Goal: Task Accomplishment & Management: Use online tool/utility

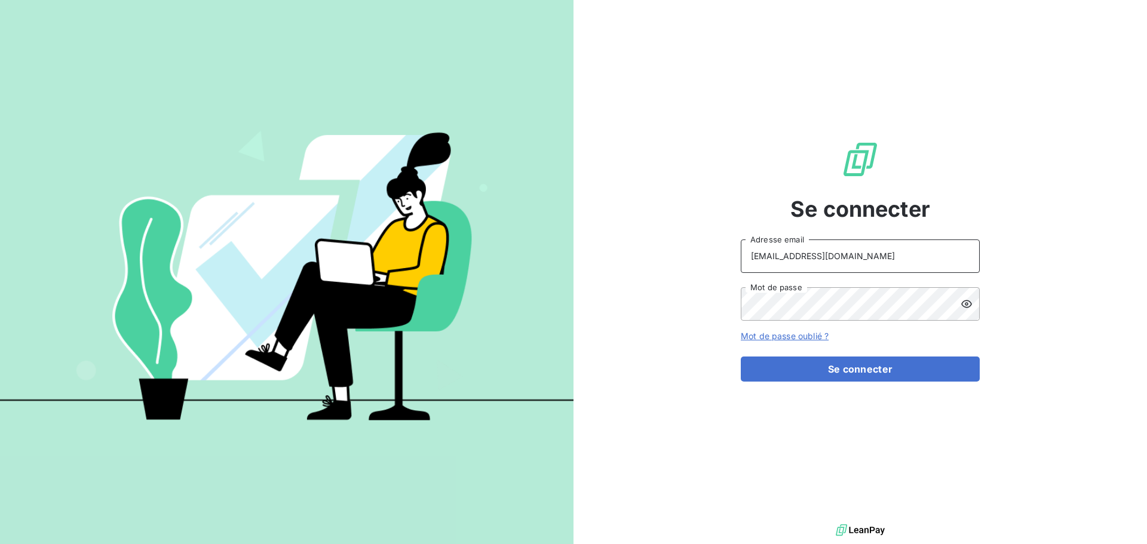
click at [907, 259] on input "[EMAIL_ADDRESS][DOMAIN_NAME]" at bounding box center [860, 256] width 239 height 33
type input "[EMAIL_ADDRESS][DOMAIN_NAME]"
click at [877, 373] on button "Se connecter" at bounding box center [860, 369] width 239 height 25
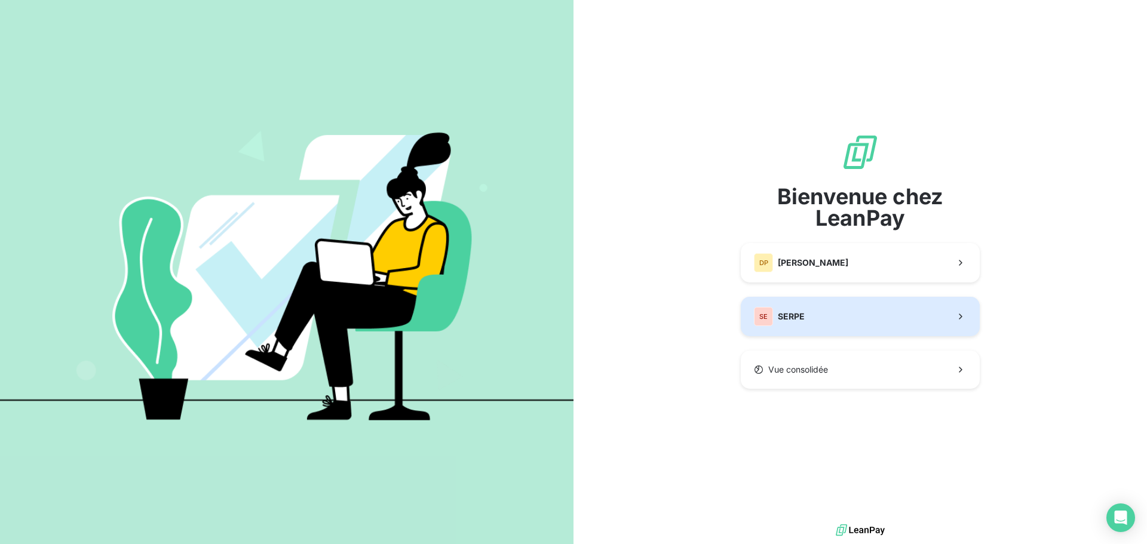
click at [895, 326] on button "SE SERPE" at bounding box center [860, 316] width 239 height 39
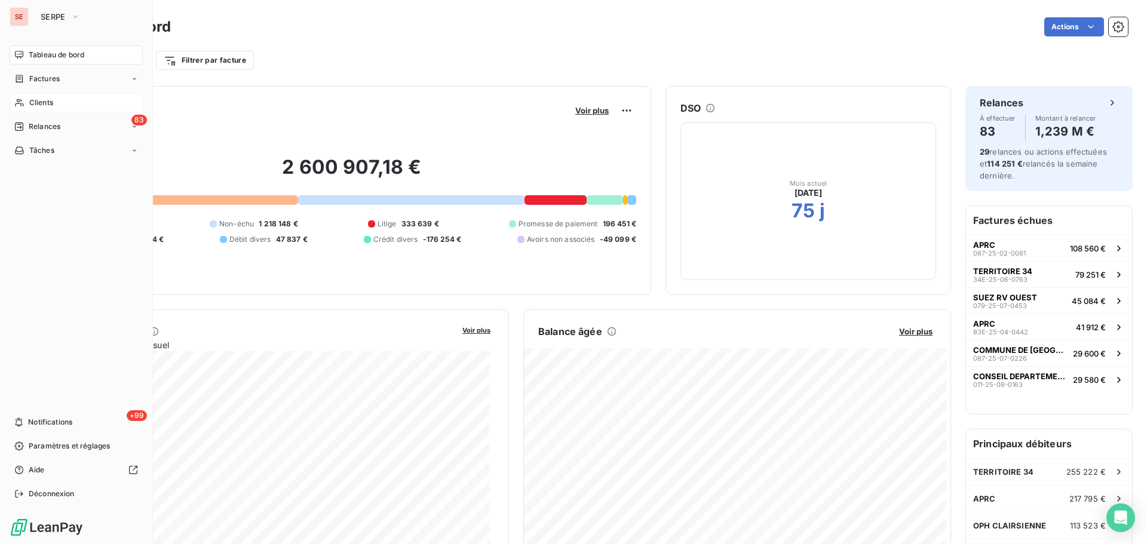
click at [61, 104] on div "Clients" at bounding box center [76, 102] width 133 height 19
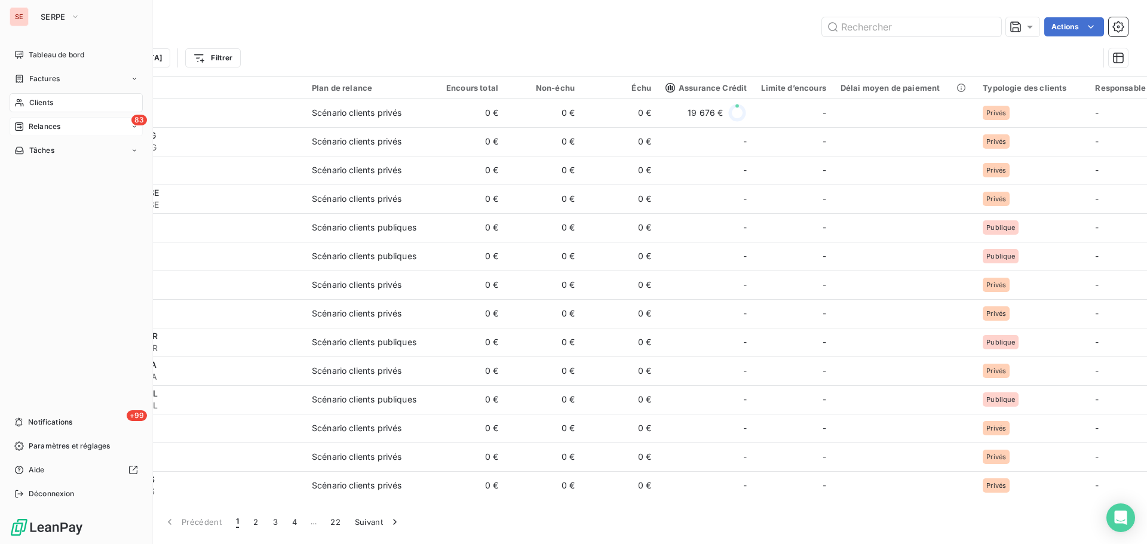
click at [27, 128] on div "Relances" at bounding box center [37, 126] width 46 height 11
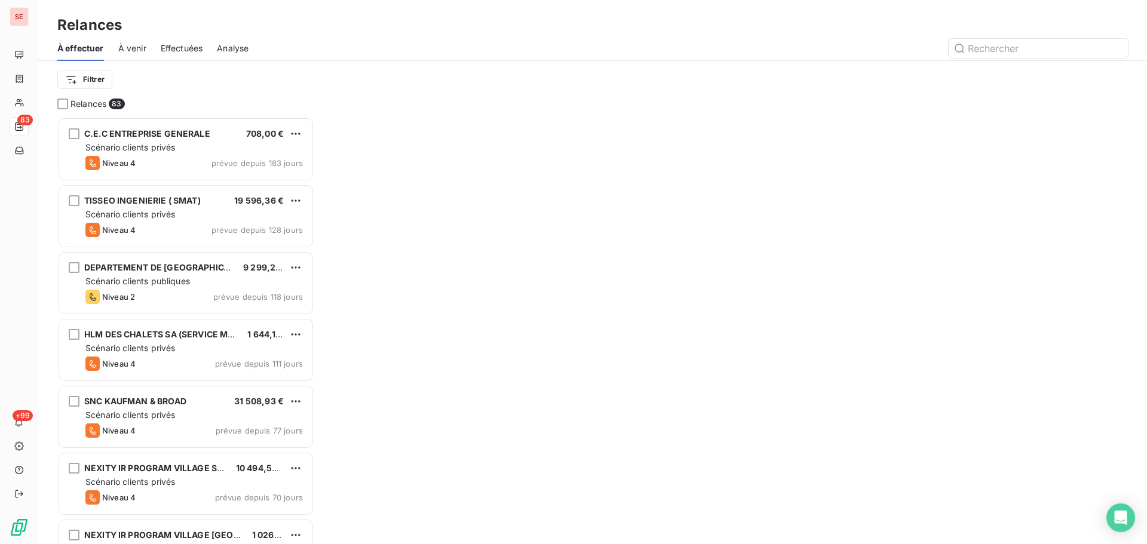
scroll to position [418, 248]
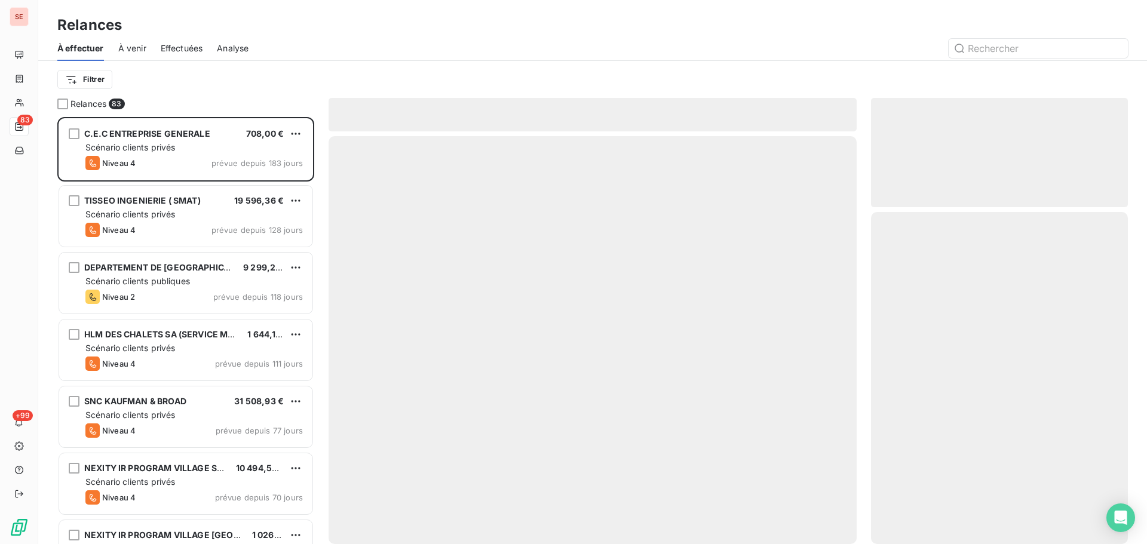
click at [313, 39] on div at bounding box center [695, 48] width 865 height 19
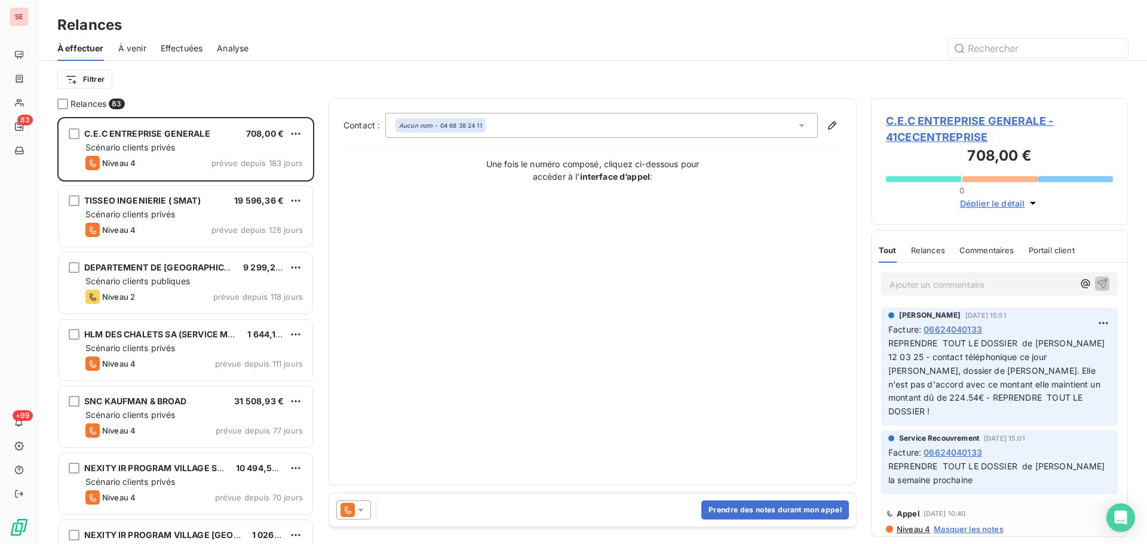
click at [192, 45] on span "Effectuées" at bounding box center [182, 48] width 42 height 12
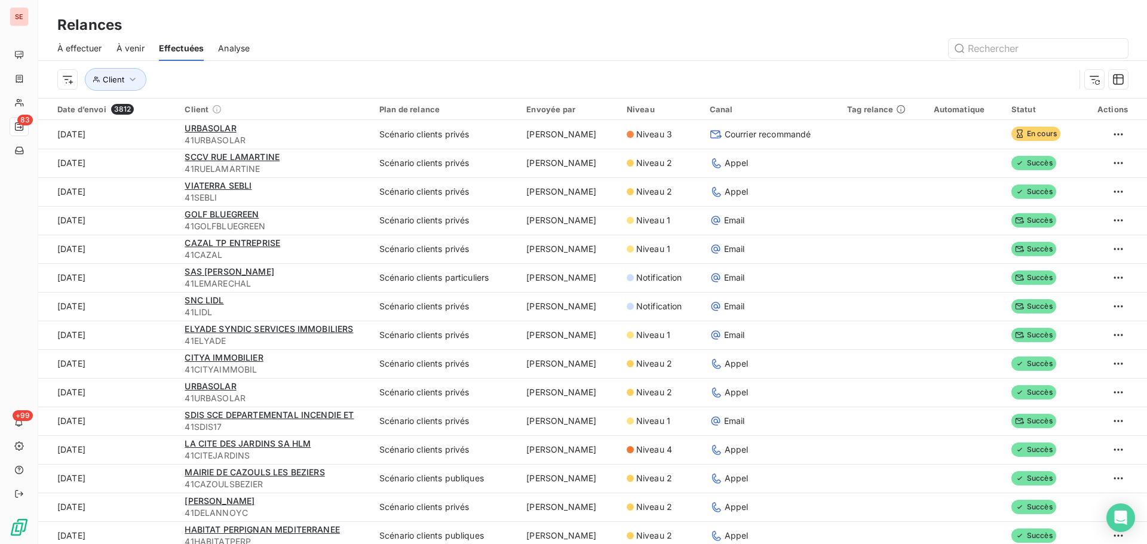
click at [77, 52] on span "À effectuer" at bounding box center [79, 48] width 45 height 12
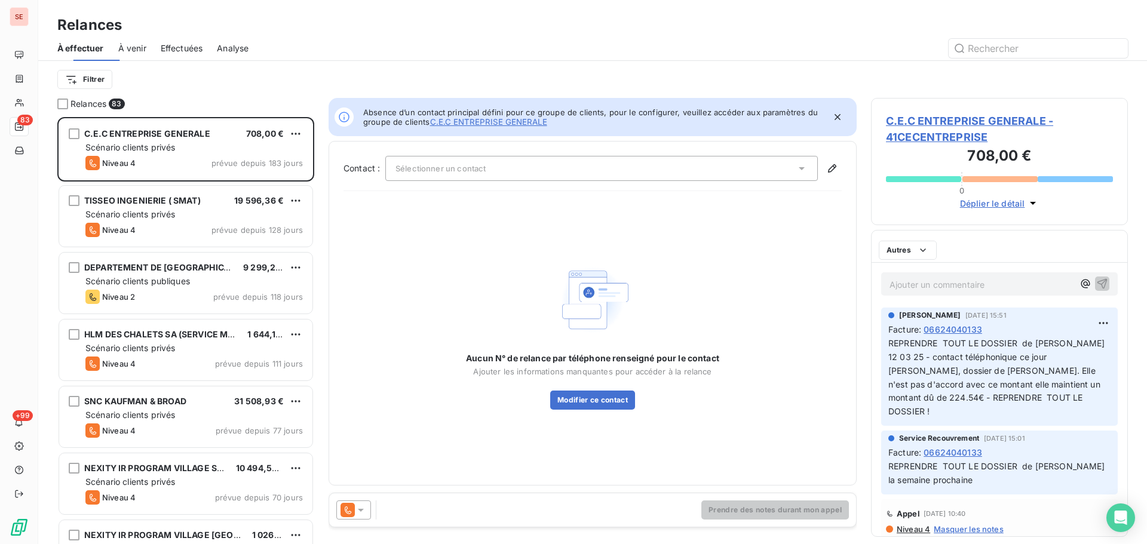
scroll to position [418, 248]
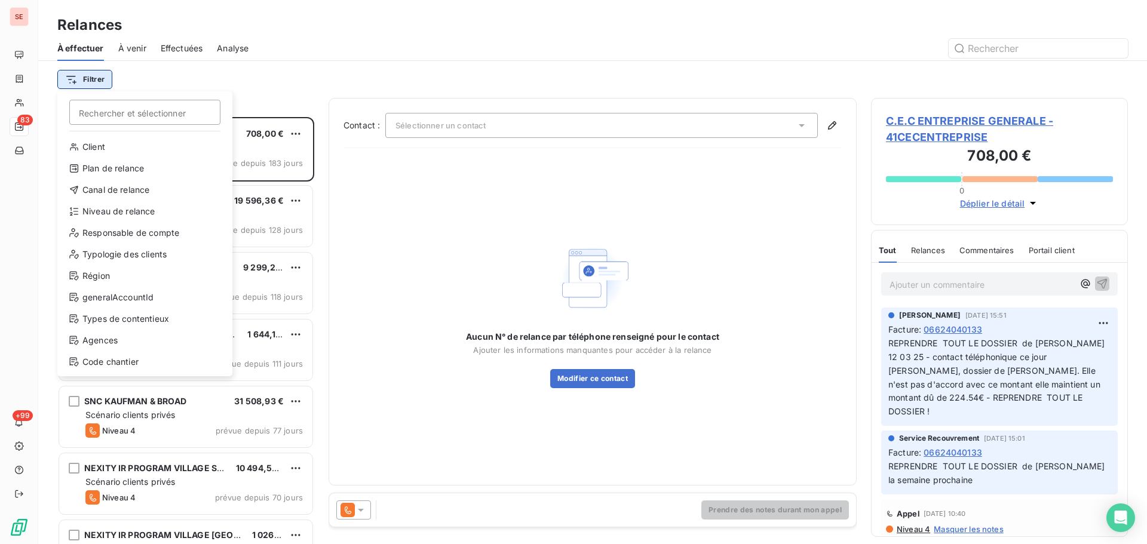
click at [105, 81] on html "SE 83 +99 Relances À effectuer À venir Effectuées Analyse Filtrer Rechercher et…" at bounding box center [573, 272] width 1147 height 544
click at [109, 217] on div "Niveau de relance" at bounding box center [145, 211] width 166 height 19
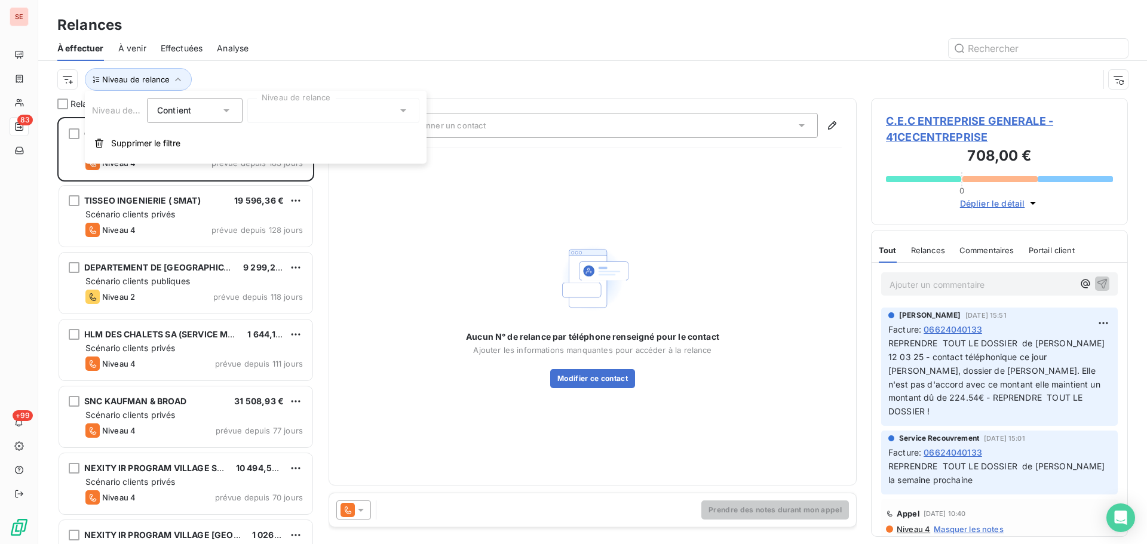
click at [309, 121] on div at bounding box center [333, 110] width 172 height 25
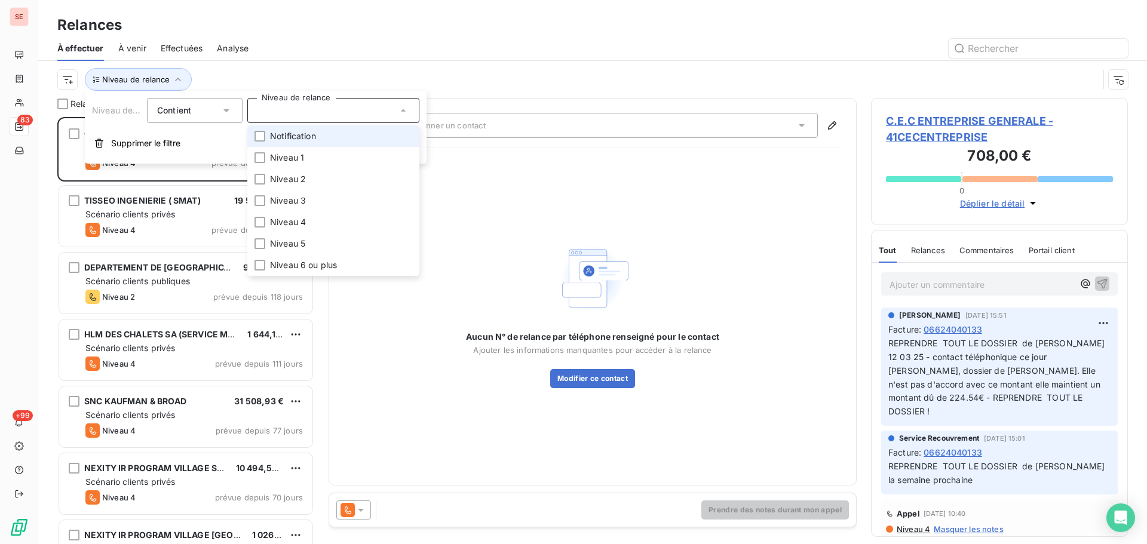
click at [308, 140] on span "Notification" at bounding box center [293, 136] width 46 height 12
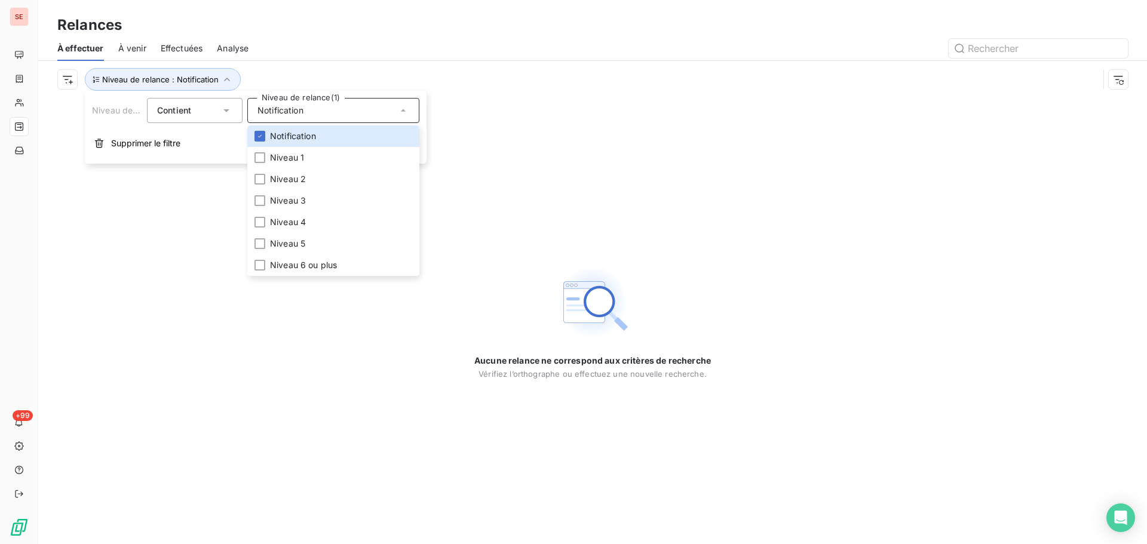
click at [360, 59] on div "À effectuer À venir Effectuées Analyse" at bounding box center [592, 48] width 1109 height 25
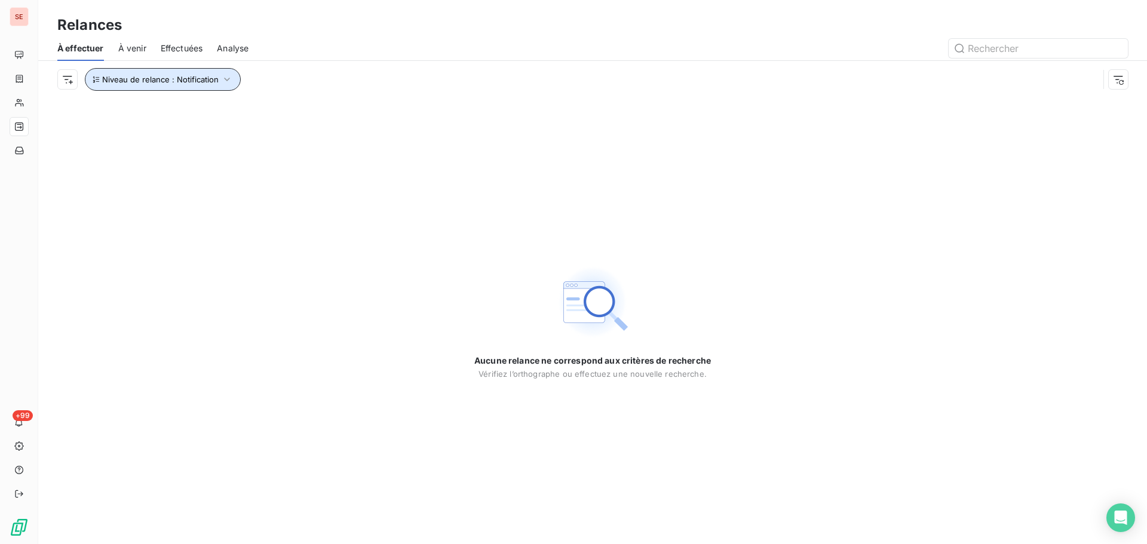
click at [175, 74] on button "Niveau de relance : Notification" at bounding box center [163, 79] width 156 height 23
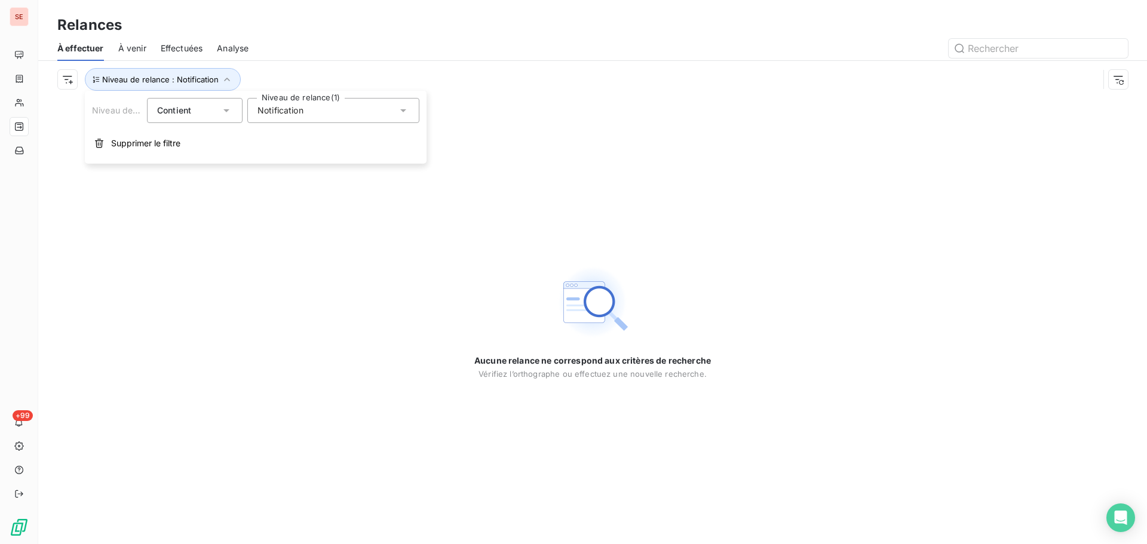
click at [278, 115] on span "Notification" at bounding box center [281, 111] width 46 height 12
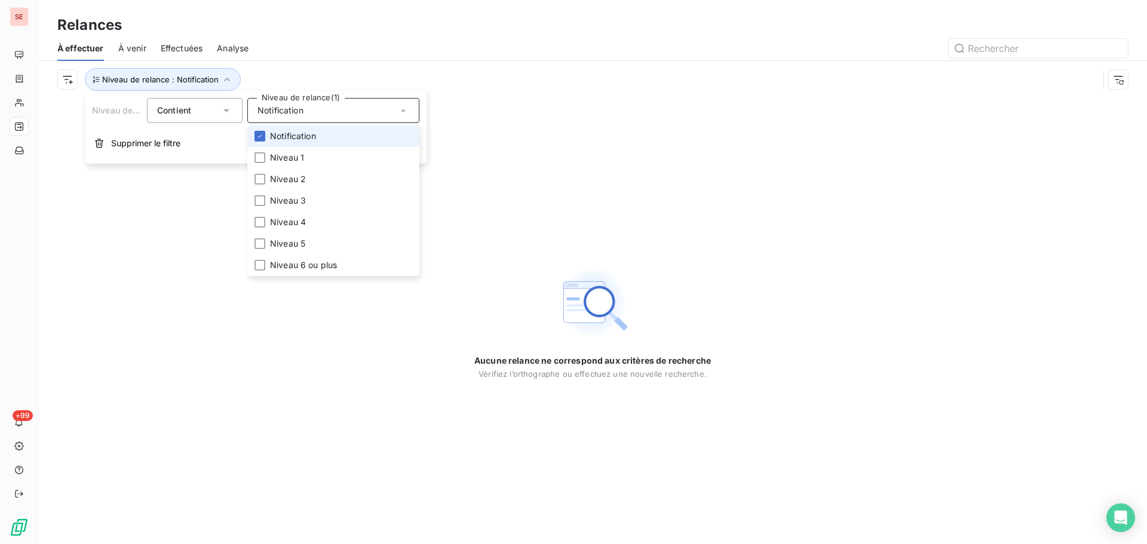
click at [277, 140] on span "Notification" at bounding box center [293, 136] width 46 height 12
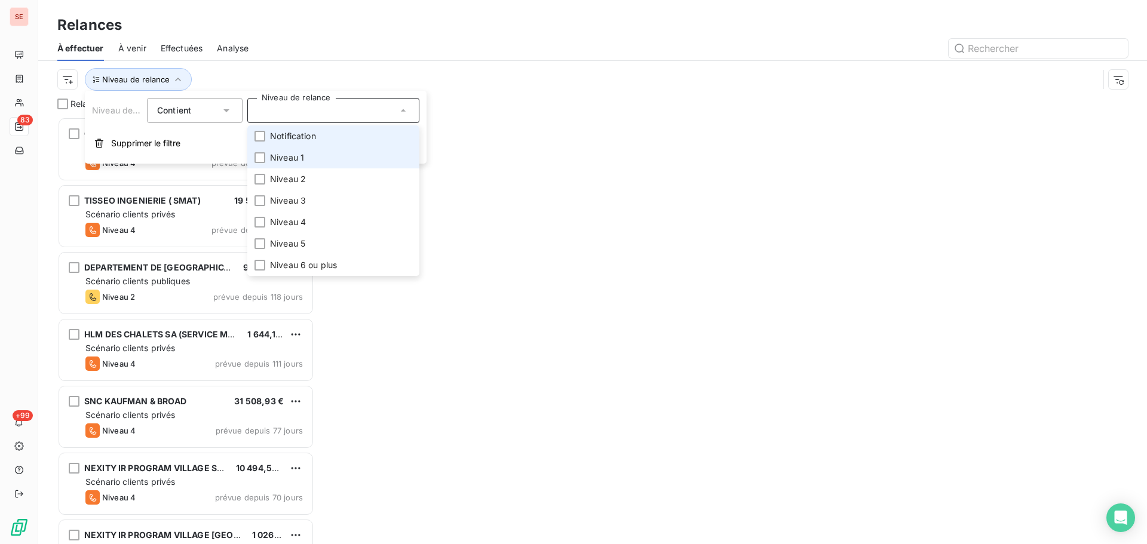
scroll to position [418, 248]
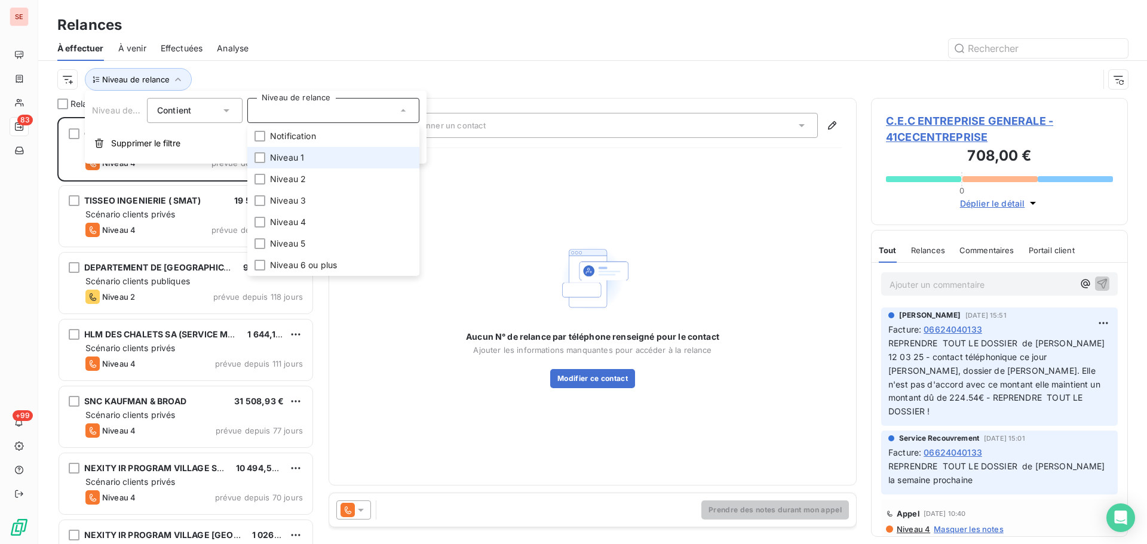
click at [277, 158] on span "Niveau 1" at bounding box center [287, 158] width 34 height 12
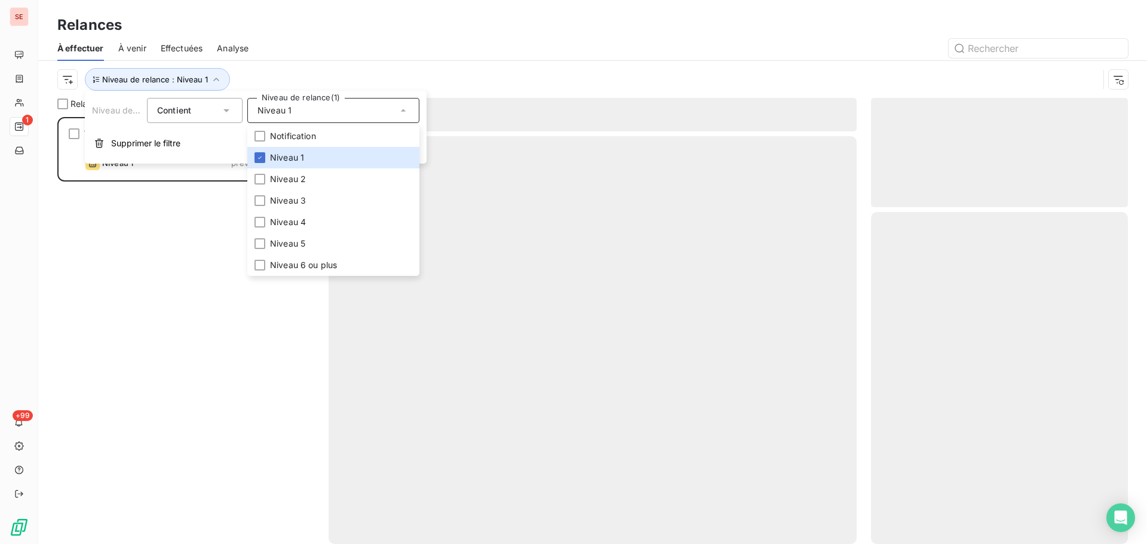
scroll to position [418, 248]
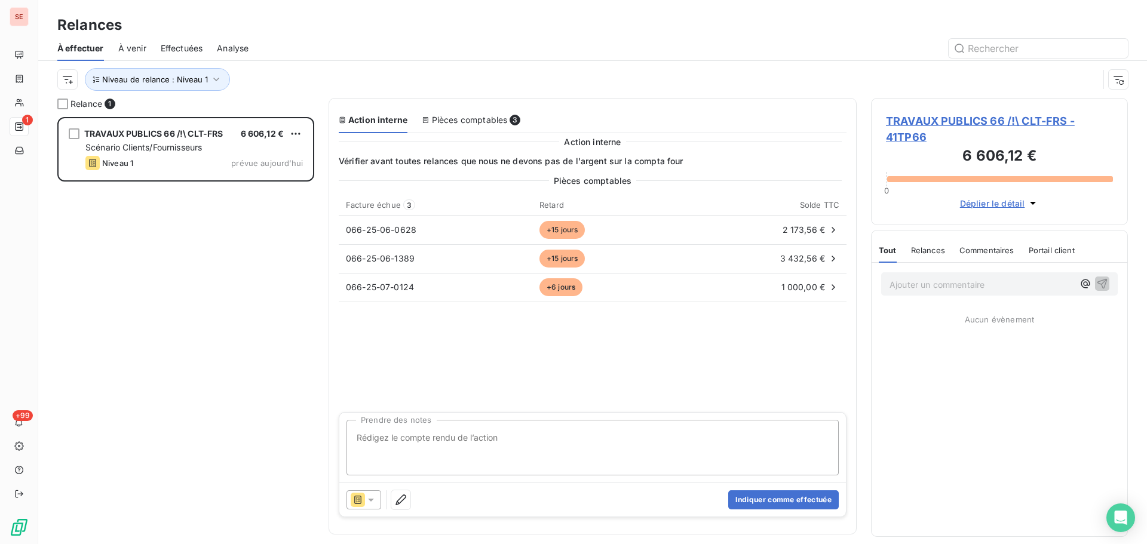
click at [344, 68] on div "Niveau de relance : Niveau 1" at bounding box center [592, 79] width 1071 height 37
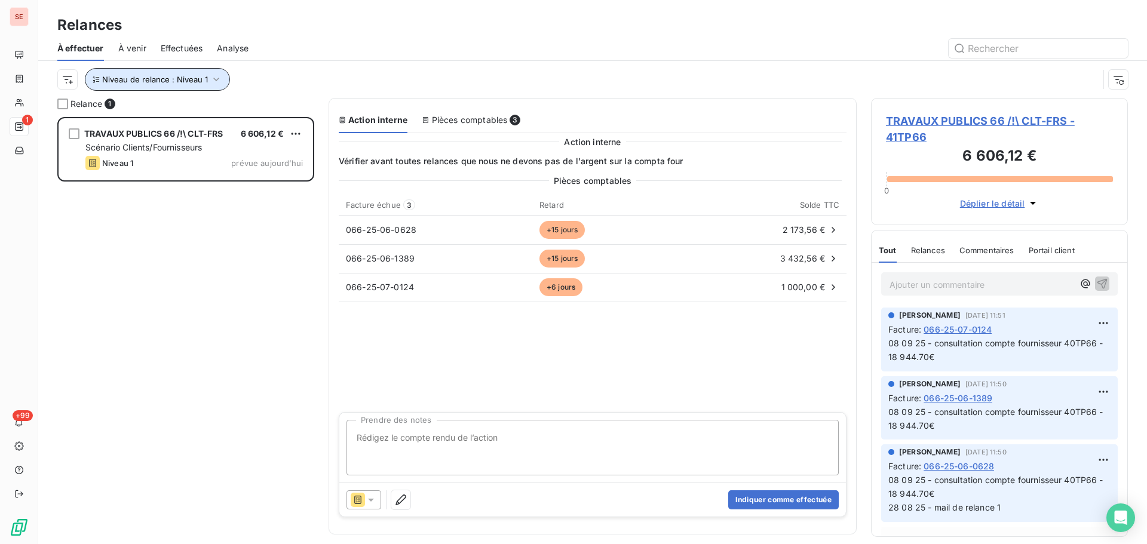
click at [180, 81] on span "Niveau de relance : Niveau 1" at bounding box center [155, 80] width 106 height 10
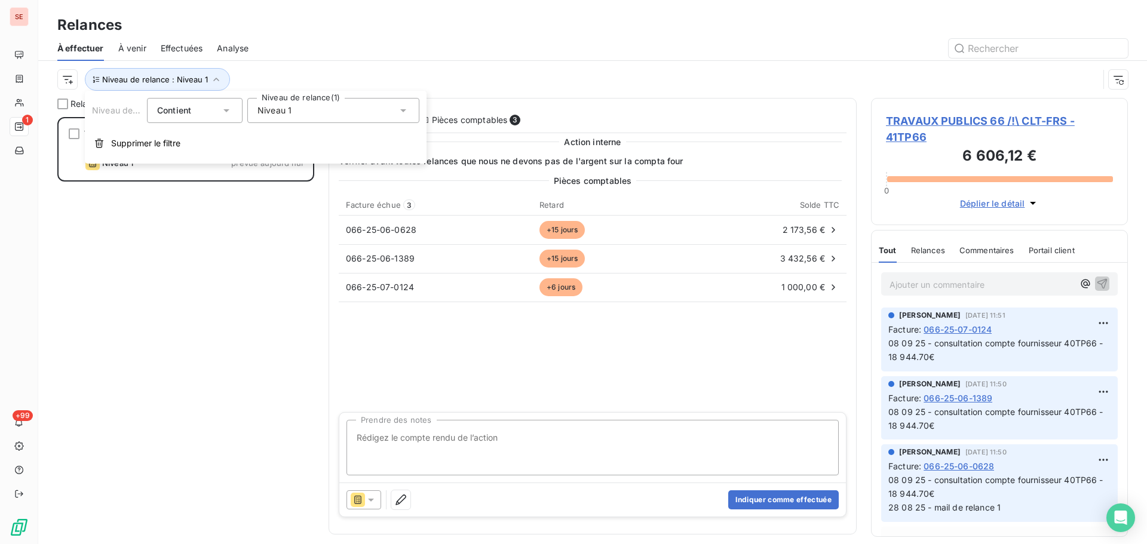
click at [278, 117] on div "Niveau 1" at bounding box center [333, 110] width 172 height 25
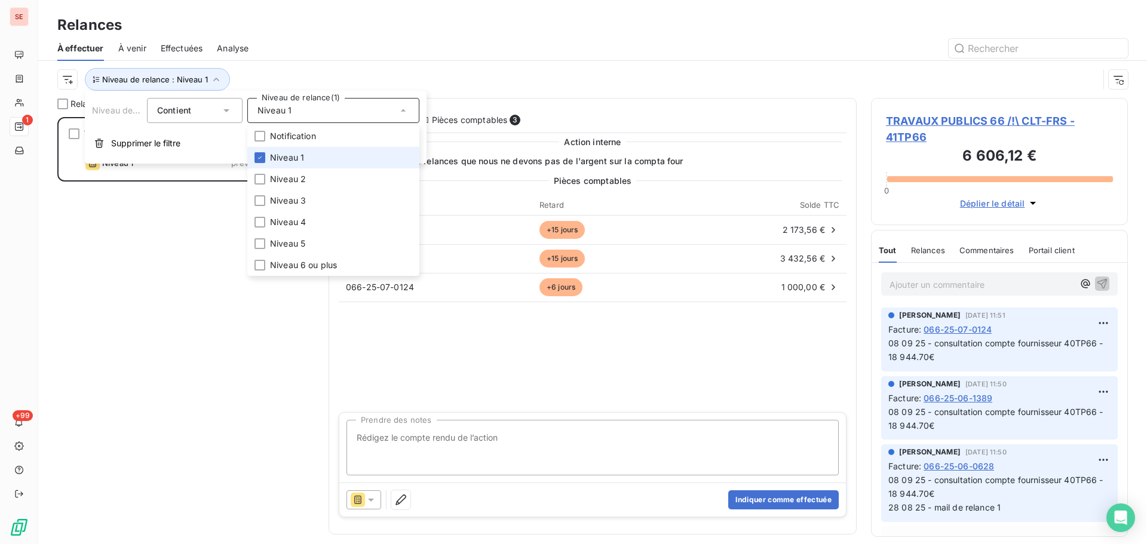
click at [285, 163] on span "Niveau 1" at bounding box center [287, 158] width 34 height 12
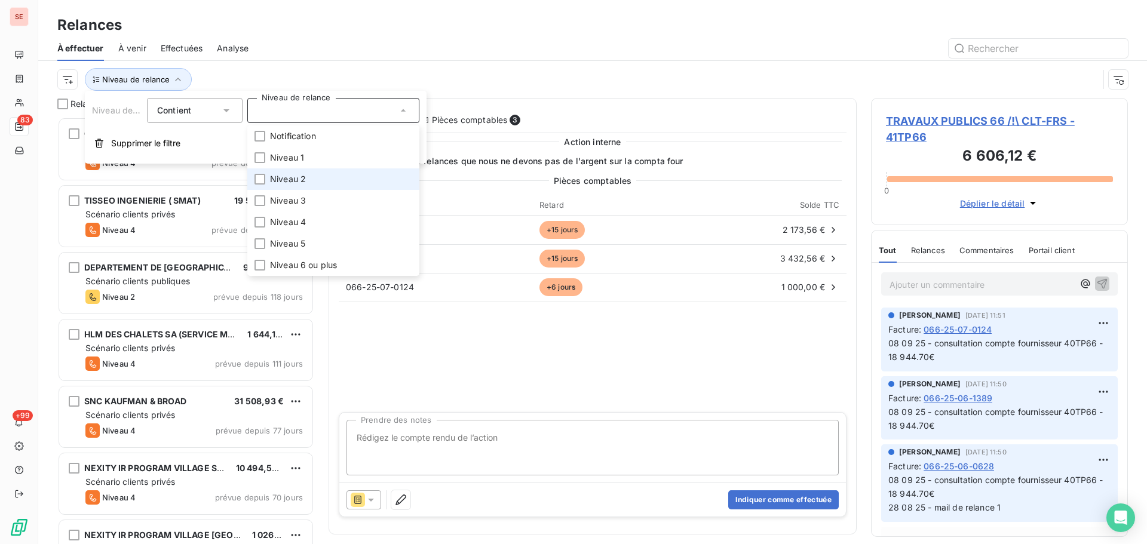
click at [290, 176] on span "Niveau 2" at bounding box center [288, 179] width 36 height 12
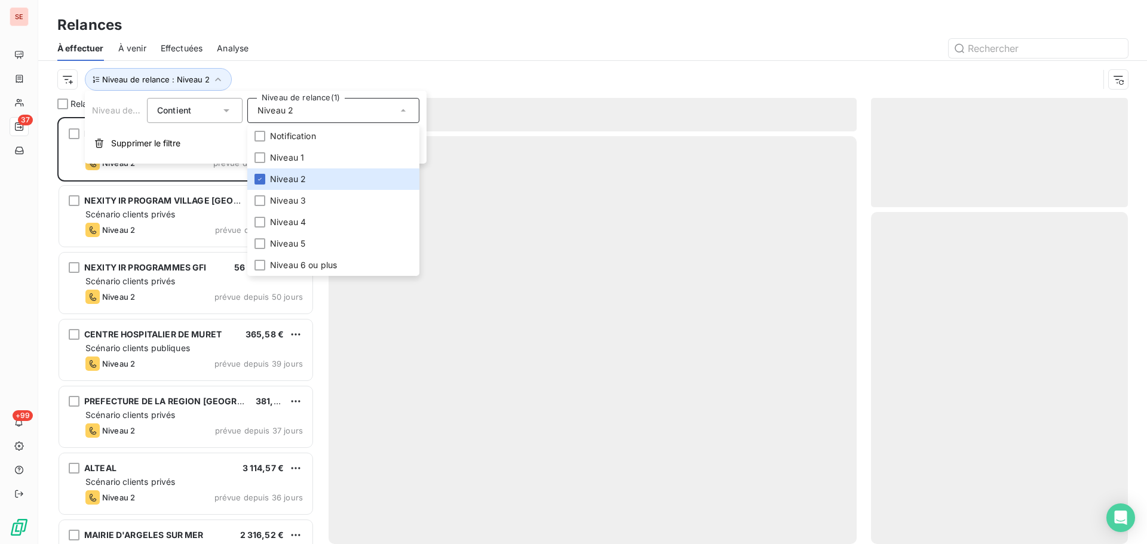
scroll to position [418, 248]
click at [337, 68] on div "Niveau de relance : Niveau 2" at bounding box center [578, 79] width 1042 height 23
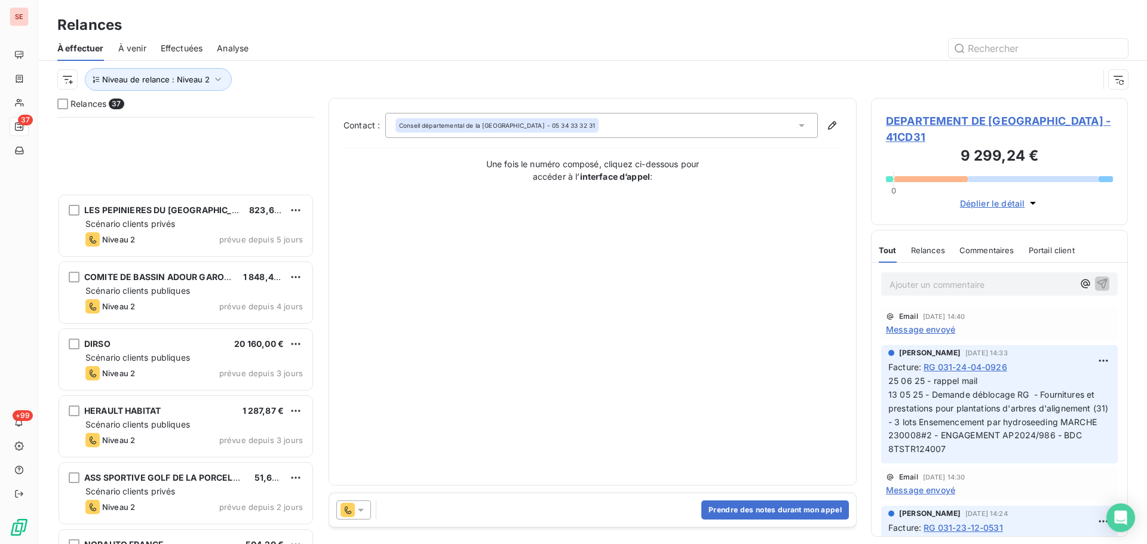
scroll to position [2050, 0]
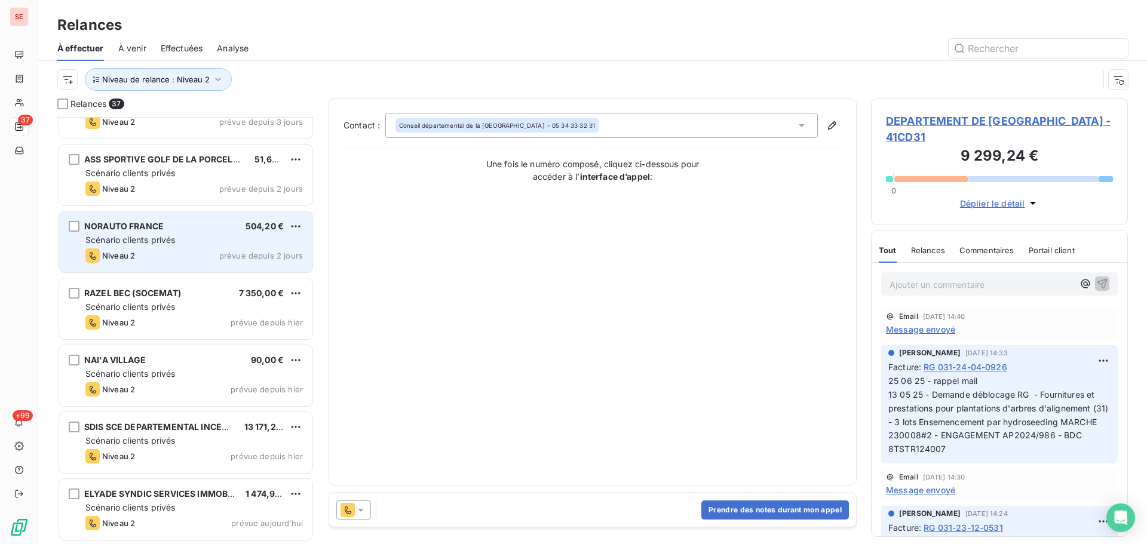
click at [221, 249] on div "Niveau 2 prévue depuis 2 jours" at bounding box center [194, 256] width 218 height 14
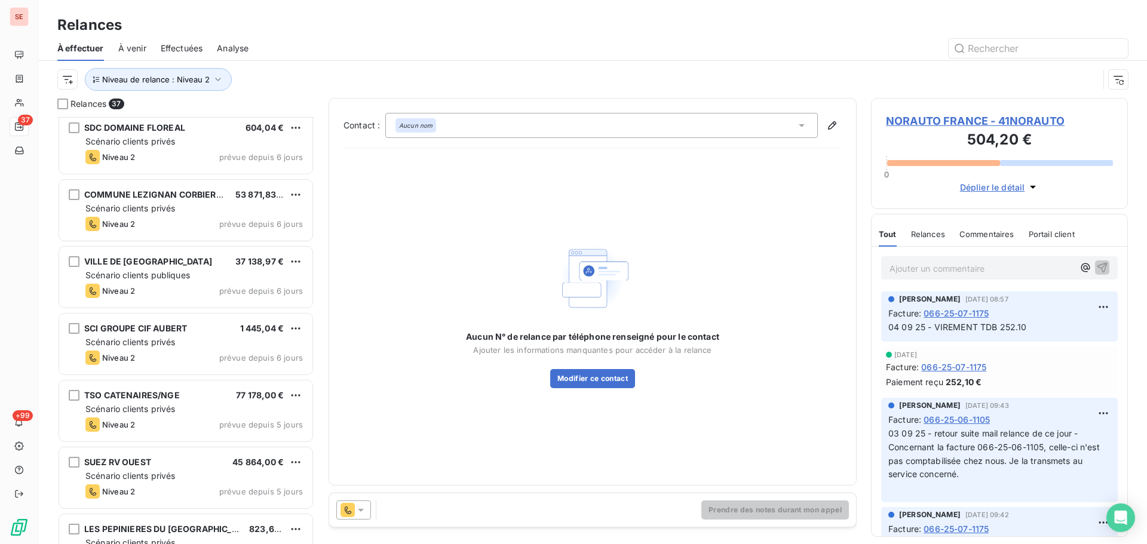
scroll to position [1890, 0]
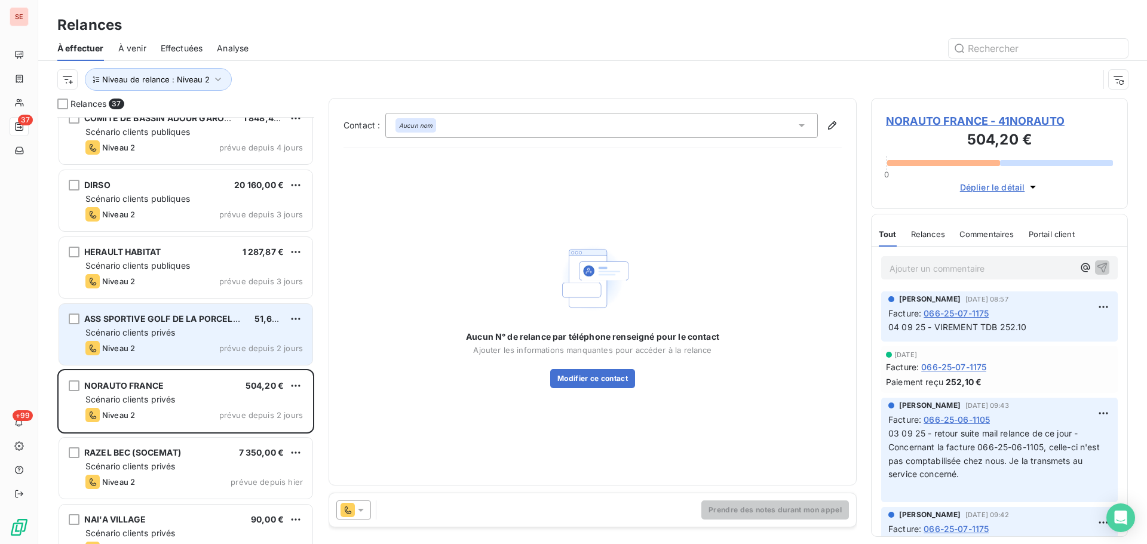
click at [220, 330] on div "Scénario clients privés" at bounding box center [194, 333] width 218 height 12
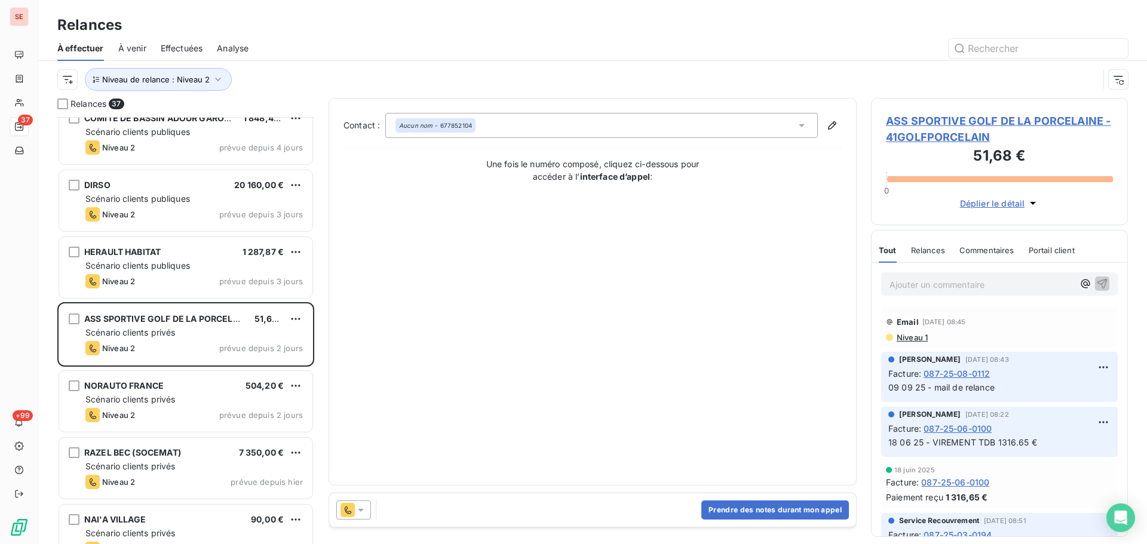
click at [972, 121] on span "ASS SPORTIVE GOLF DE LA PORCELAINE - 41GOLFPORCELAIN" at bounding box center [999, 129] width 227 height 32
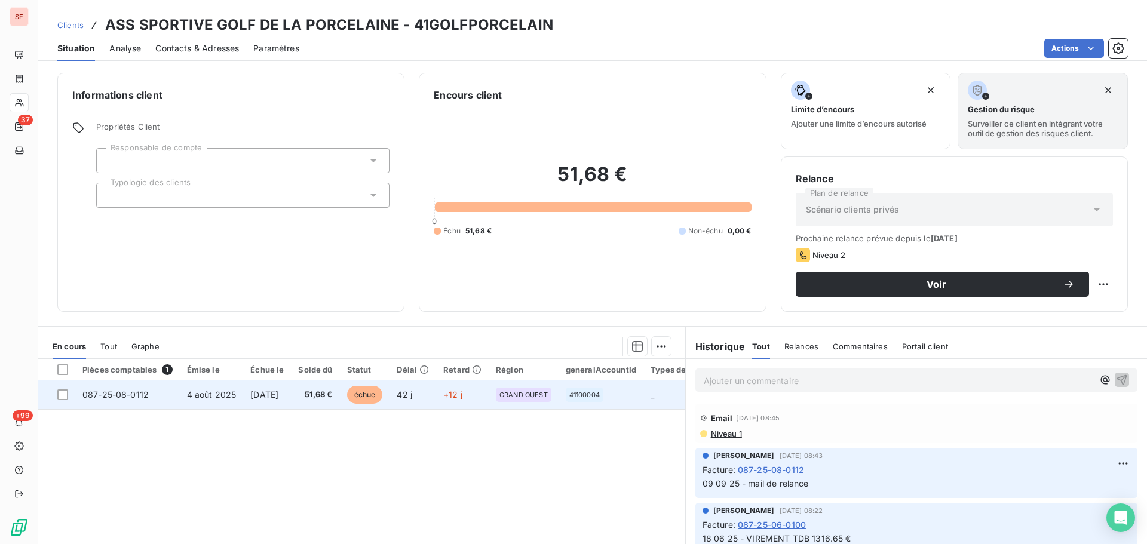
click at [278, 391] on span "[DATE]" at bounding box center [264, 395] width 28 height 10
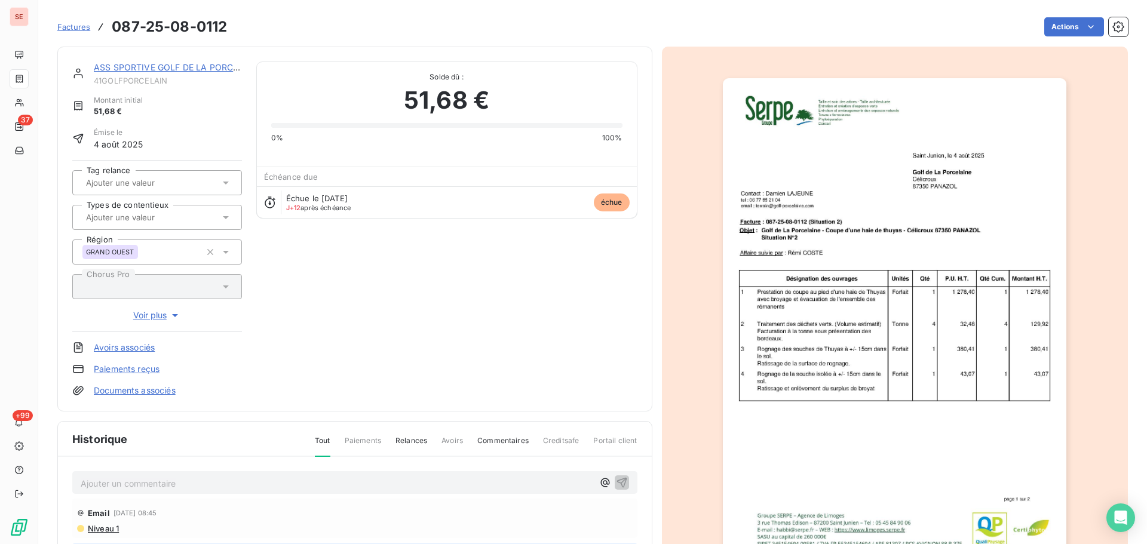
click at [906, 345] on img "button" at bounding box center [895, 321] width 344 height 486
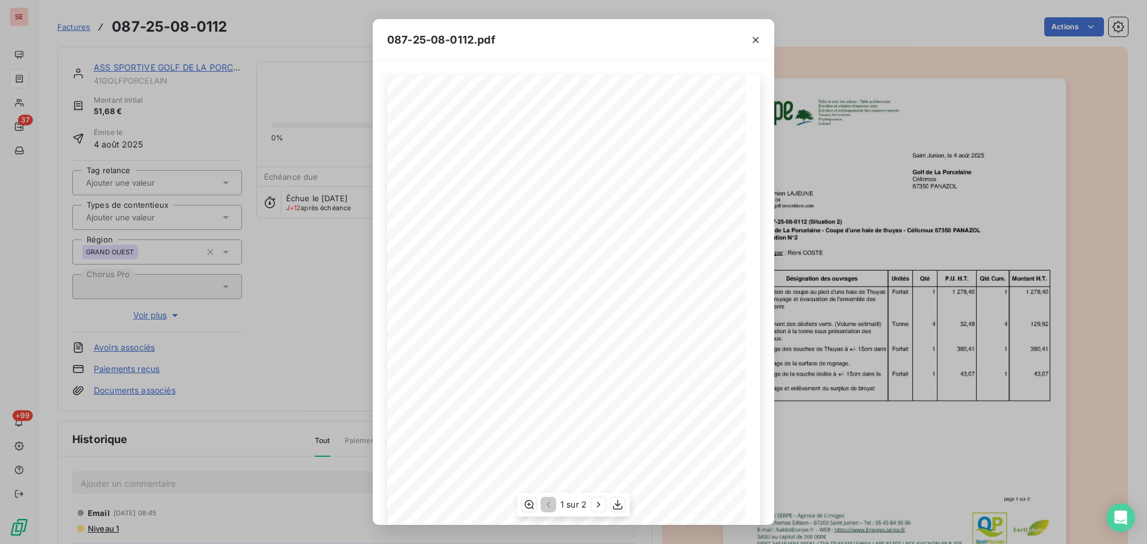
scroll to position [71, 0]
click at [598, 507] on icon "button" at bounding box center [598, 505] width 3 height 5
click at [760, 36] on icon "button" at bounding box center [756, 40] width 12 height 12
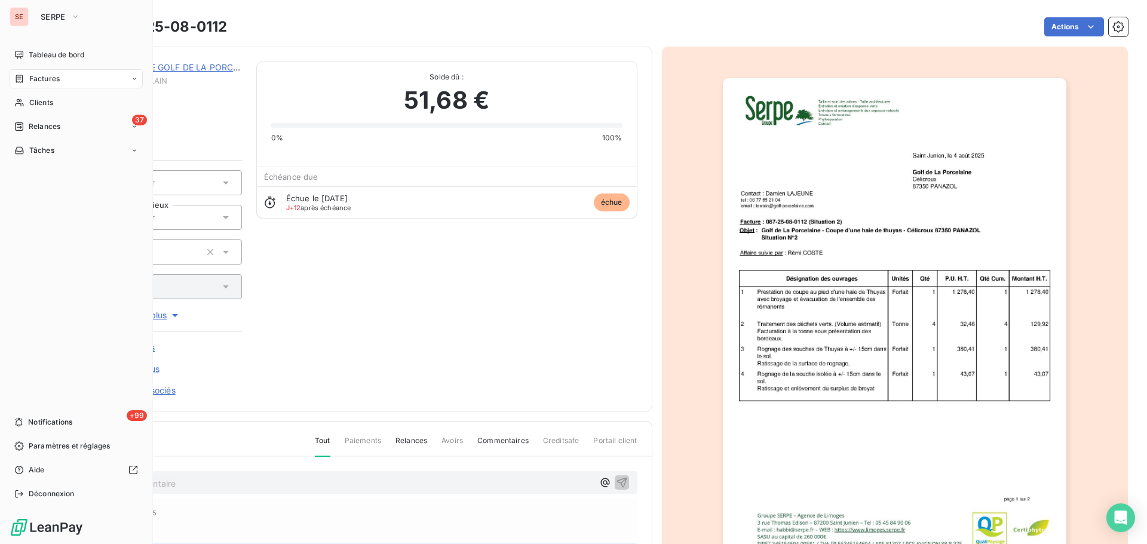
click at [22, 80] on icon at bounding box center [19, 79] width 10 height 10
click at [42, 128] on span "Relances" at bounding box center [45, 126] width 32 height 11
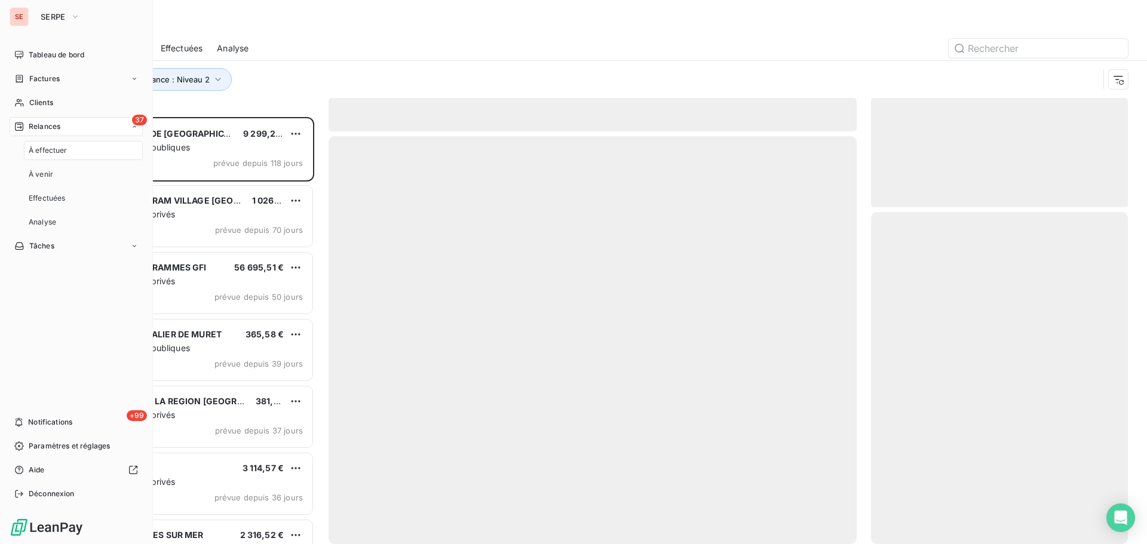
scroll to position [418, 248]
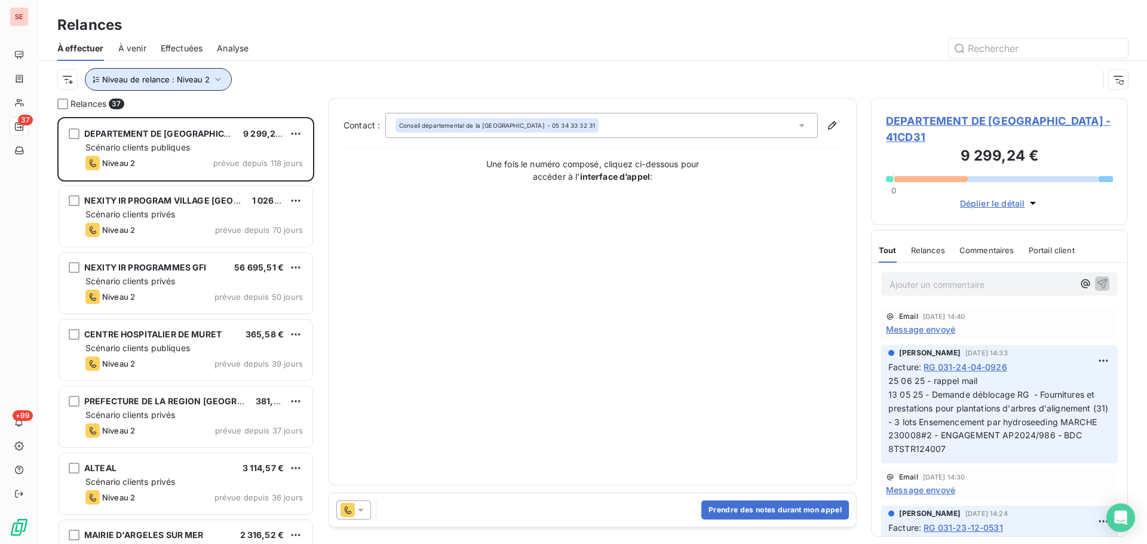
click at [185, 79] on span "Niveau de relance : Niveau 2" at bounding box center [156, 80] width 108 height 10
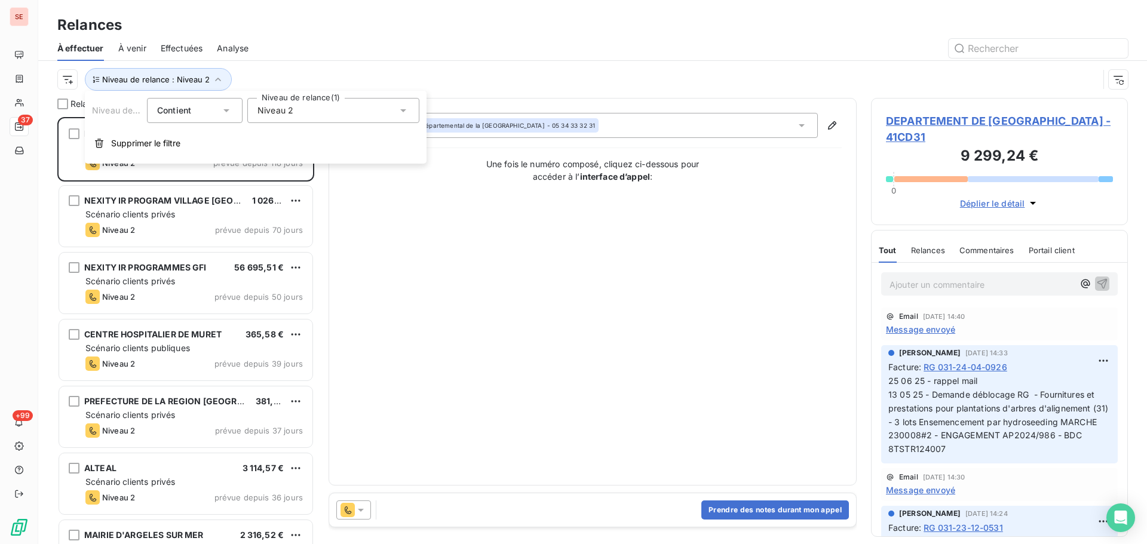
click at [401, 360] on div "Contact : Conseil départemental de la [GEOGRAPHIC_DATA] - [GEOGRAPHIC_DATA] - 0…" at bounding box center [593, 292] width 498 height 358
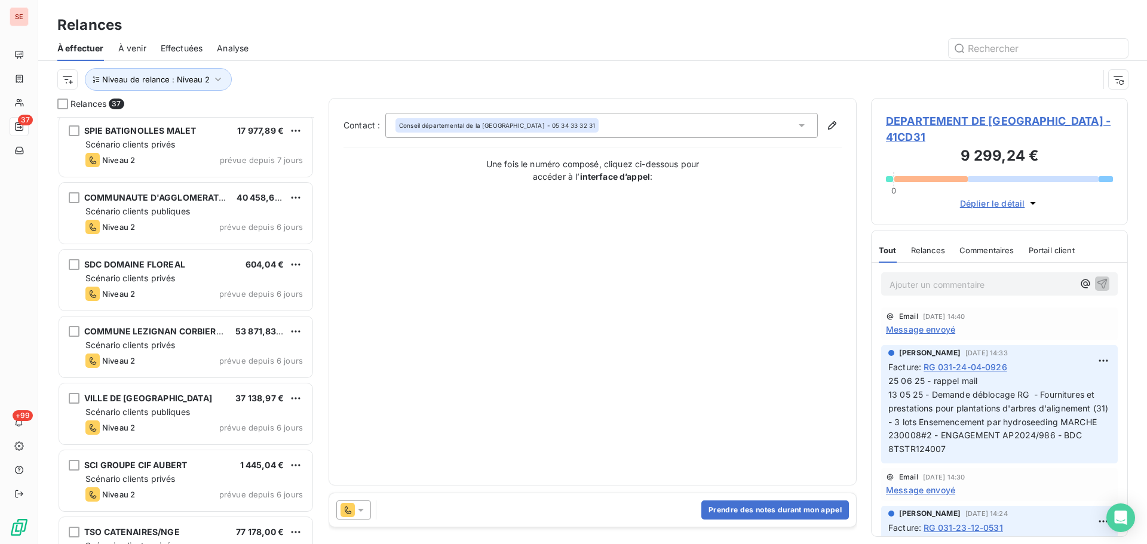
scroll to position [1116, 0]
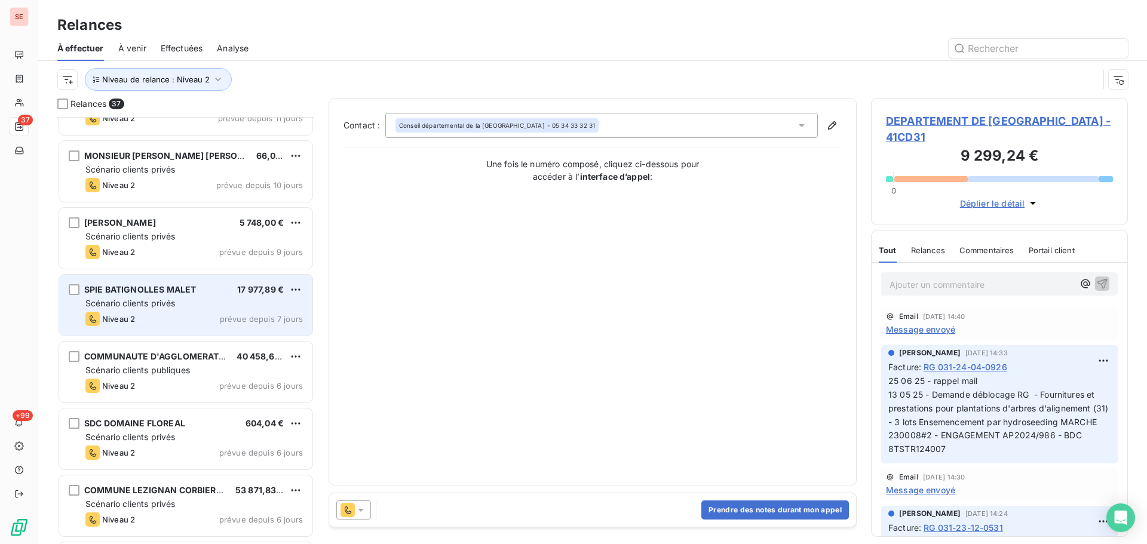
click at [221, 316] on div "Niveau 2 prévue depuis 7 jours" at bounding box center [194, 319] width 218 height 14
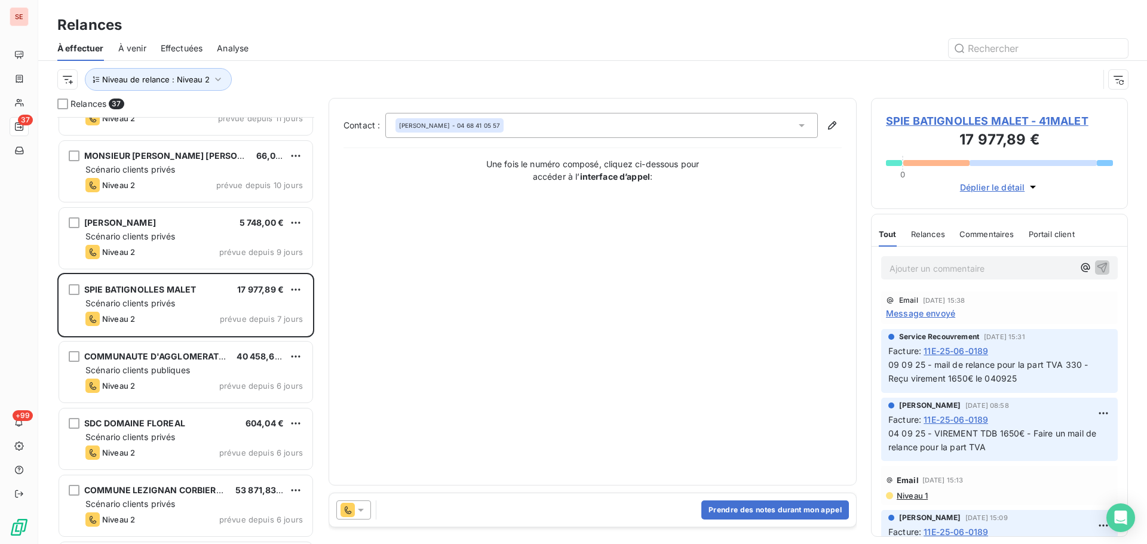
click at [979, 118] on span "SPIE BATIGNOLLES MALET - 41MALET" at bounding box center [999, 121] width 227 height 16
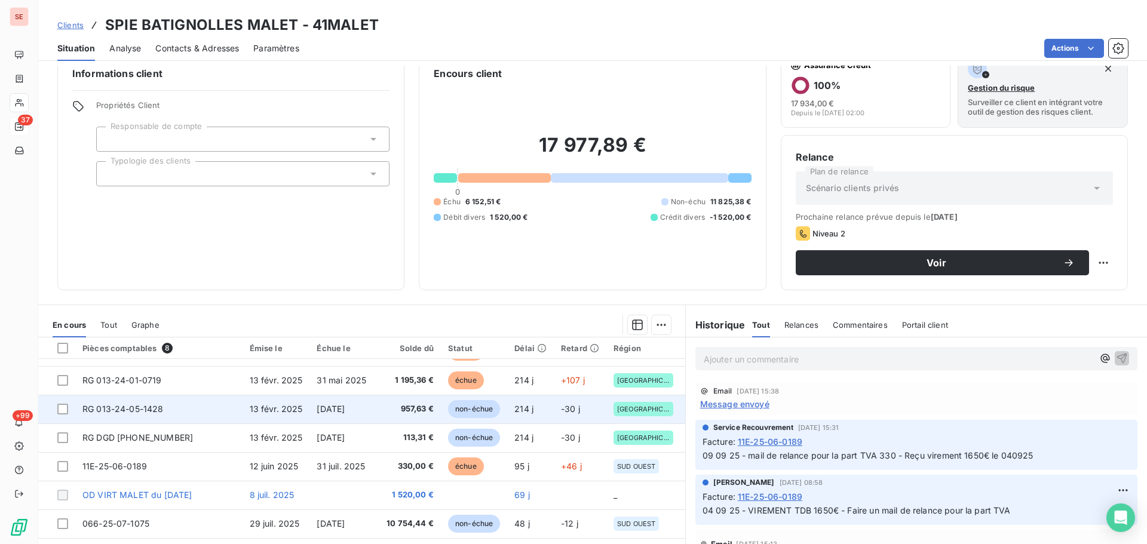
scroll to position [81, 0]
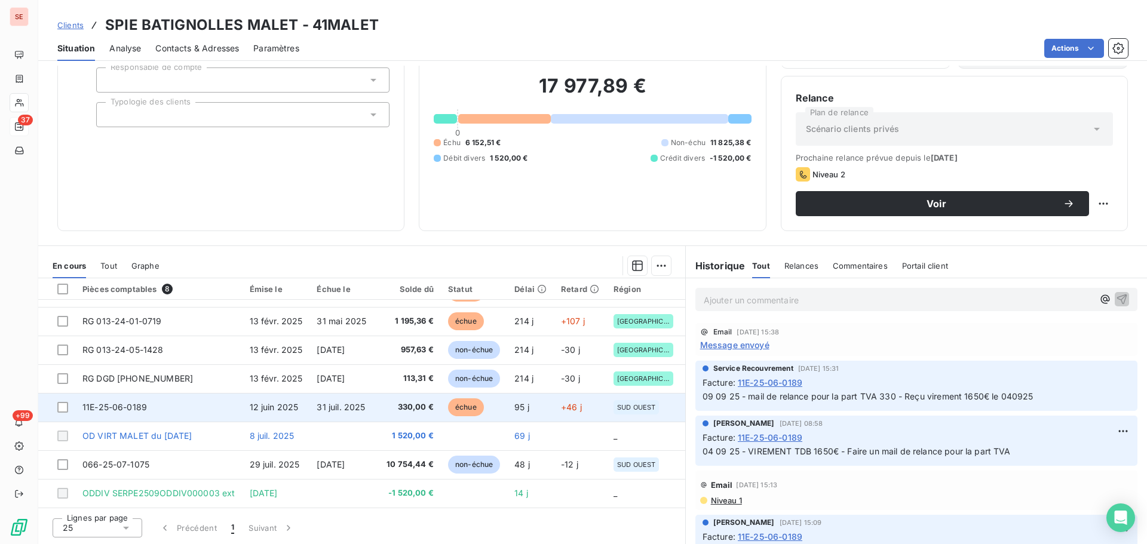
click at [243, 410] on td "12 juin 2025" at bounding box center [277, 407] width 68 height 29
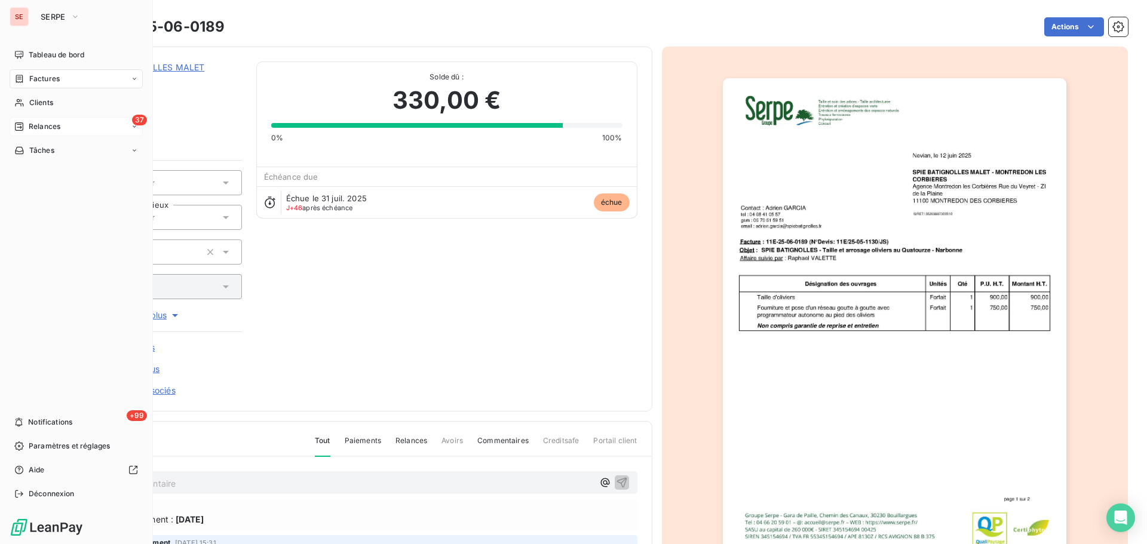
click at [38, 81] on span "Factures" at bounding box center [44, 79] width 30 height 11
click at [44, 167] on div "37 Relances" at bounding box center [76, 174] width 133 height 19
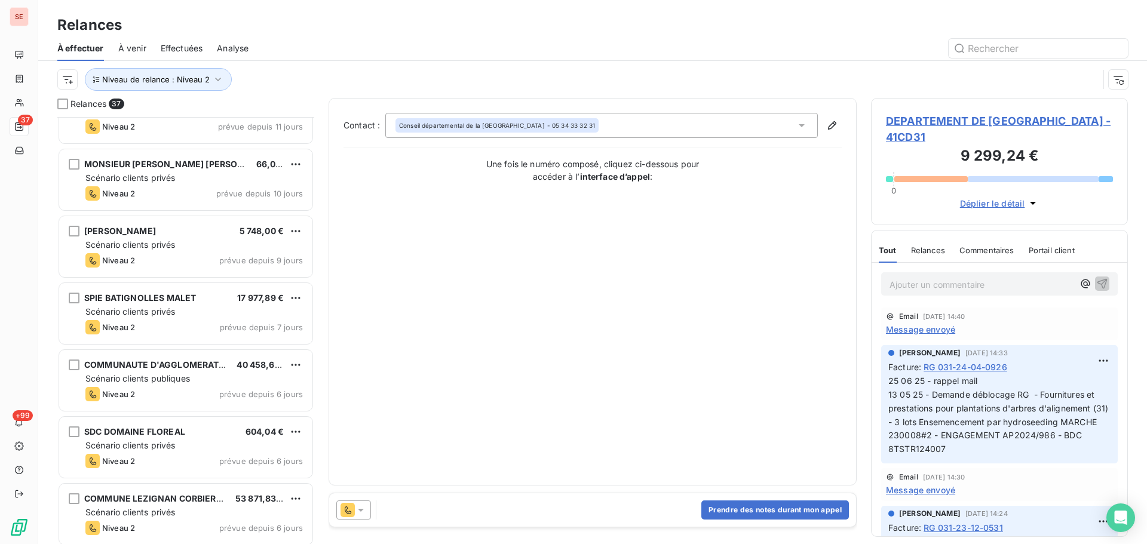
scroll to position [1116, 0]
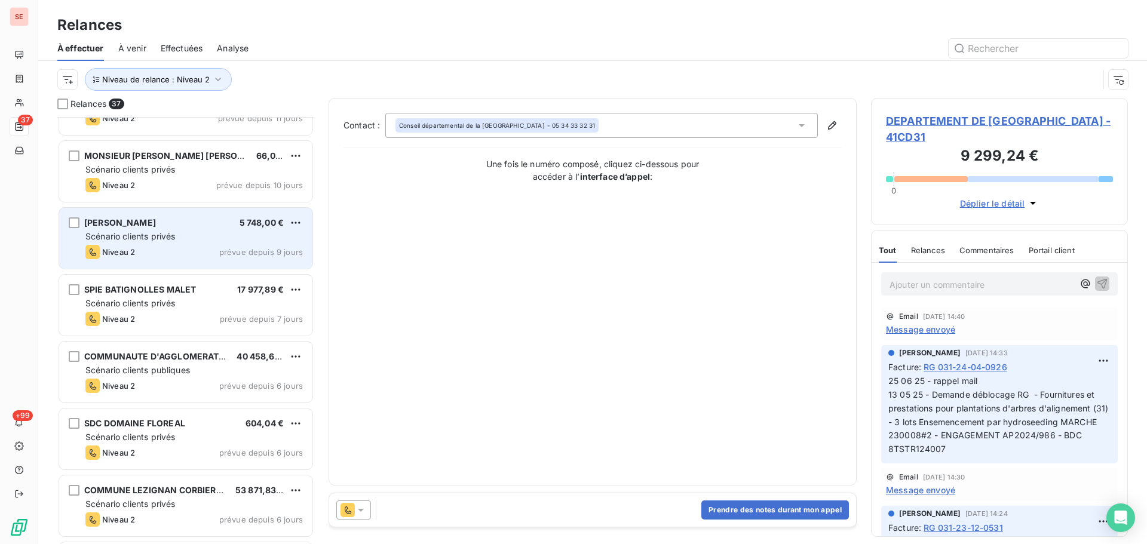
click at [230, 262] on div "[PERSON_NAME] 5 748,00 € Scénario clients privés Niveau 2 prévue depuis 9 jours" at bounding box center [185, 238] width 253 height 61
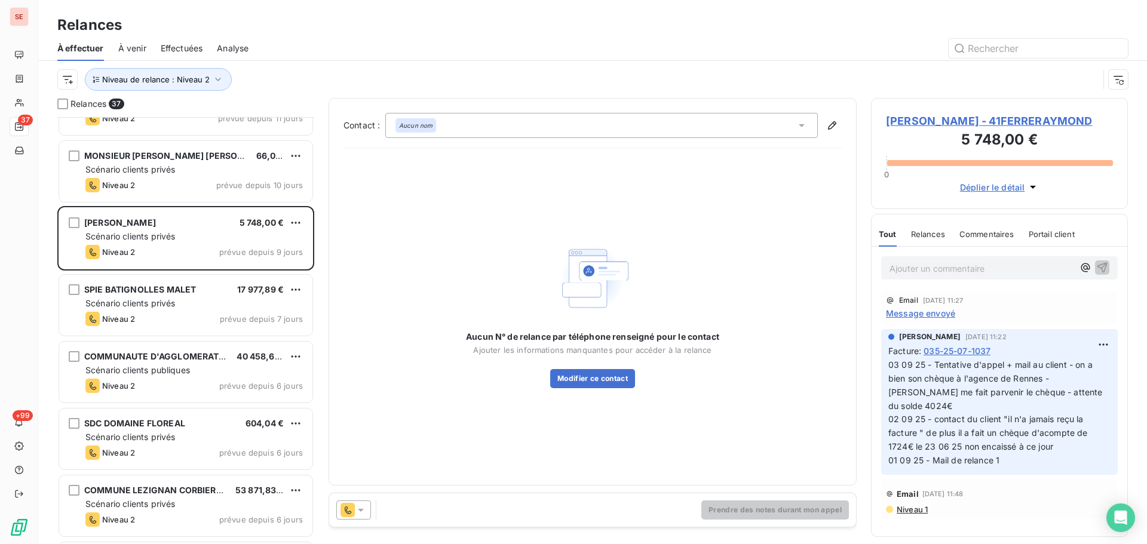
click at [996, 120] on span "[PERSON_NAME] - 41FERRERAYMOND" at bounding box center [999, 121] width 227 height 16
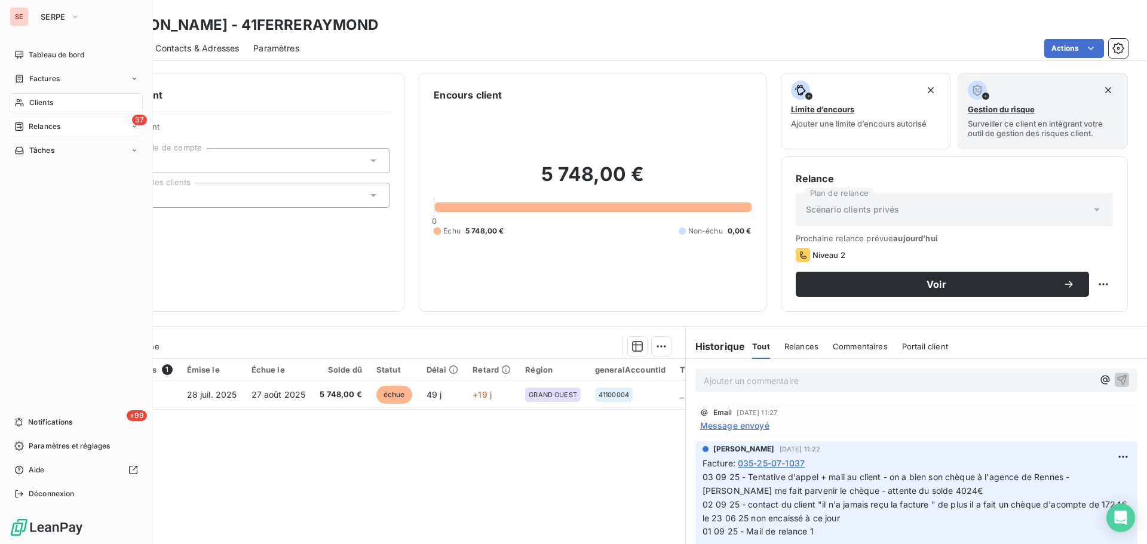
click at [31, 132] on div "37 Relances" at bounding box center [76, 126] width 133 height 19
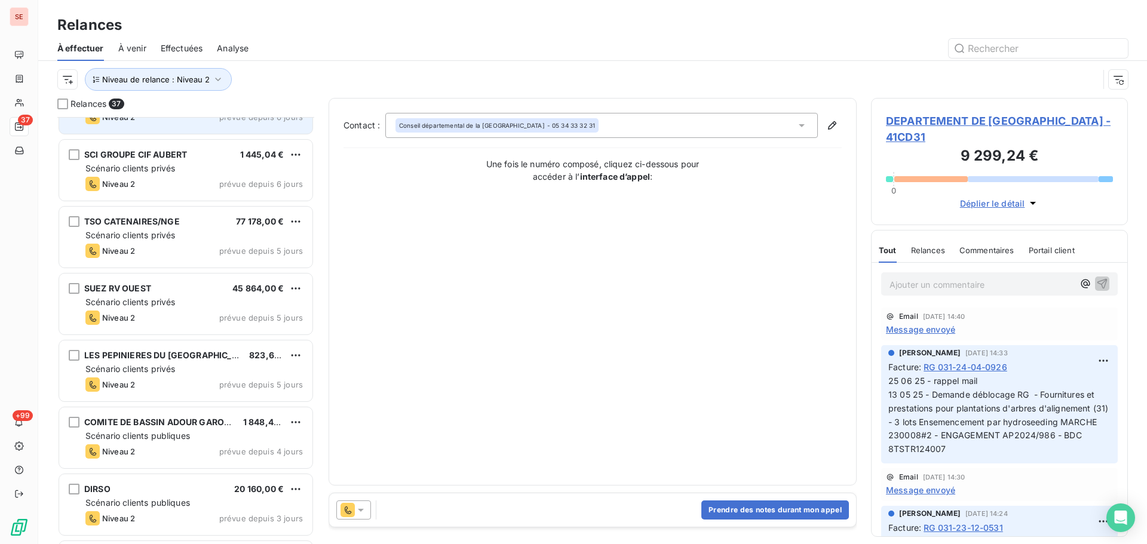
scroll to position [1594, 0]
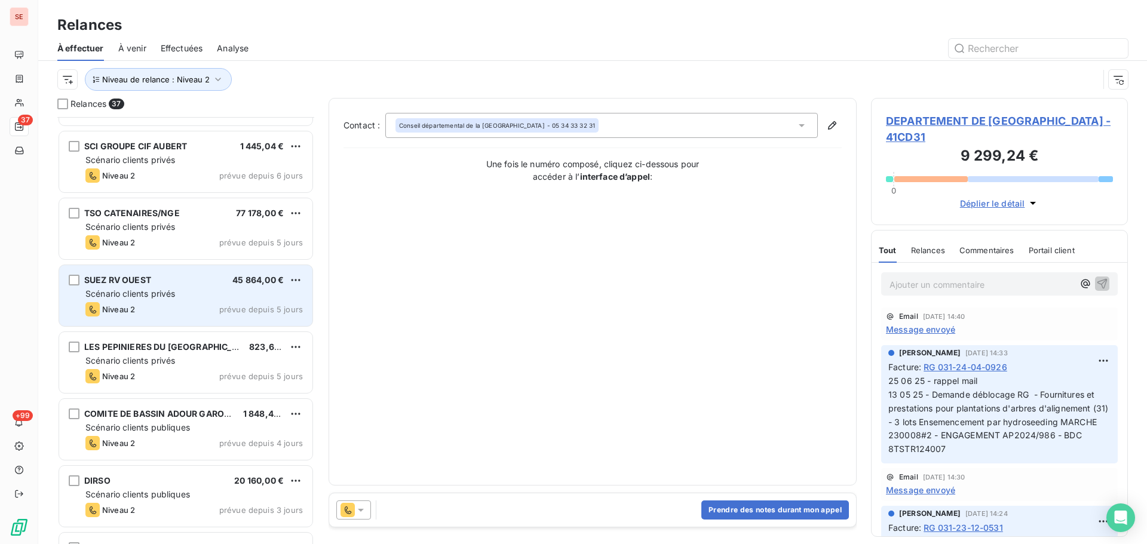
click at [238, 305] on span "prévue depuis 5 jours" at bounding box center [261, 310] width 84 height 10
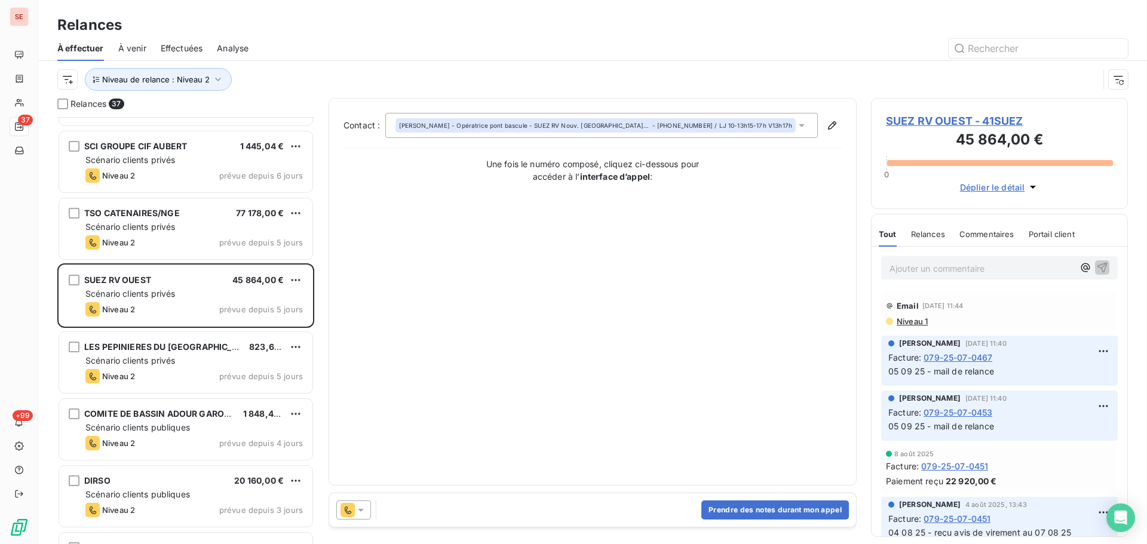
click at [935, 121] on span "SUEZ RV OUEST - 41SUEZ" at bounding box center [999, 121] width 227 height 16
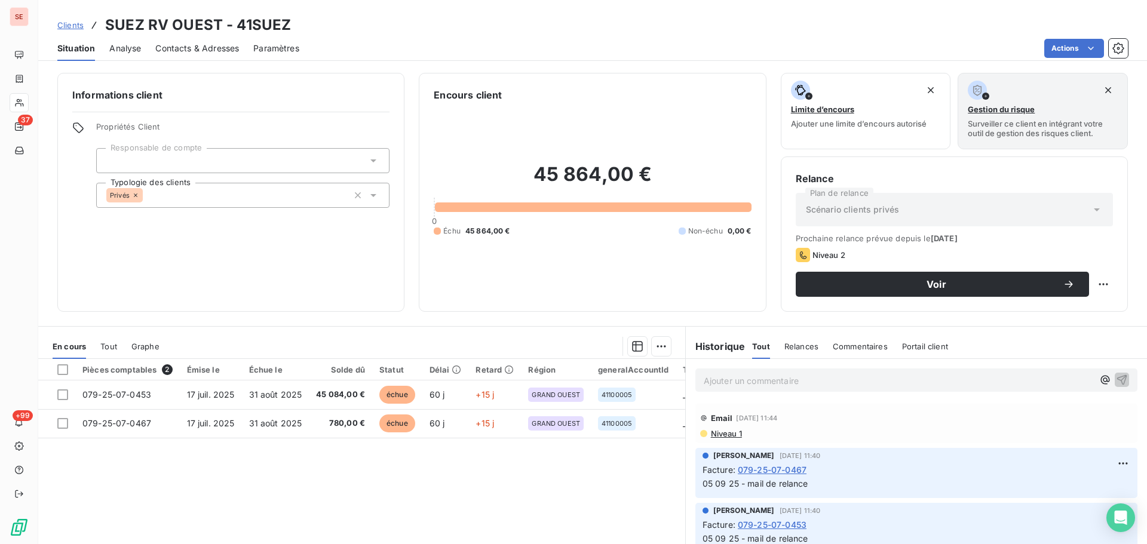
click at [203, 52] on span "Contacts & Adresses" at bounding box center [197, 48] width 84 height 12
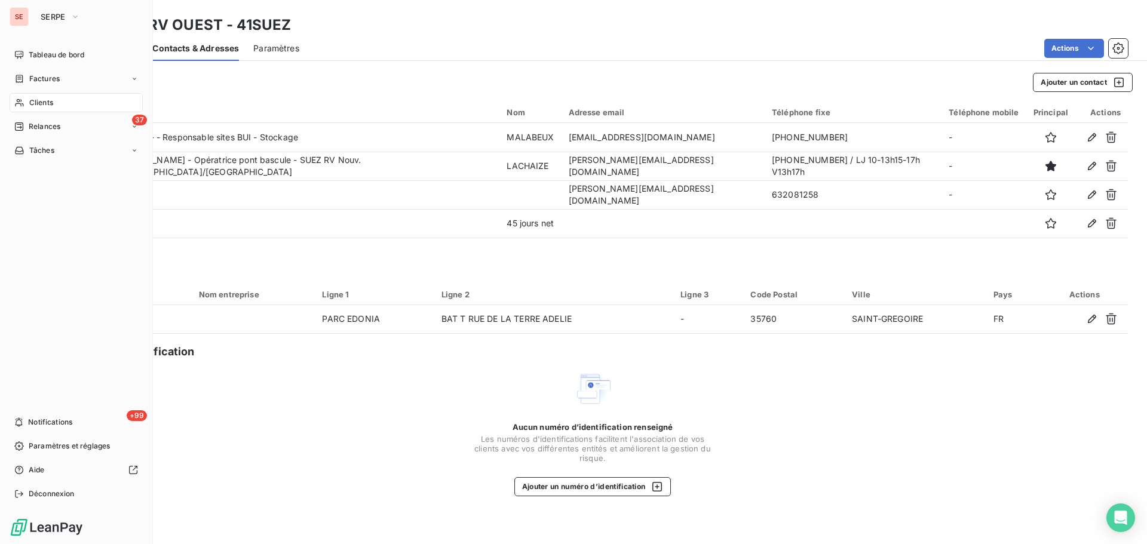
click at [23, 127] on icon at bounding box center [19, 127] width 8 height 8
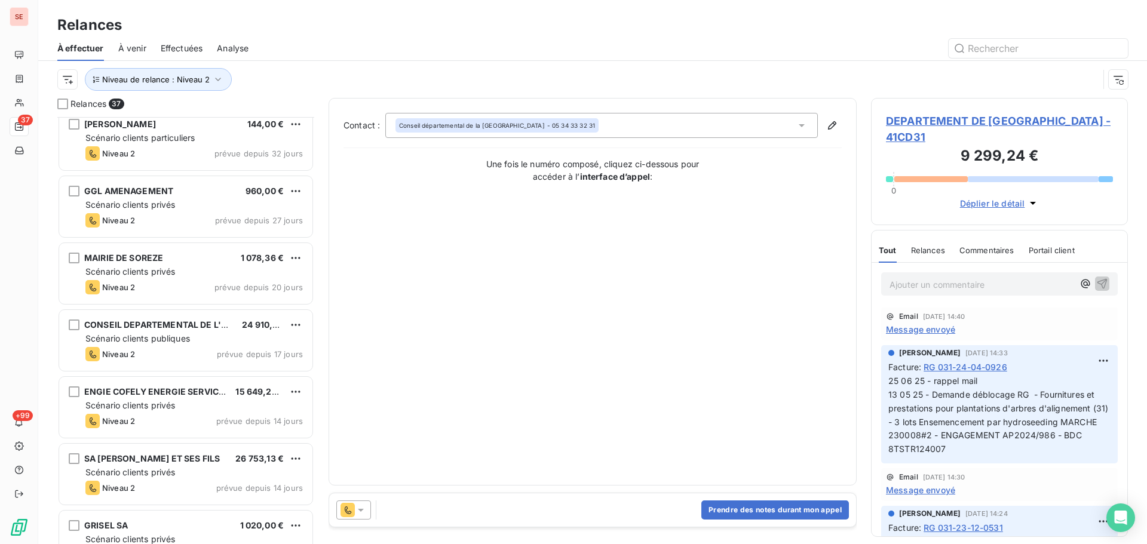
scroll to position [638, 0]
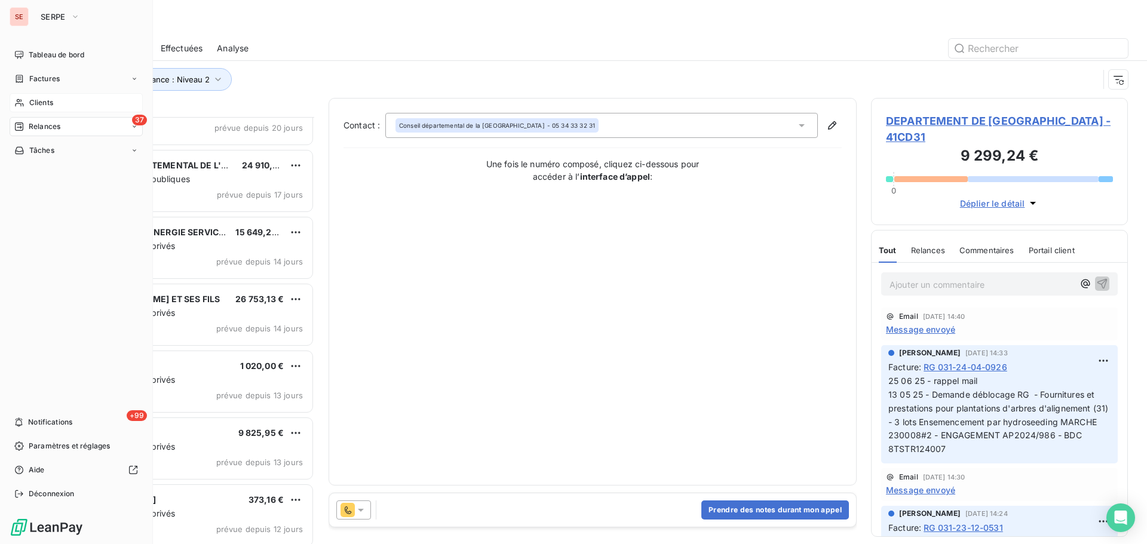
click at [50, 103] on span "Clients" at bounding box center [41, 102] width 24 height 11
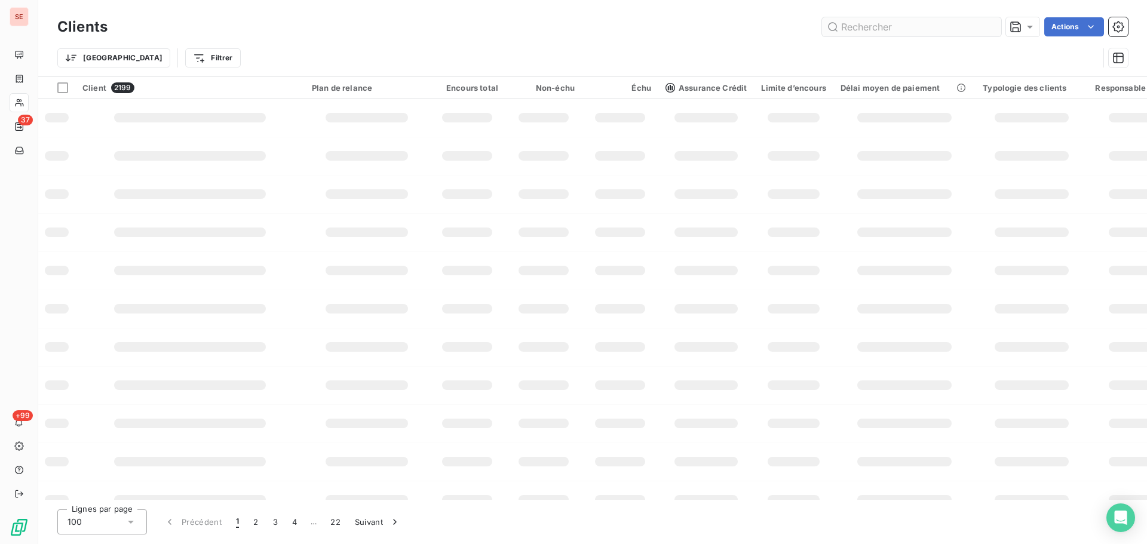
click at [874, 26] on input "text" at bounding box center [911, 26] width 179 height 19
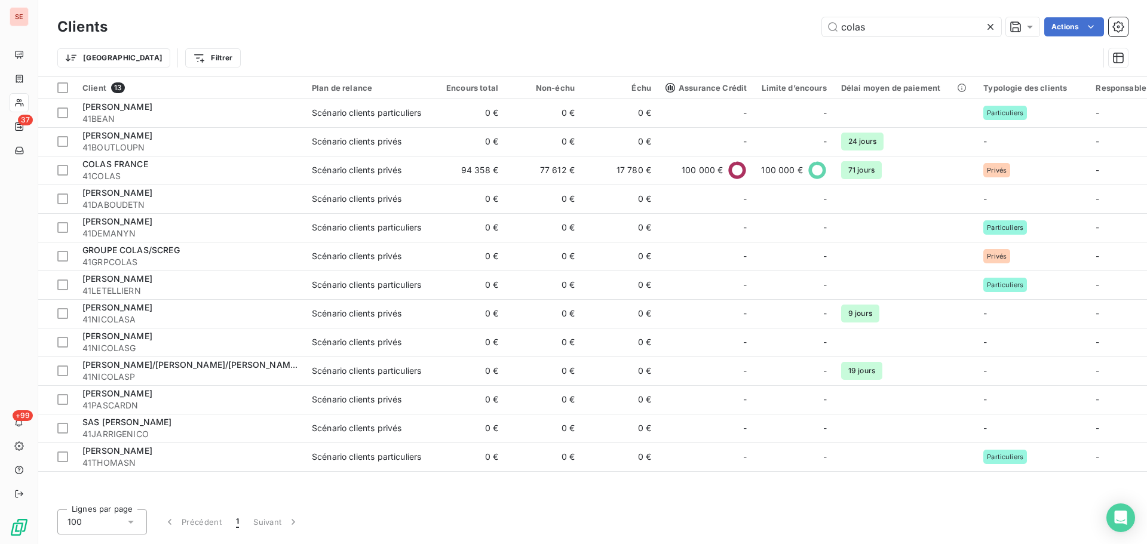
type input "colas"
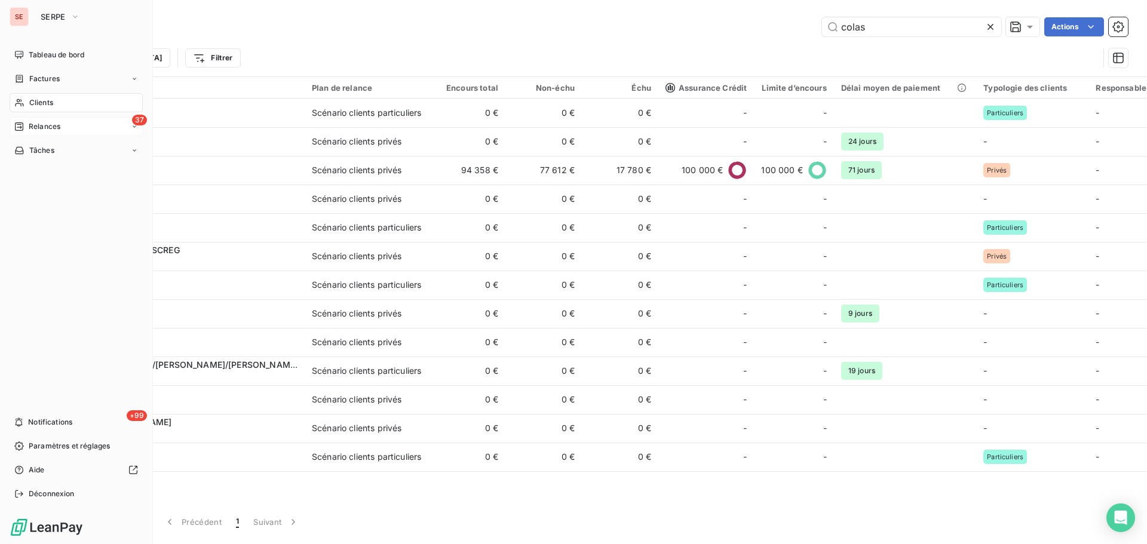
click at [39, 131] on span "Relances" at bounding box center [45, 126] width 32 height 11
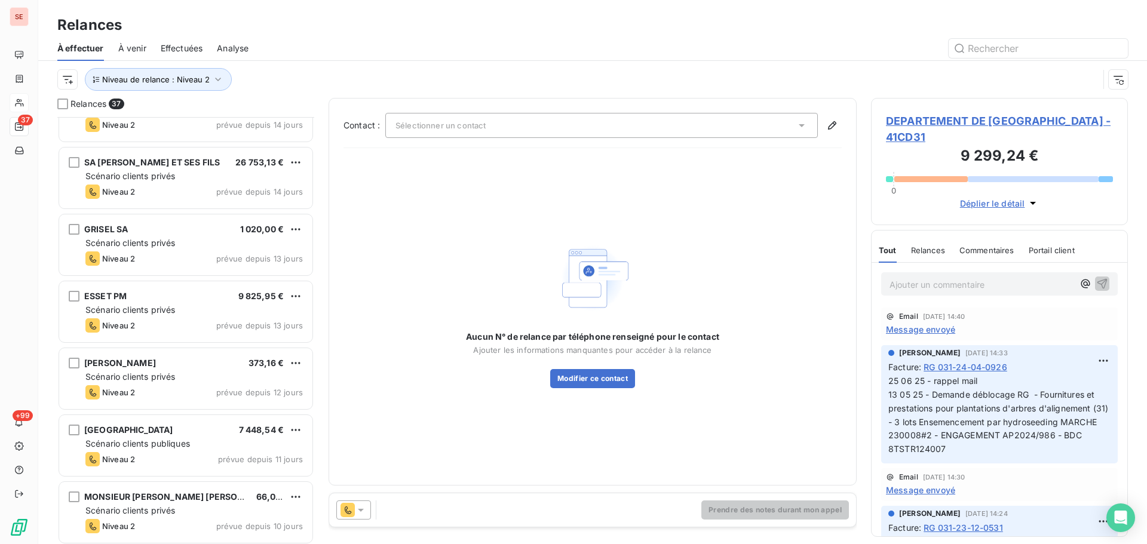
scroll to position [797, 0]
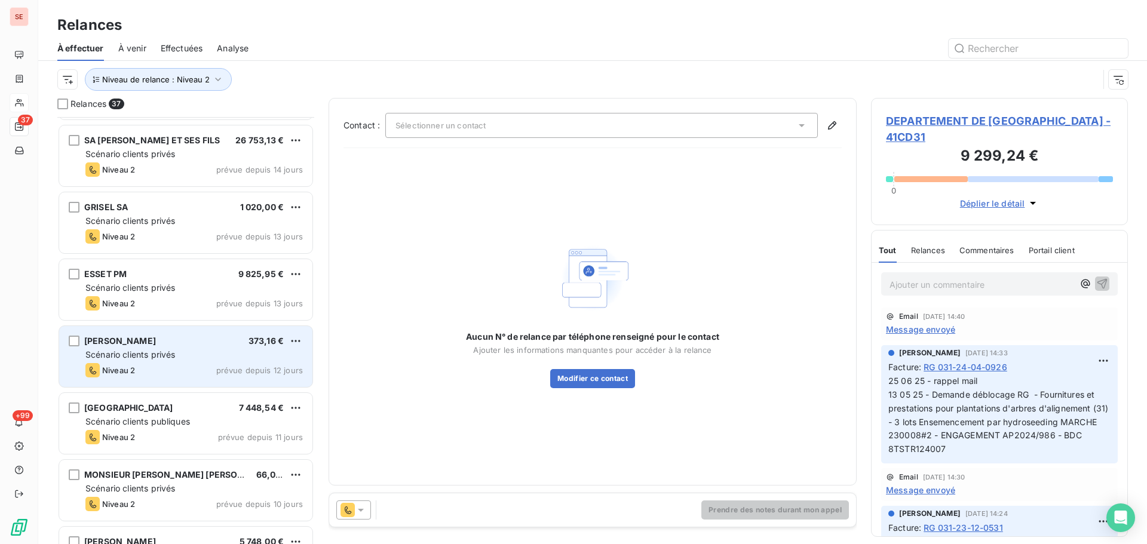
click at [197, 355] on div "Scénario clients privés" at bounding box center [194, 355] width 218 height 12
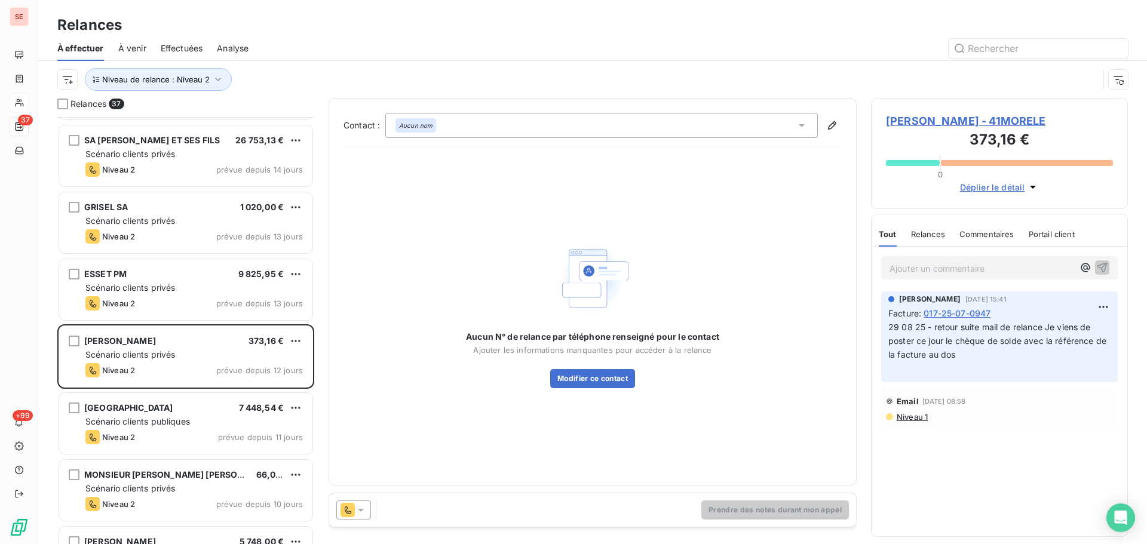
click at [929, 127] on span "[PERSON_NAME] - 41MORELE" at bounding box center [999, 121] width 227 height 16
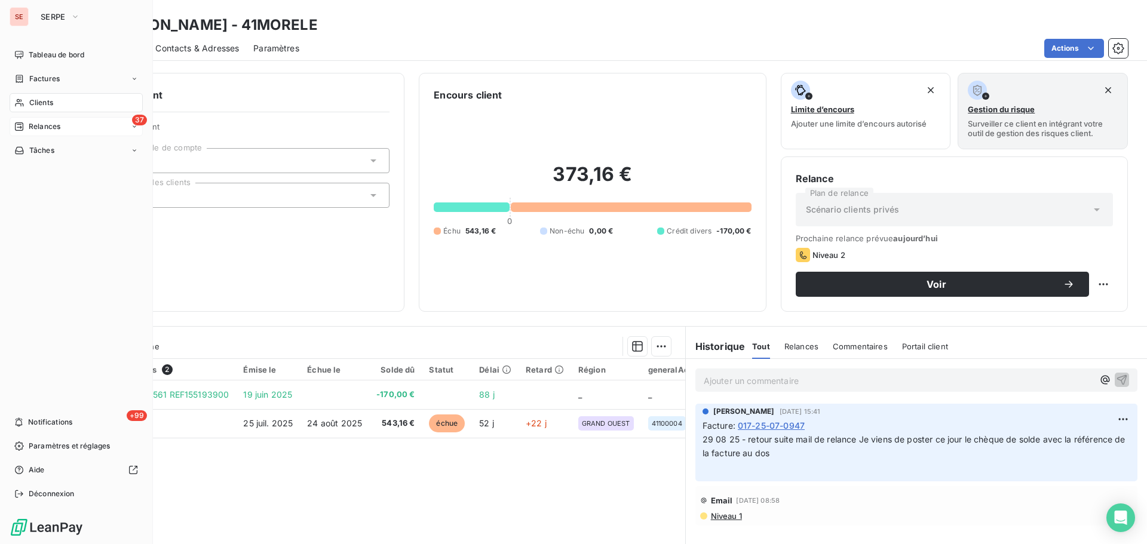
click at [19, 125] on icon at bounding box center [19, 127] width 10 height 10
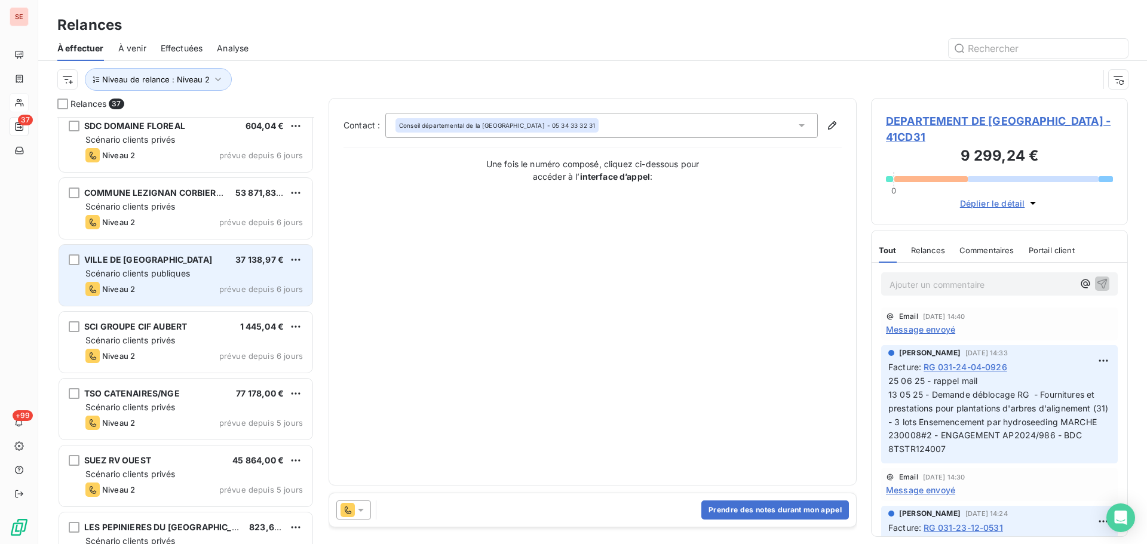
scroll to position [1435, 0]
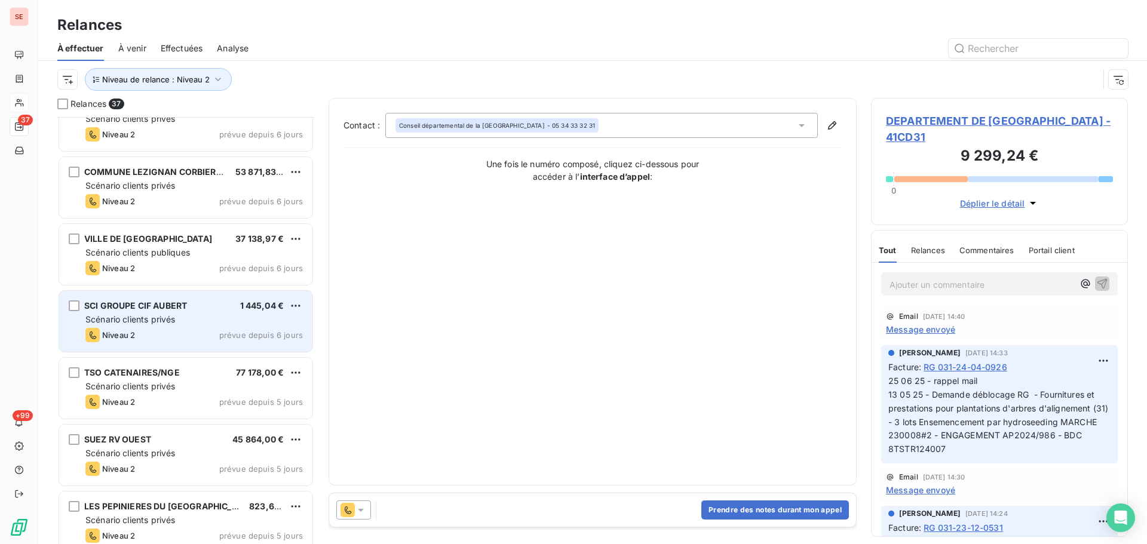
click at [229, 315] on div "Scénario clients privés" at bounding box center [194, 320] width 218 height 12
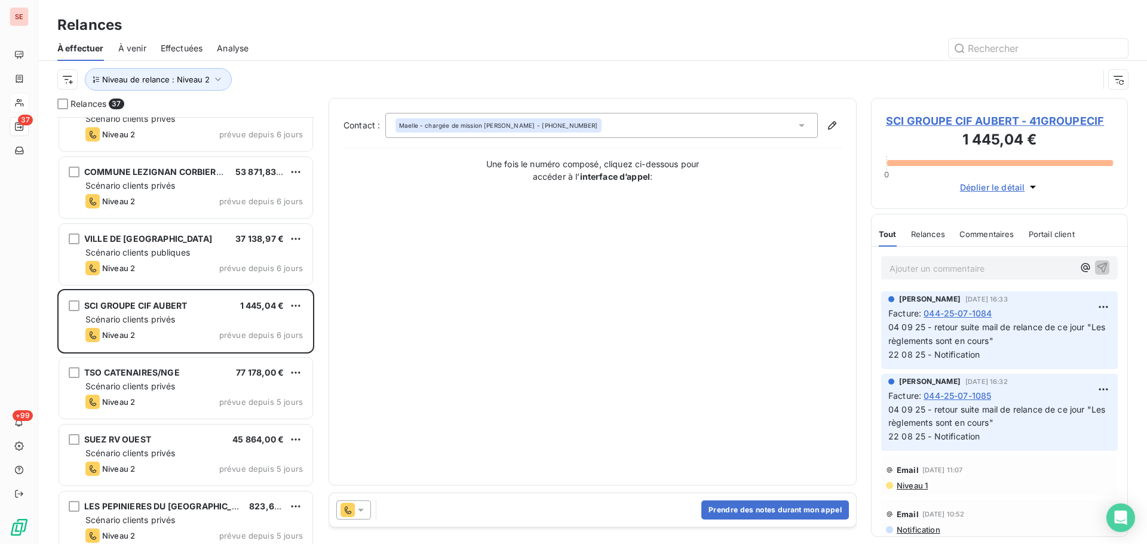
click at [957, 119] on span "SCI GROUPE CIF AUBERT - 41GROUPECIF" at bounding box center [999, 121] width 227 height 16
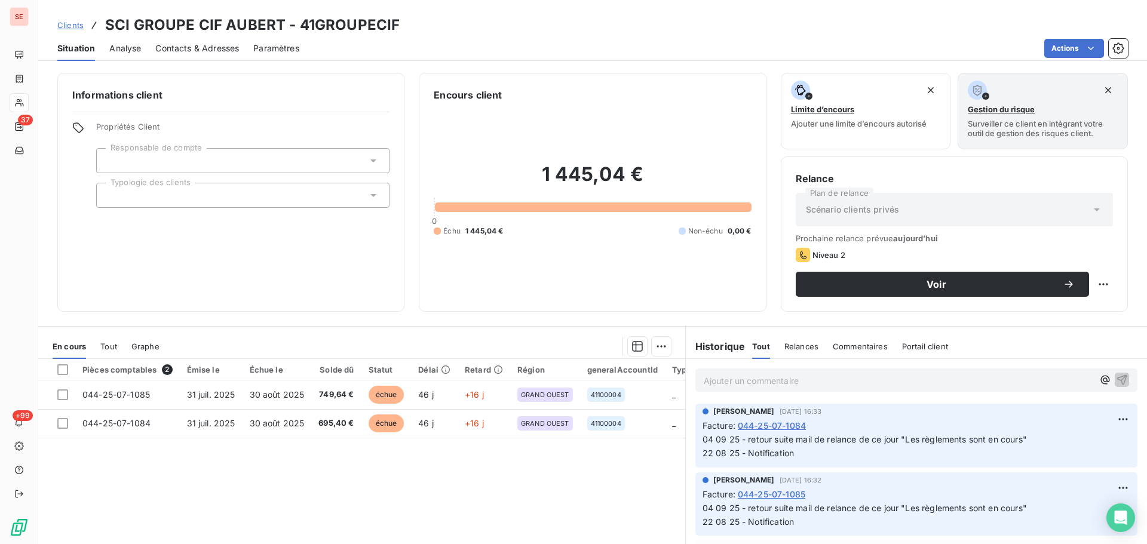
click at [215, 46] on span "Contacts & Adresses" at bounding box center [197, 48] width 84 height 12
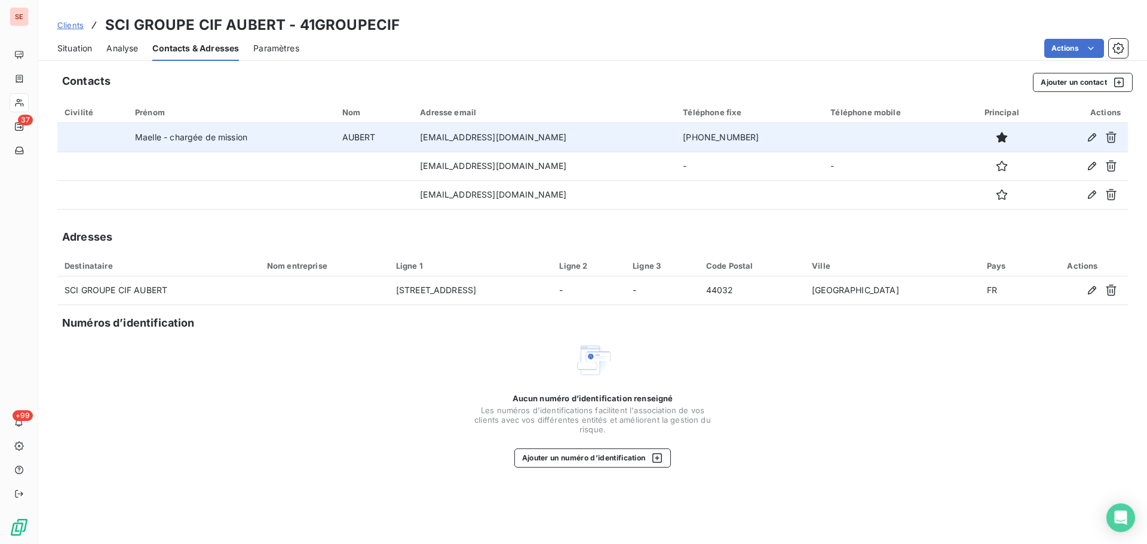
click at [523, 133] on td "[EMAIL_ADDRESS][DOMAIN_NAME]" at bounding box center [544, 137] width 263 height 29
copy td "[EMAIL_ADDRESS][DOMAIN_NAME]"
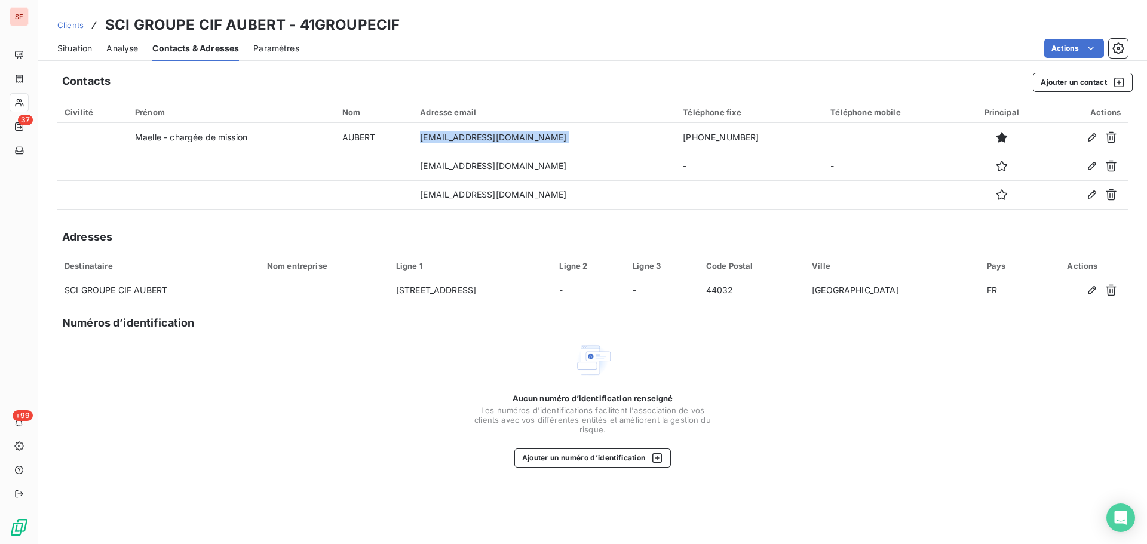
click at [82, 45] on span "Situation" at bounding box center [74, 48] width 35 height 12
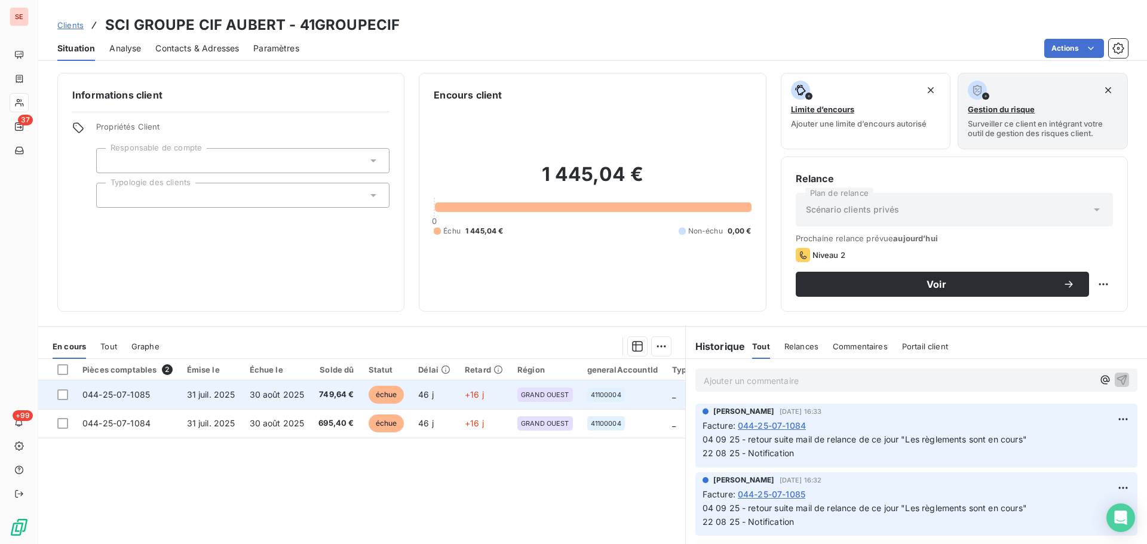
click at [154, 399] on td "044-25-07-1085" at bounding box center [127, 395] width 105 height 29
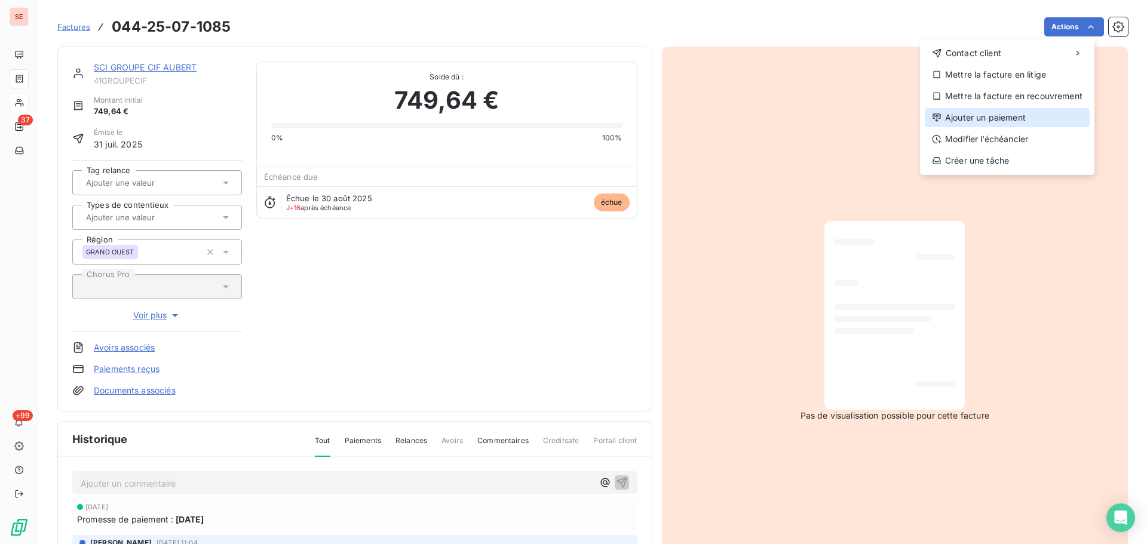
click at [1047, 117] on div "Ajouter un paiement" at bounding box center [1007, 117] width 165 height 19
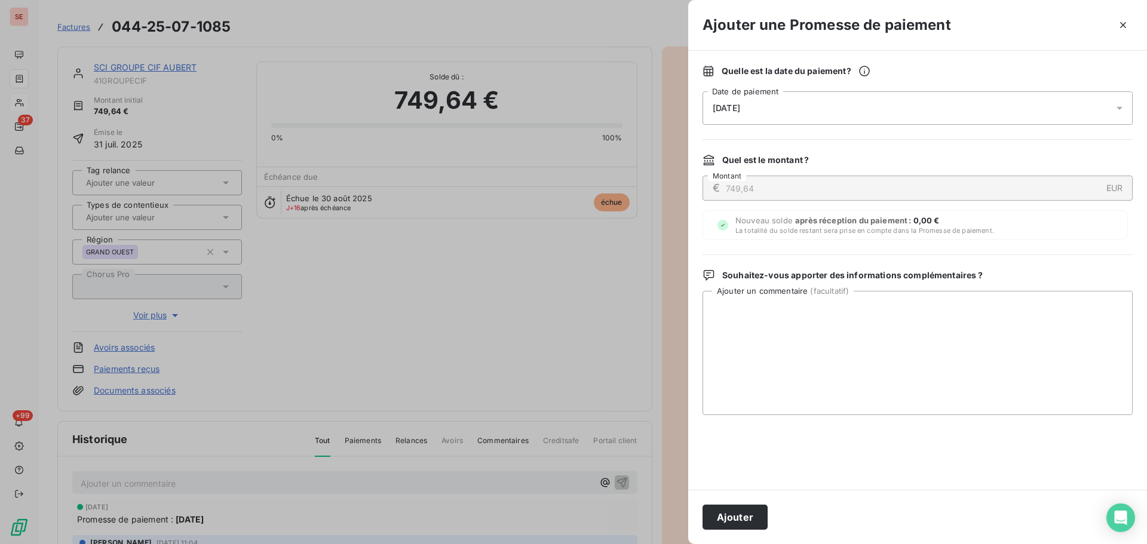
click at [969, 106] on div "[DATE]" at bounding box center [918, 107] width 430 height 33
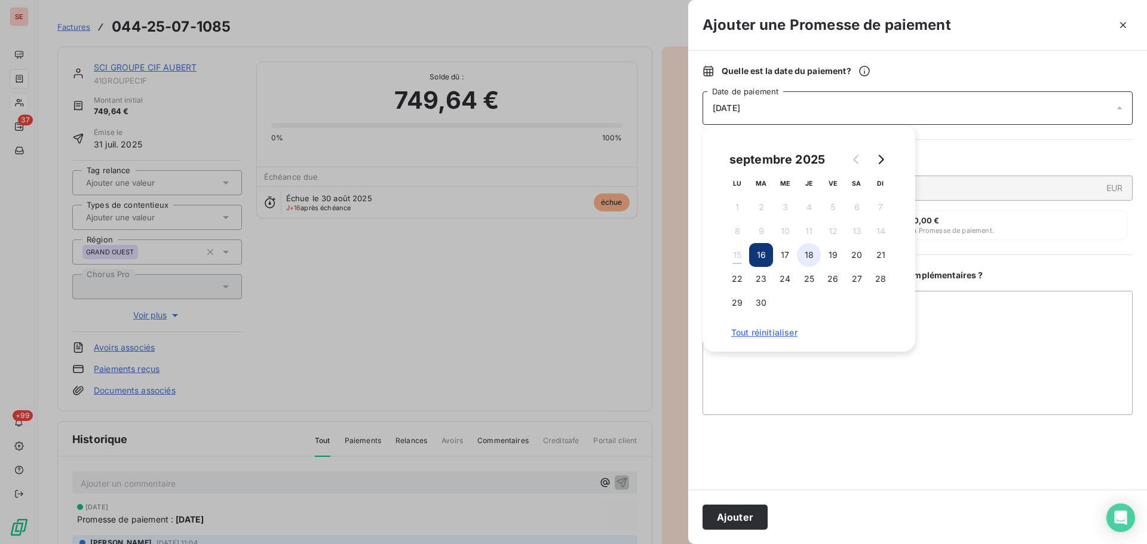
click at [815, 256] on button "18" at bounding box center [809, 255] width 24 height 24
click at [738, 522] on button "Ajouter" at bounding box center [735, 517] width 65 height 25
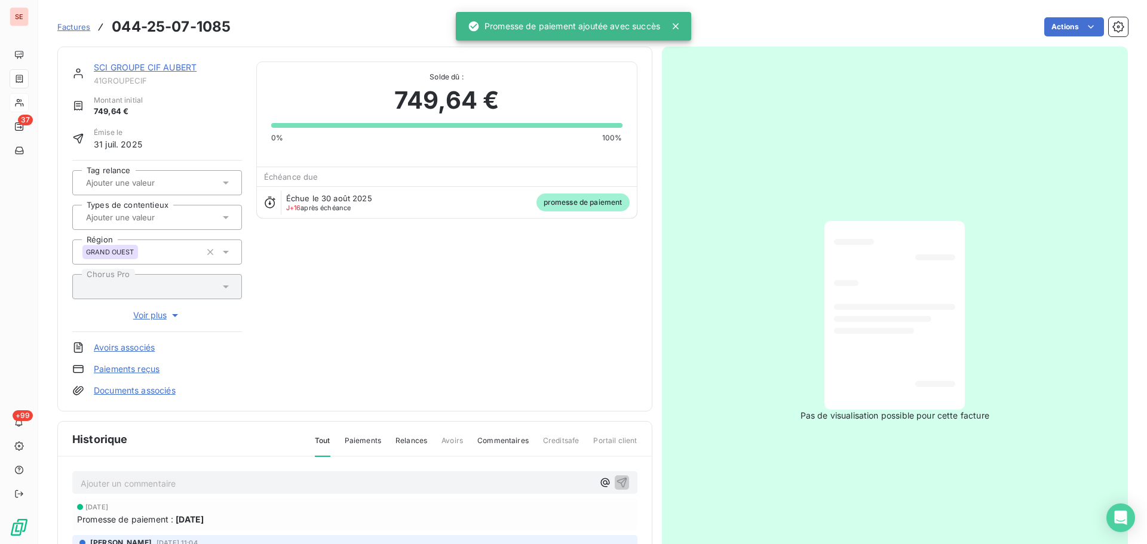
click at [157, 69] on link "SCI GROUPE CIF AUBERT" at bounding box center [145, 67] width 103 height 10
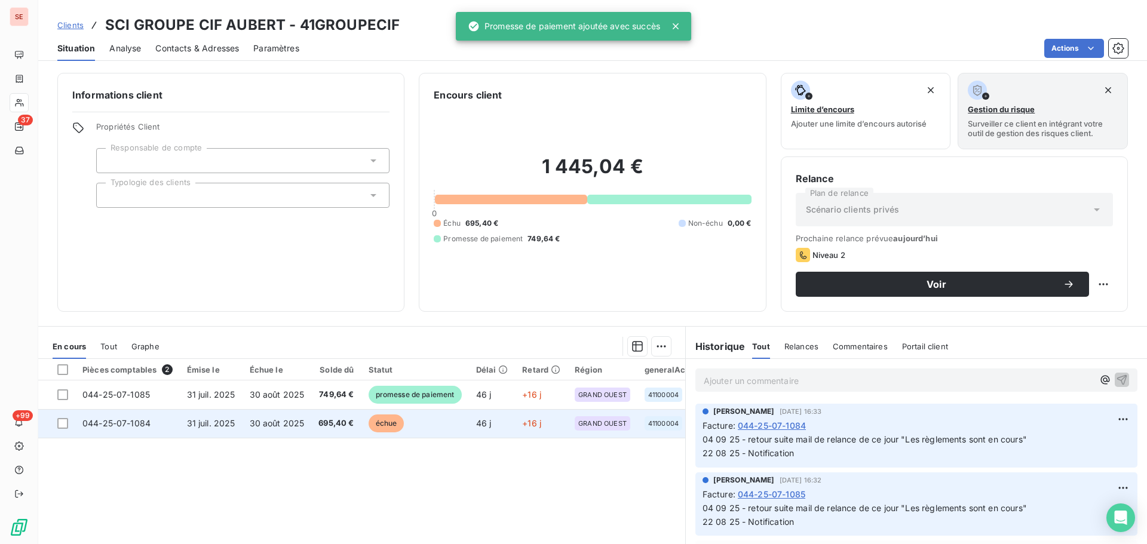
click at [270, 427] on span "30 août 2025" at bounding box center [277, 423] width 55 height 10
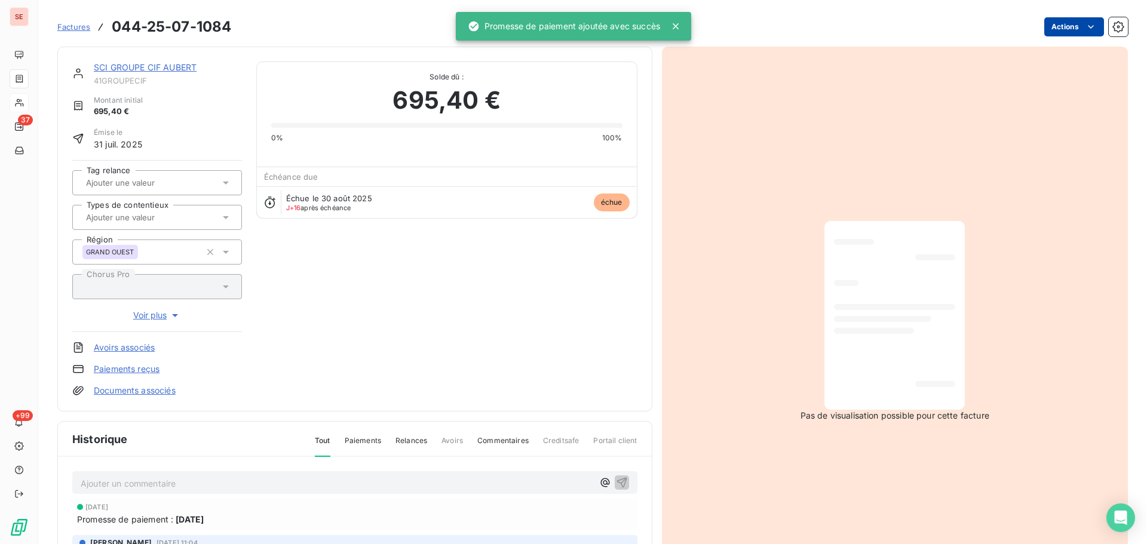
click at [1053, 30] on html "SE 37 +99 Factures 044-25-07-1084 Actions SCI GROUPE CIF AUBERT 41GROUPECIF Mon…" at bounding box center [573, 272] width 1147 height 544
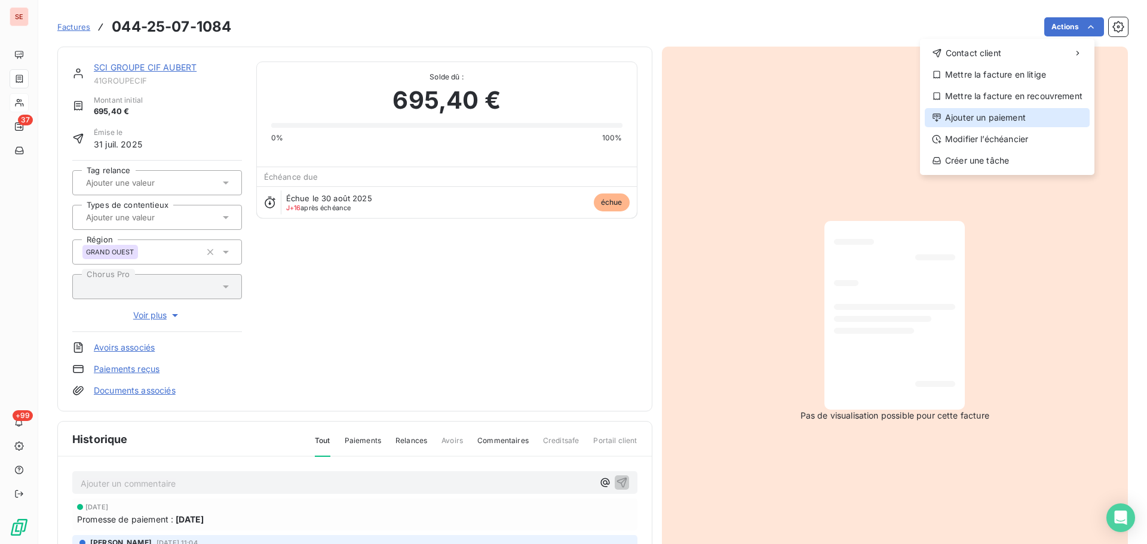
click at [1000, 125] on div "Ajouter un paiement" at bounding box center [1007, 117] width 165 height 19
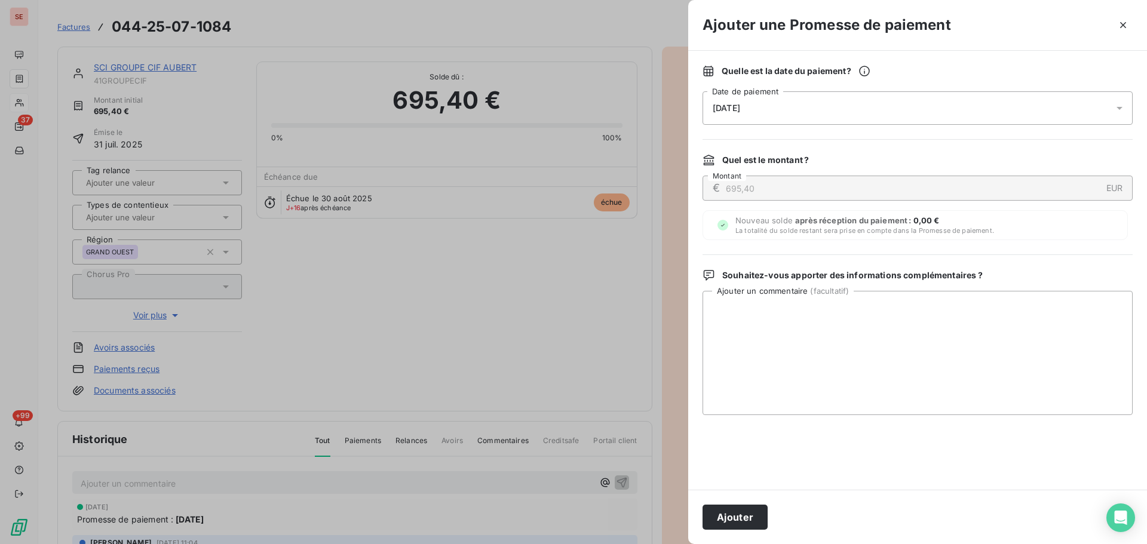
click at [825, 117] on div "[DATE]" at bounding box center [918, 107] width 430 height 33
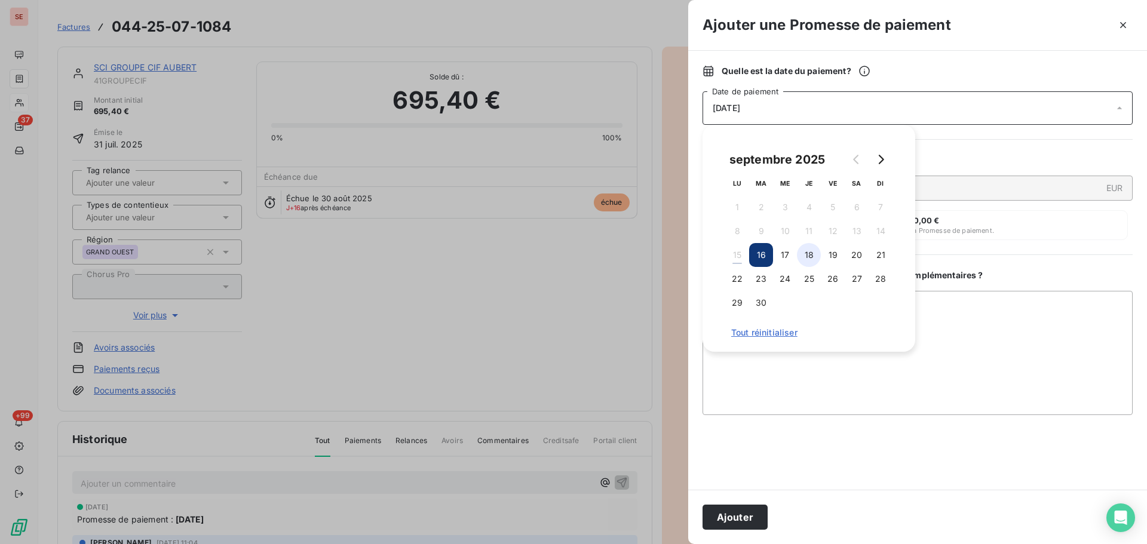
click at [809, 250] on button "18" at bounding box center [809, 255] width 24 height 24
click at [745, 523] on button "Ajouter" at bounding box center [735, 517] width 65 height 25
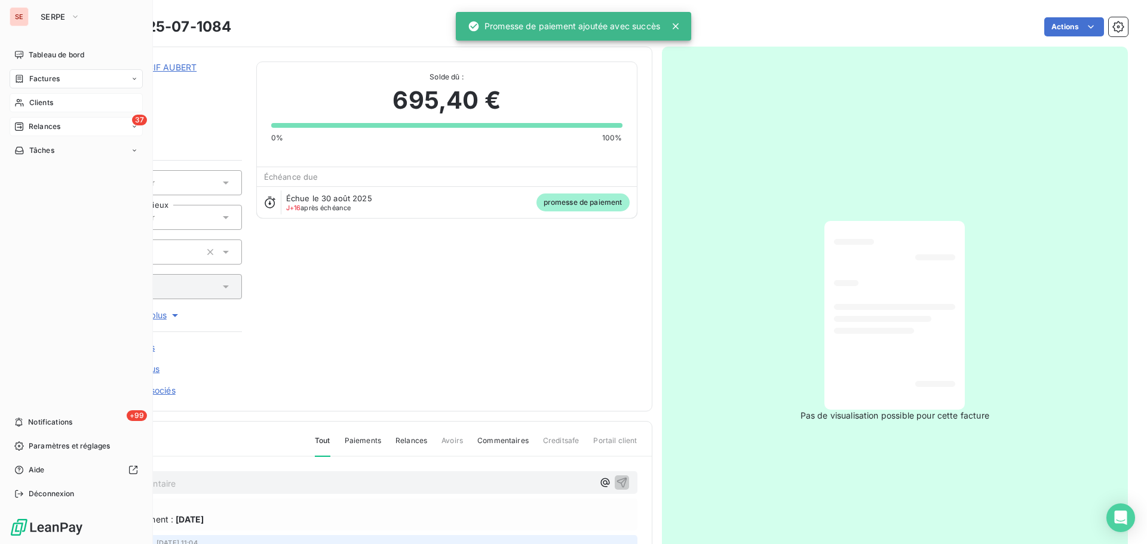
click at [25, 127] on div "Relances" at bounding box center [37, 126] width 46 height 11
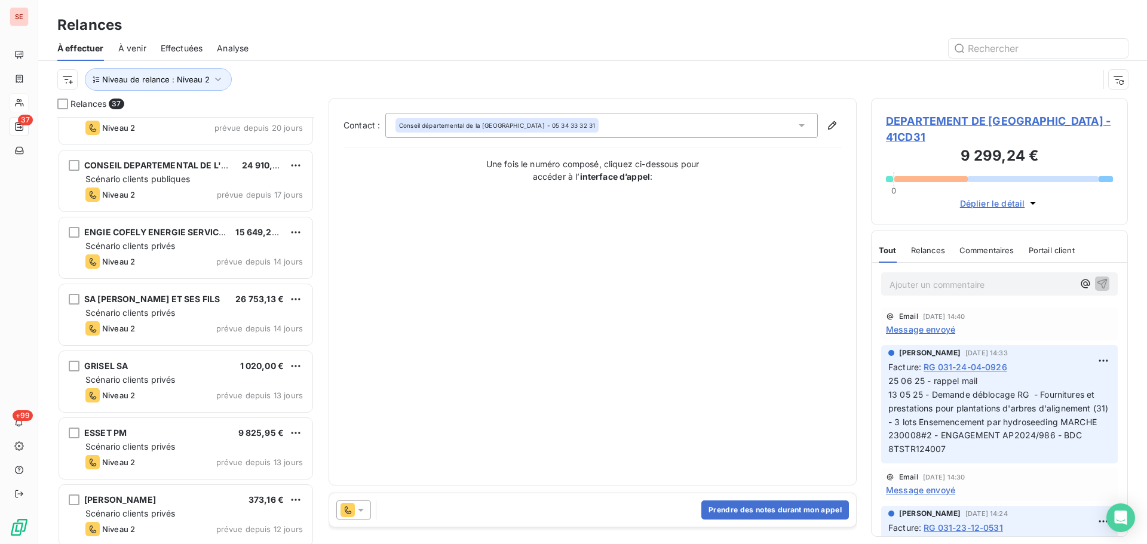
scroll to position [797, 0]
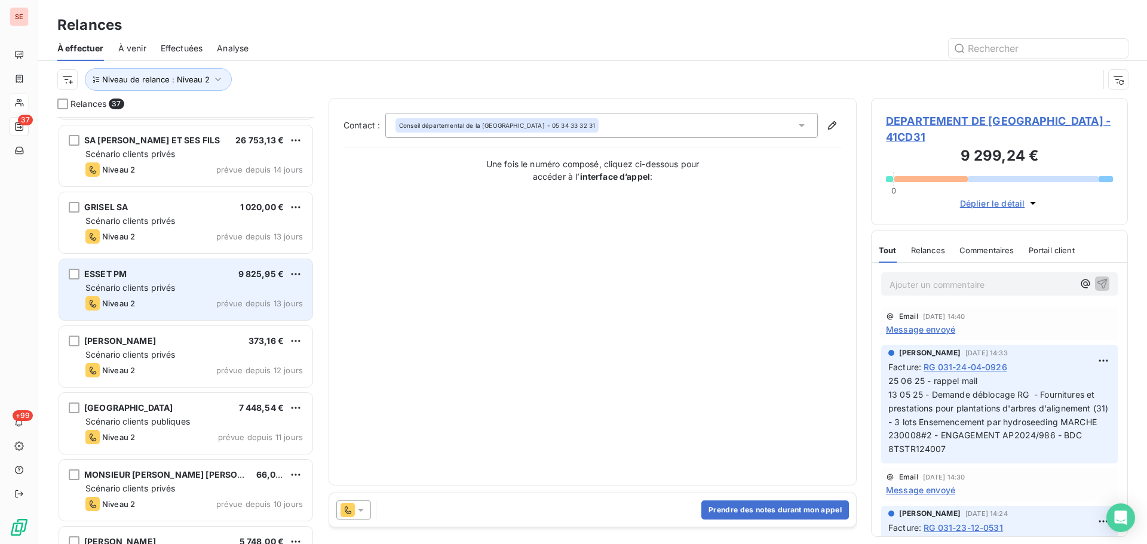
click at [289, 283] on div "Scénario clients privés" at bounding box center [194, 288] width 218 height 12
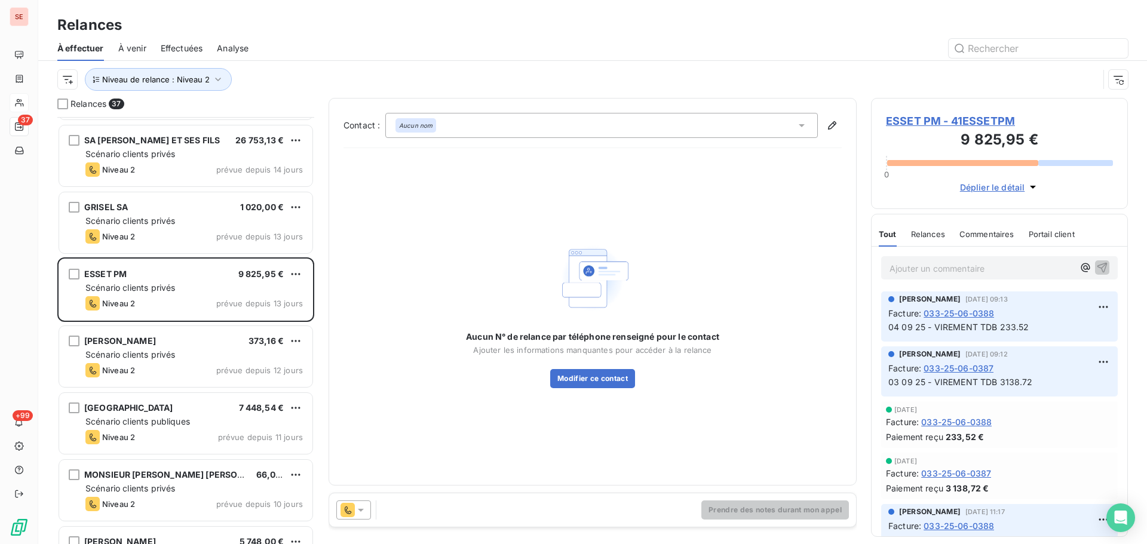
click at [959, 121] on span "ESSET PM - 41ESSETPM" at bounding box center [999, 121] width 227 height 16
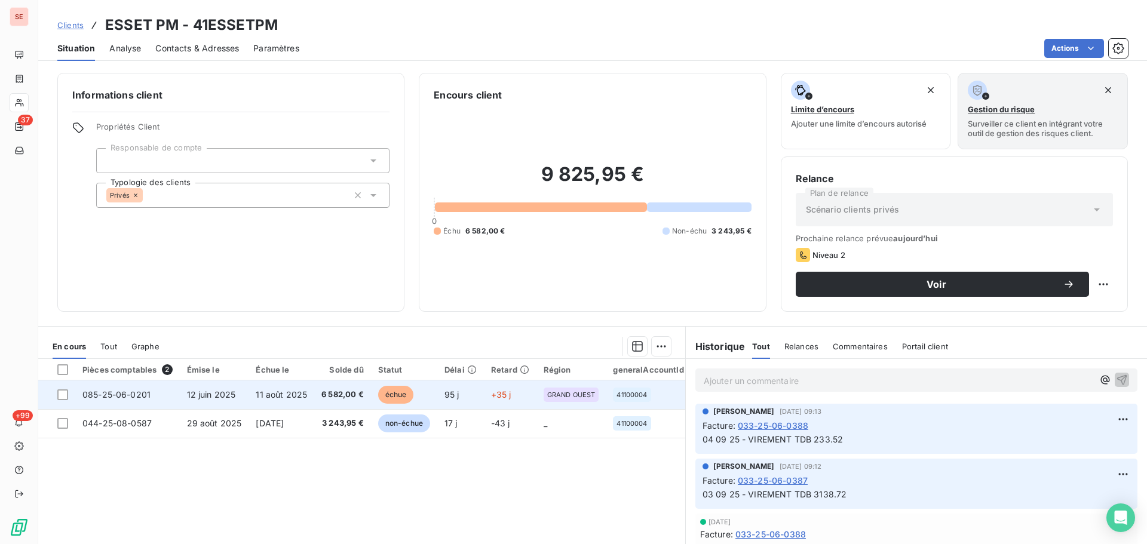
click at [341, 405] on td "6 582,00 €" at bounding box center [342, 395] width 57 height 29
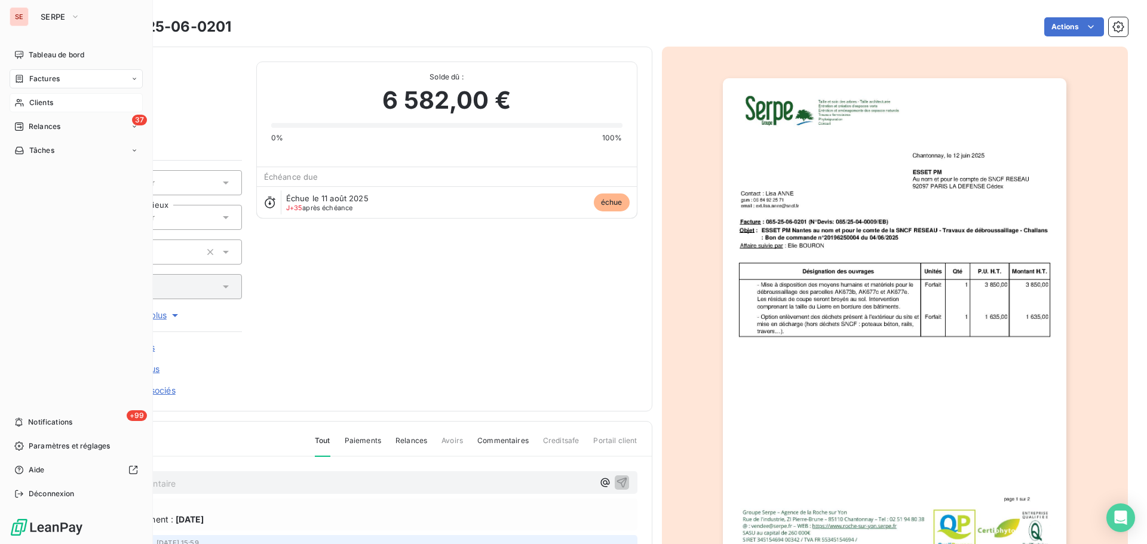
click at [17, 76] on icon at bounding box center [19, 79] width 10 height 10
click at [32, 124] on span "Relances" at bounding box center [45, 126] width 32 height 11
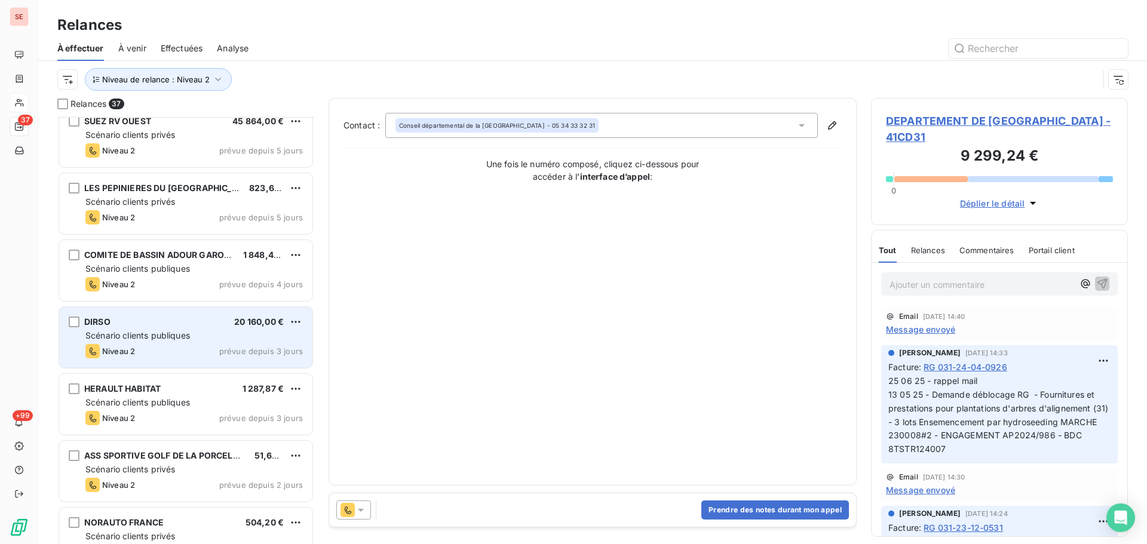
scroll to position [2050, 0]
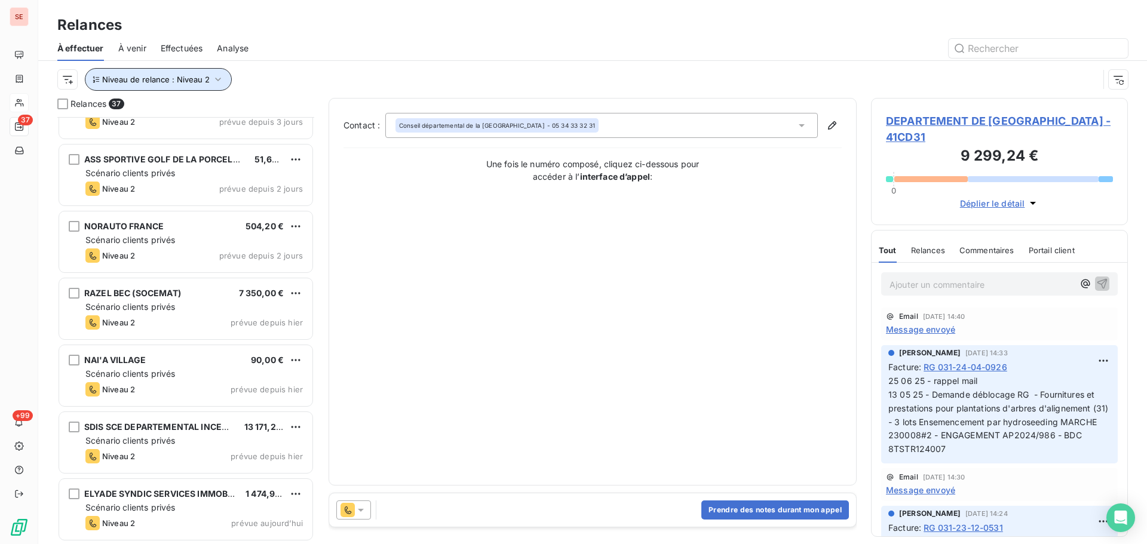
click at [205, 84] on button "Niveau de relance : Niveau 2" at bounding box center [158, 79] width 147 height 23
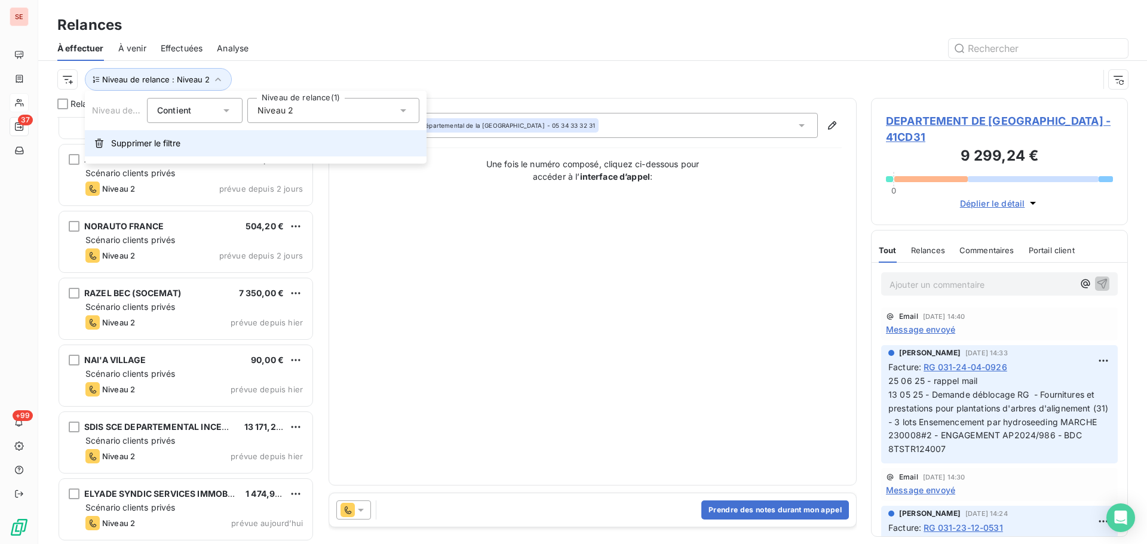
click at [180, 147] on span "Supprimer le filtre" at bounding box center [145, 143] width 69 height 12
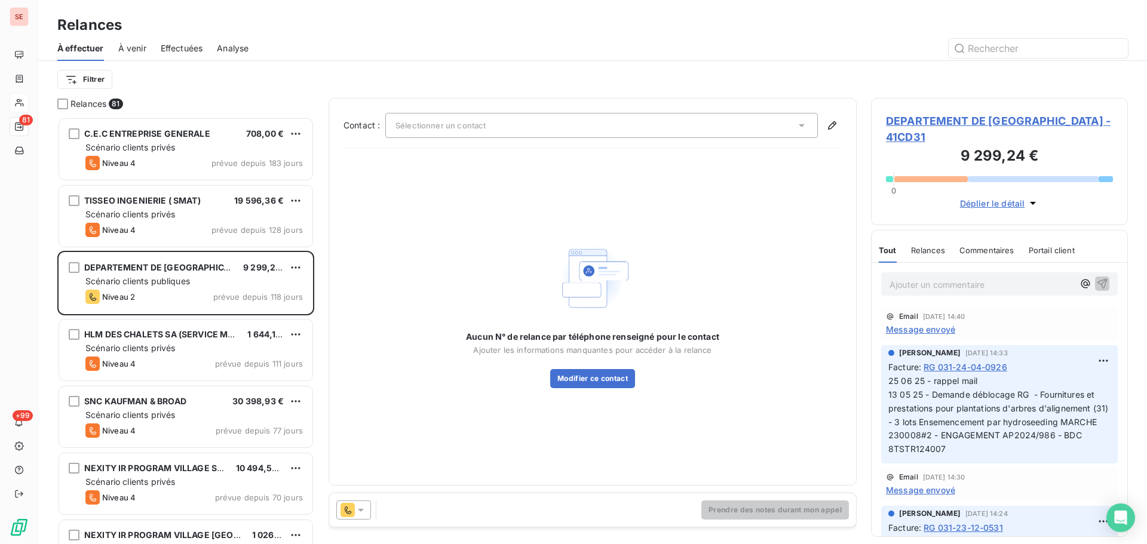
scroll to position [418, 248]
click at [134, 54] on div "À venir" at bounding box center [132, 48] width 28 height 25
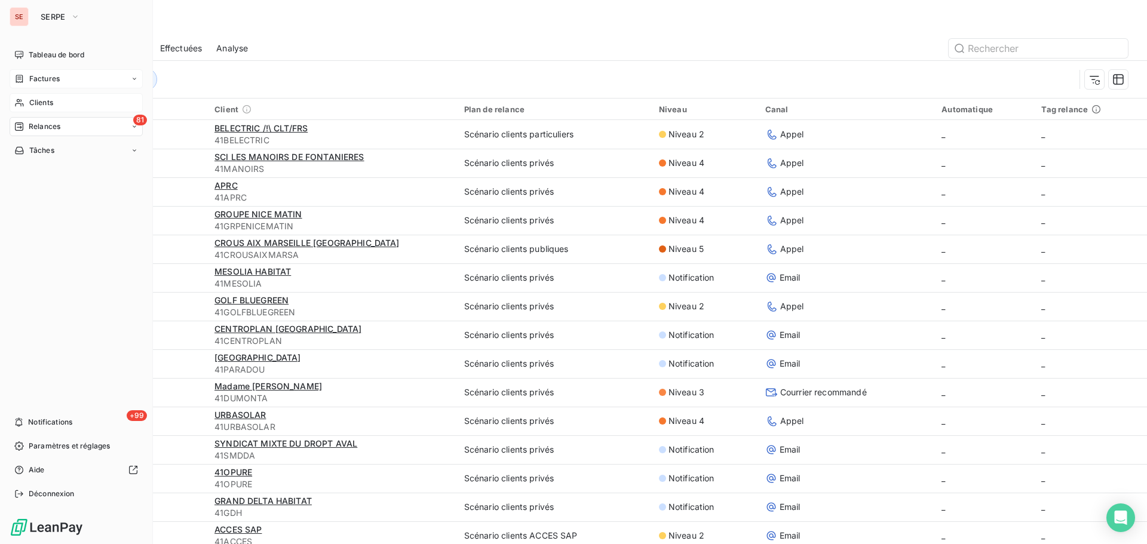
click at [33, 82] on span "Factures" at bounding box center [44, 79] width 30 height 11
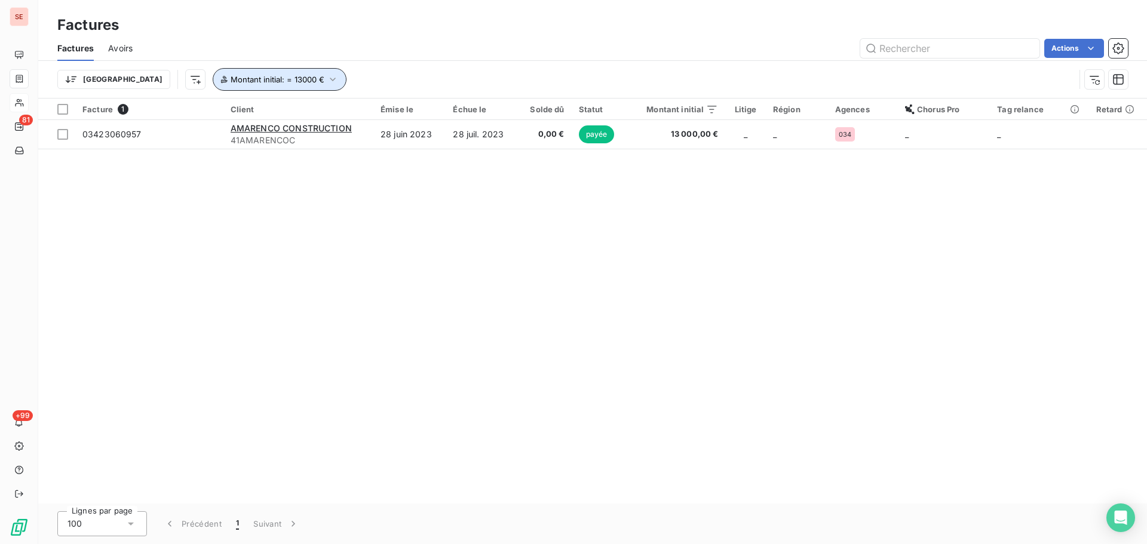
click at [247, 81] on span "Montant initial : = 13000 €" at bounding box center [278, 80] width 94 height 10
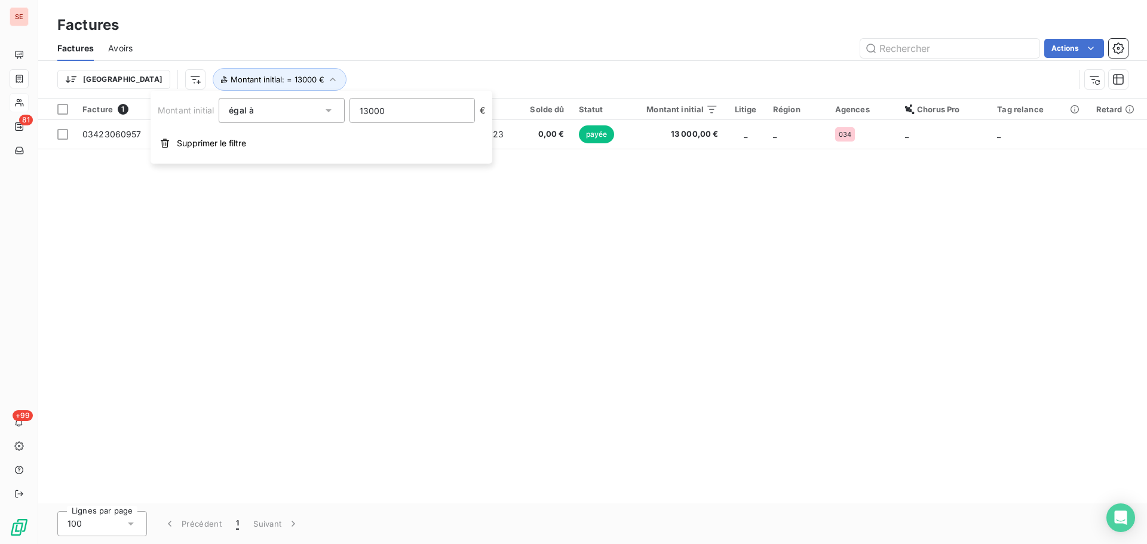
click at [477, 69] on div "Trier Montant initial : = 13000 €" at bounding box center [566, 79] width 1018 height 23
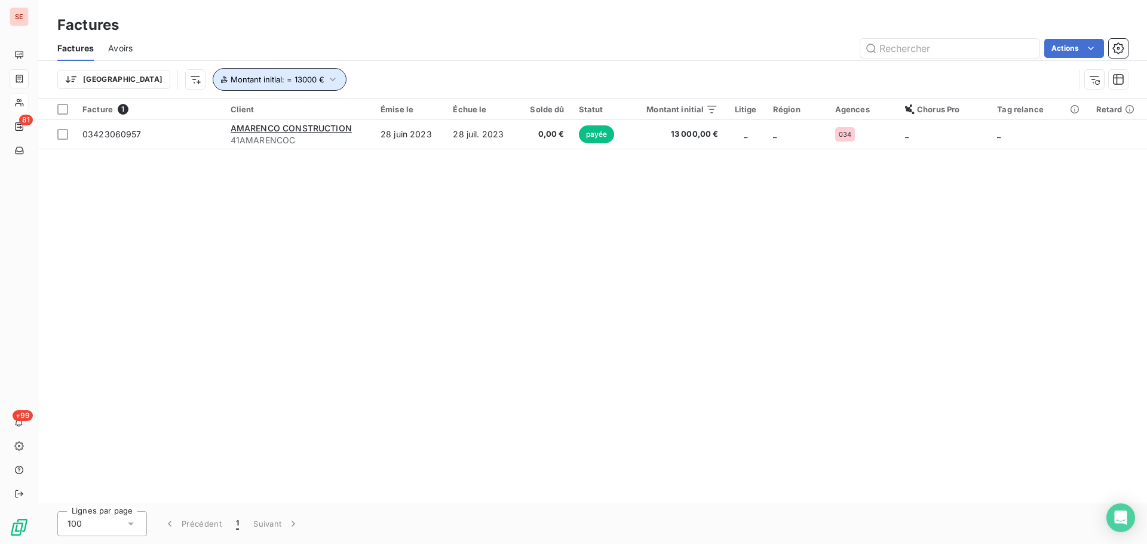
click at [247, 82] on span "Montant initial : = 13000 €" at bounding box center [278, 80] width 94 height 10
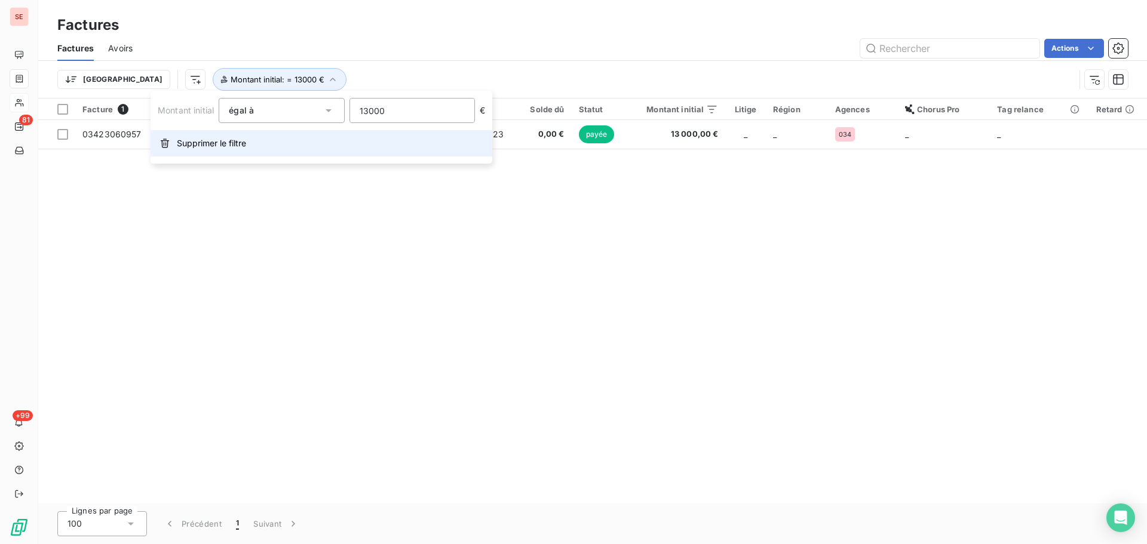
click at [242, 142] on span "Supprimer le filtre" at bounding box center [211, 143] width 69 height 12
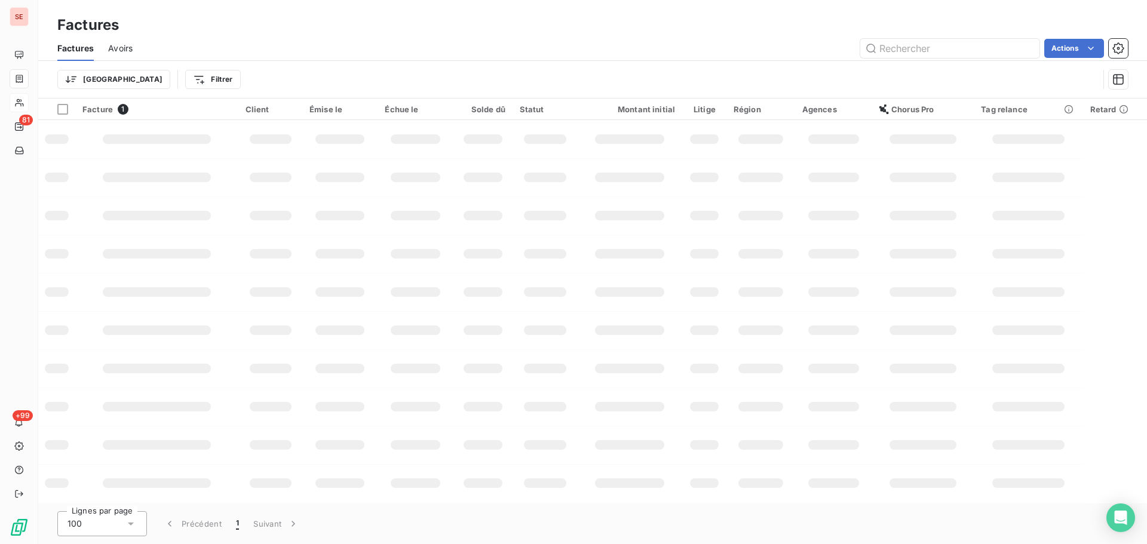
click at [314, 60] on div "Factures Avoirs Actions" at bounding box center [592, 48] width 1109 height 25
click at [90, 87] on html "SE 81 +99 Factures Factures Avoirs Actions Trier Filtrer Facture 1 Client Émise…" at bounding box center [573, 272] width 1147 height 544
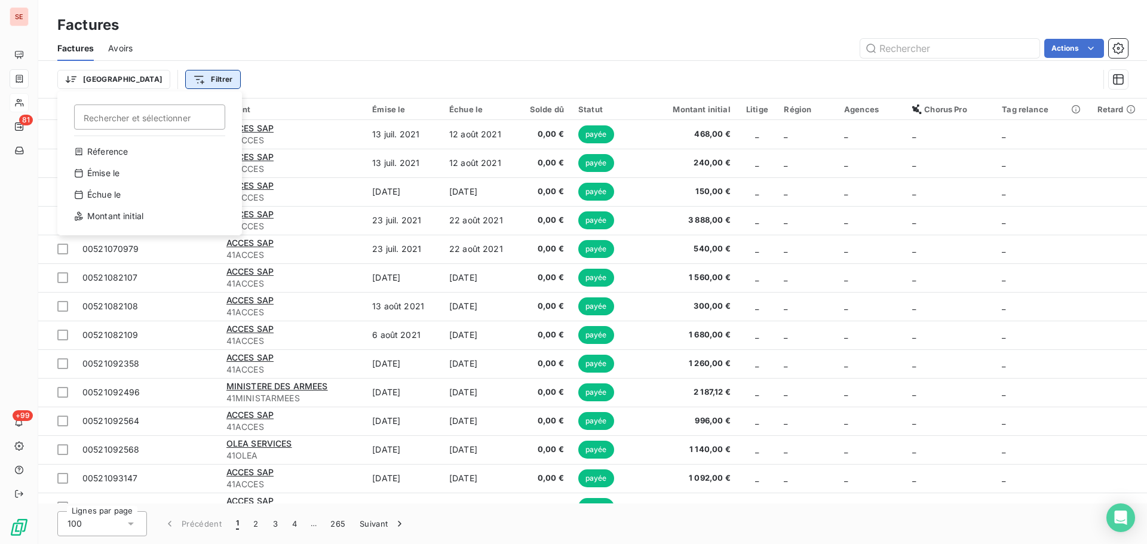
click at [161, 82] on html "SE 81 +99 Factures Factures Avoirs Actions Trier Rechercher et sélectionner Réf…" at bounding box center [573, 272] width 1147 height 544
click at [162, 82] on html "SE 81 +99 Factures Factures Avoirs Actions Trier Filtrer Facture 26469 Client É…" at bounding box center [573, 272] width 1147 height 544
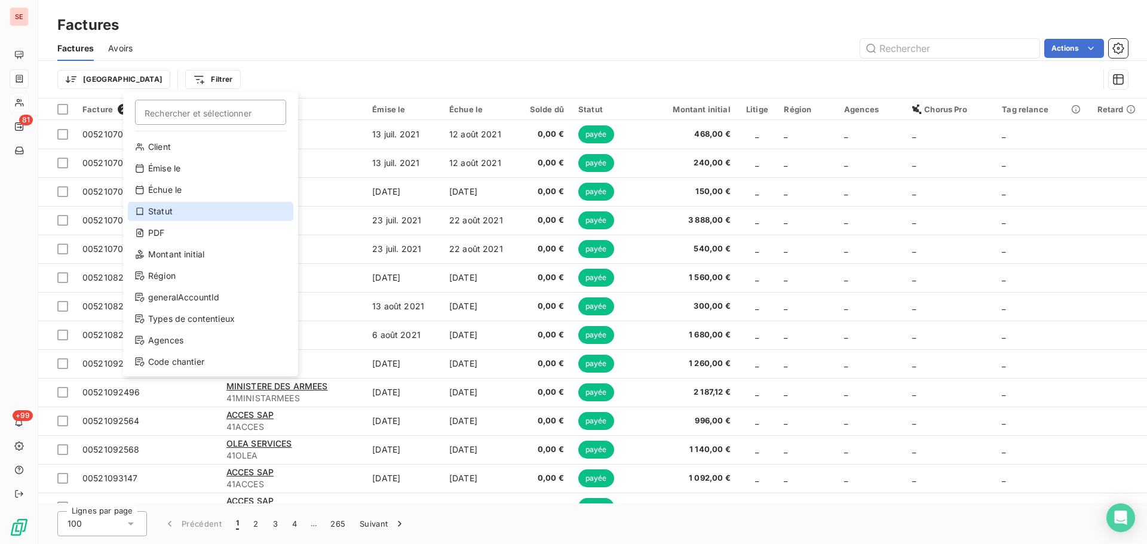
click at [195, 213] on div "Statut" at bounding box center [211, 211] width 166 height 19
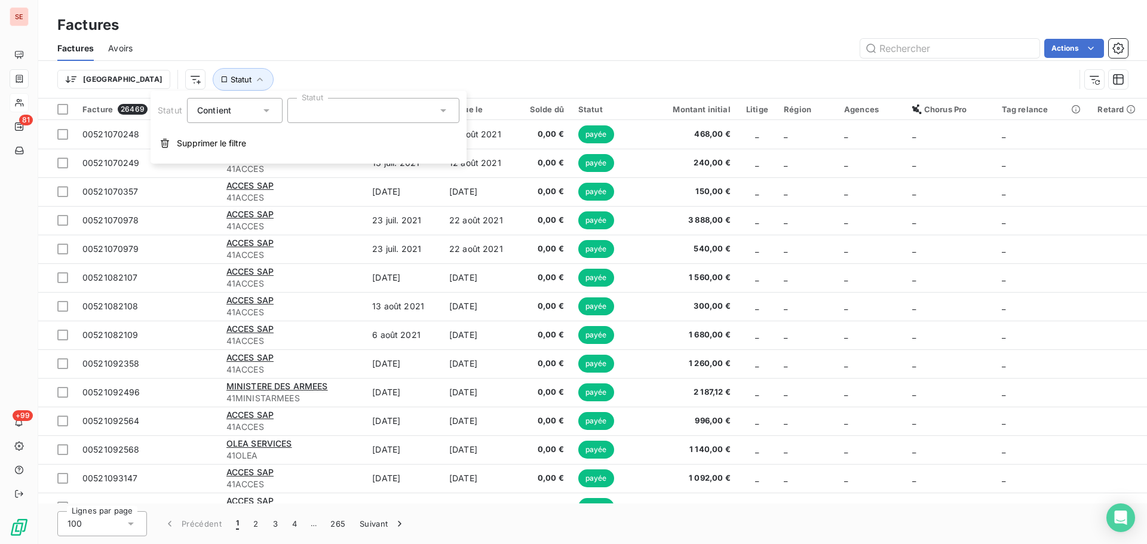
click at [345, 115] on div at bounding box center [373, 110] width 172 height 25
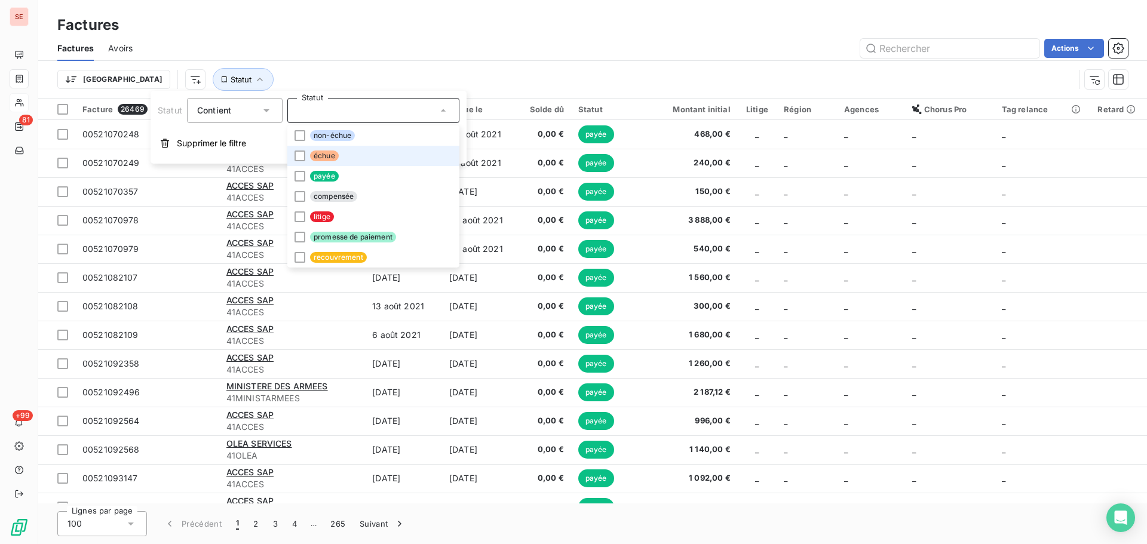
click at [333, 155] on span "échue" at bounding box center [324, 156] width 29 height 11
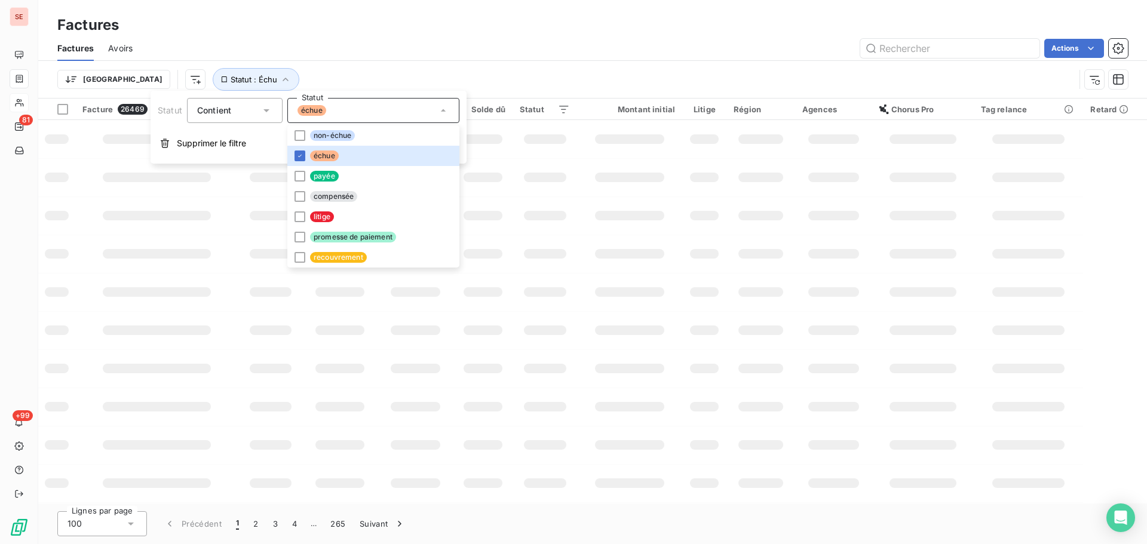
click at [379, 60] on div "Factures Avoirs Actions" at bounding box center [592, 48] width 1109 height 25
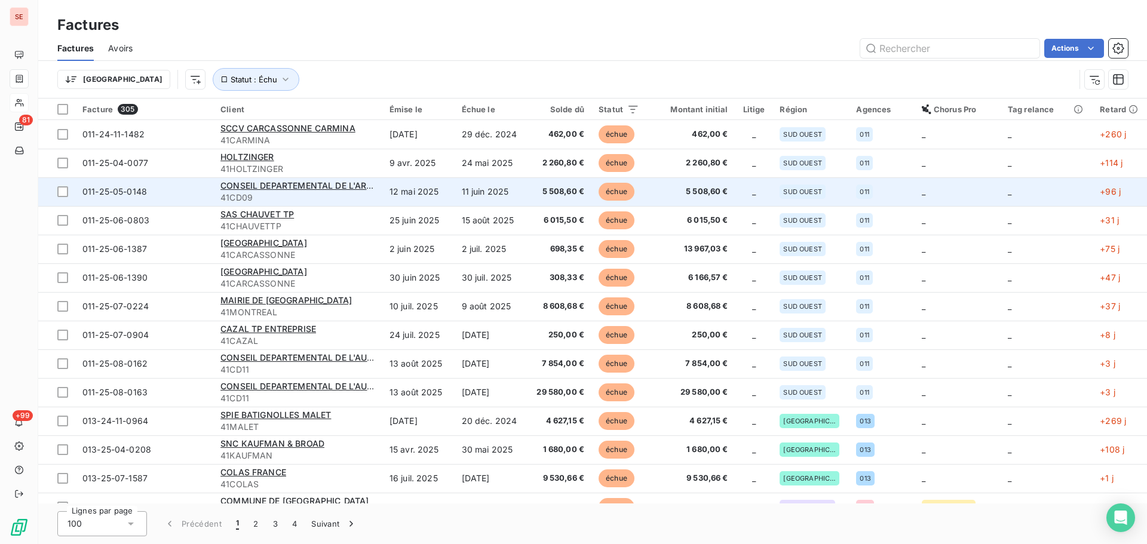
click at [406, 197] on td "12 mai 2025" at bounding box center [418, 191] width 72 height 29
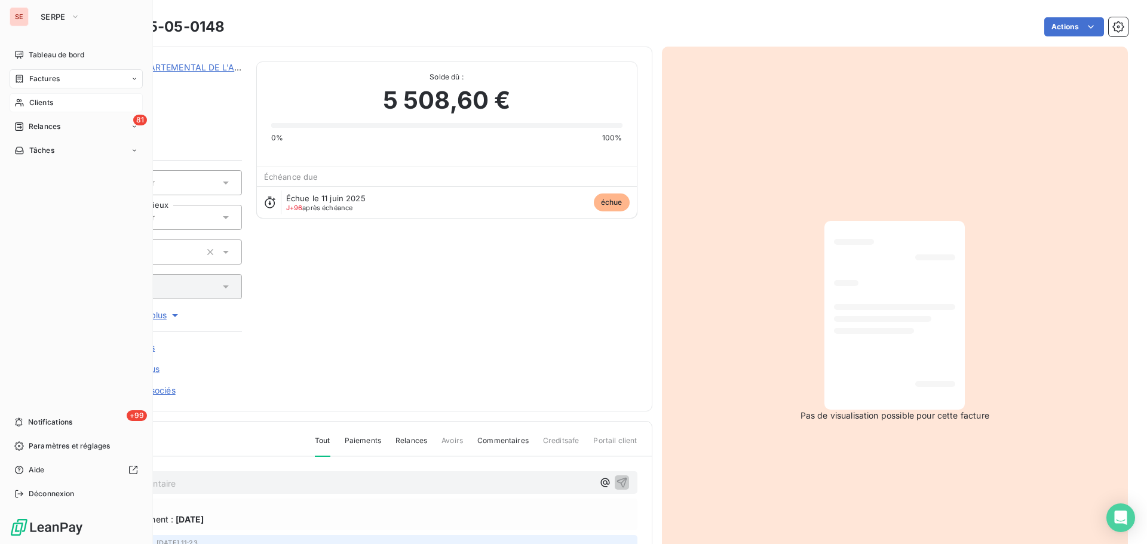
click at [26, 78] on div "Factures" at bounding box center [36, 79] width 45 height 11
click at [22, 106] on icon at bounding box center [19, 103] width 10 height 10
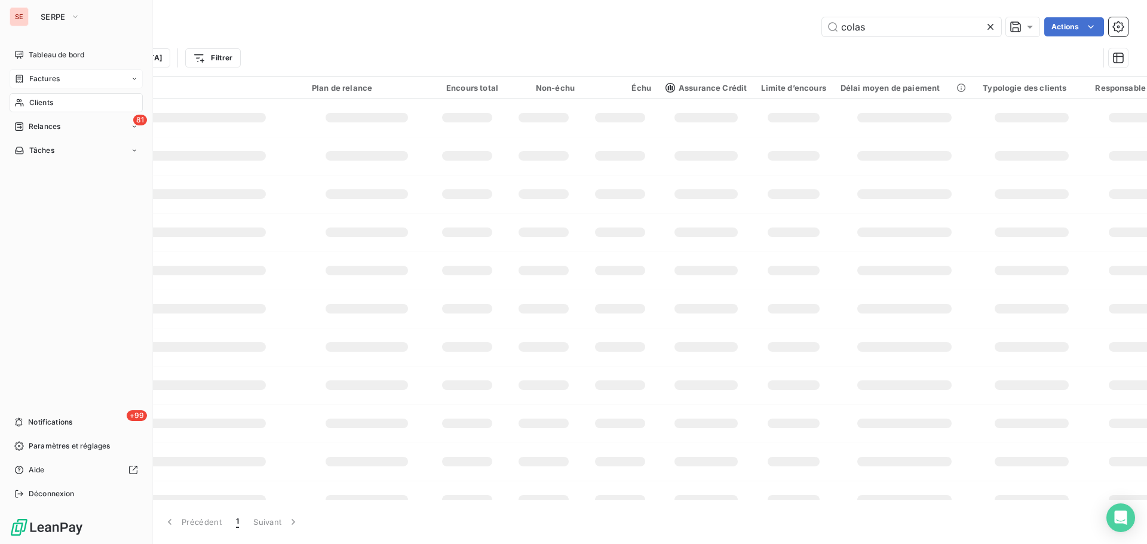
click at [33, 75] on span "Factures" at bounding box center [44, 79] width 30 height 11
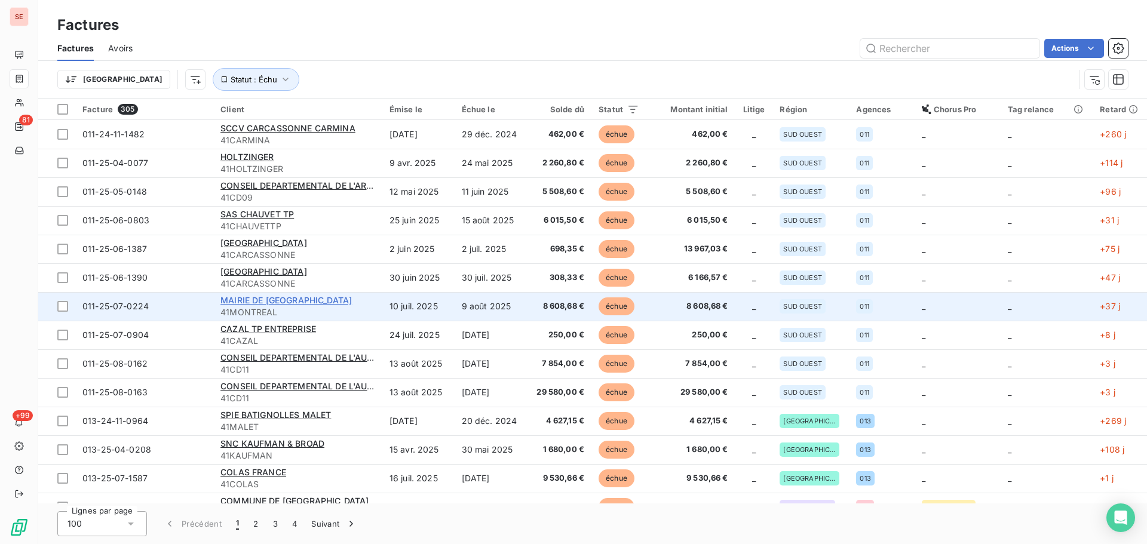
click at [290, 301] on span "MAIRIE DE [GEOGRAPHIC_DATA]" at bounding box center [286, 300] width 131 height 10
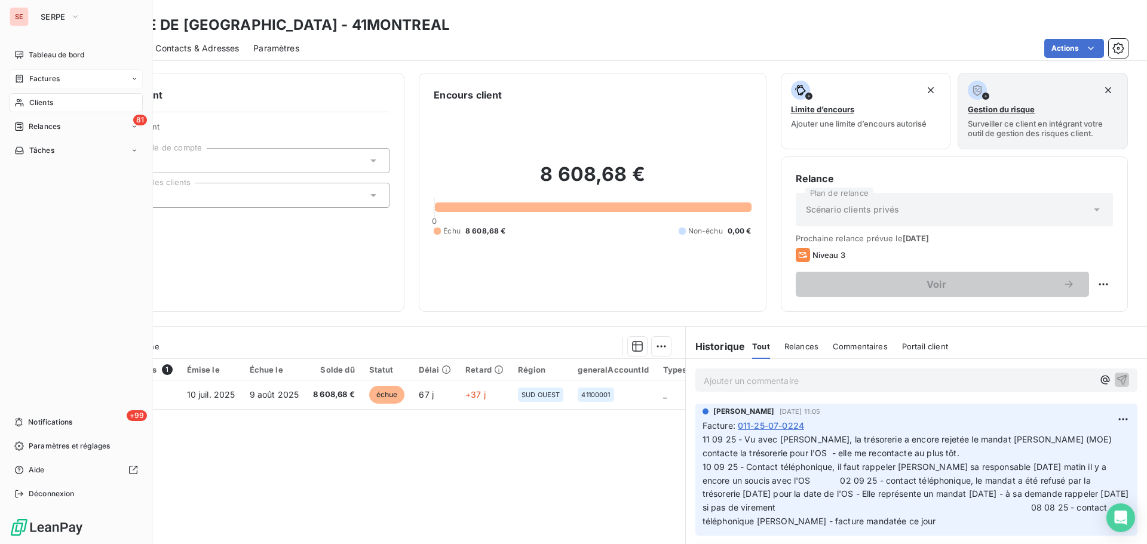
click at [35, 75] on span "Factures" at bounding box center [44, 79] width 30 height 11
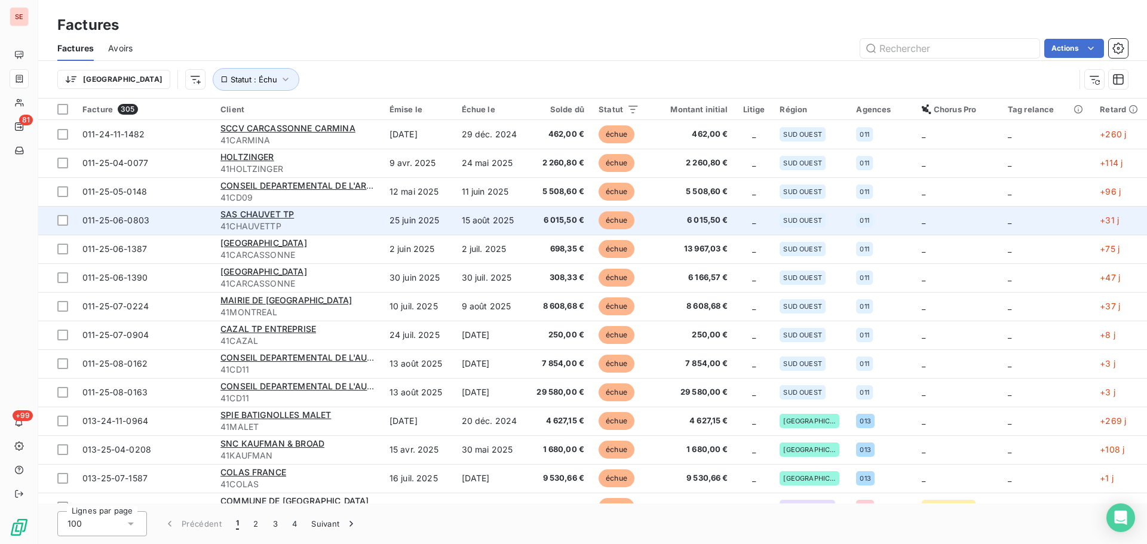
click at [348, 220] on div "SAS CHAUVET TP 41CHAUVETTP" at bounding box center [298, 221] width 155 height 24
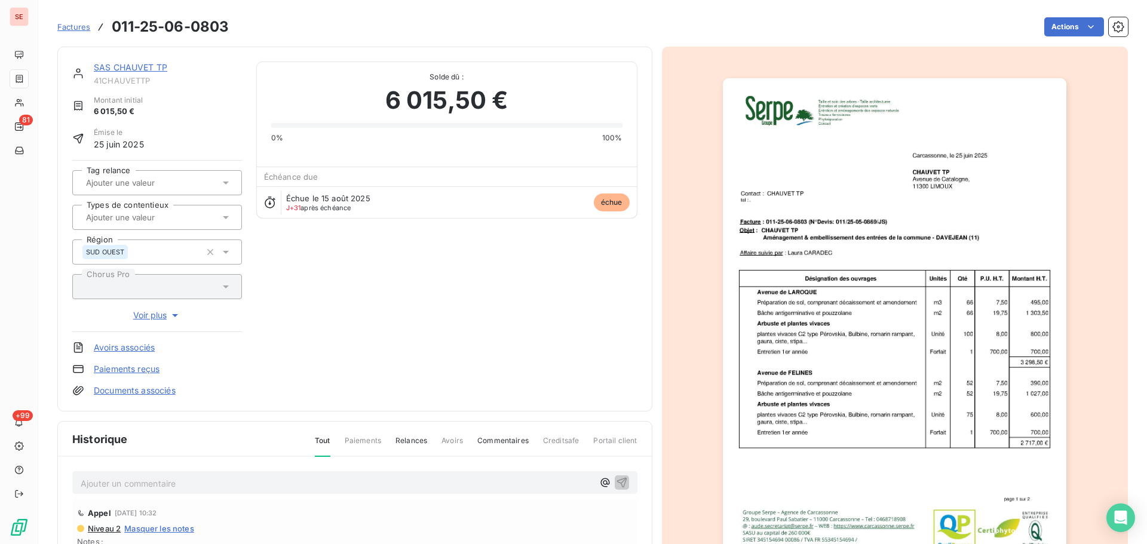
click at [960, 281] on img "button" at bounding box center [895, 321] width 344 height 486
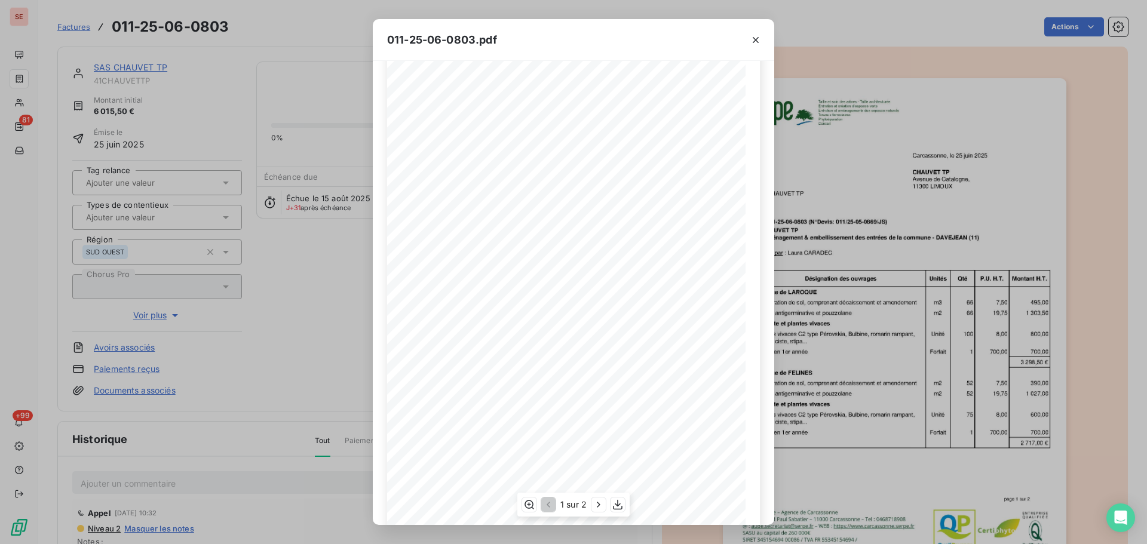
scroll to position [71, 0]
click at [601, 501] on icon "button" at bounding box center [599, 505] width 12 height 12
click at [761, 40] on icon "button" at bounding box center [756, 40] width 12 height 12
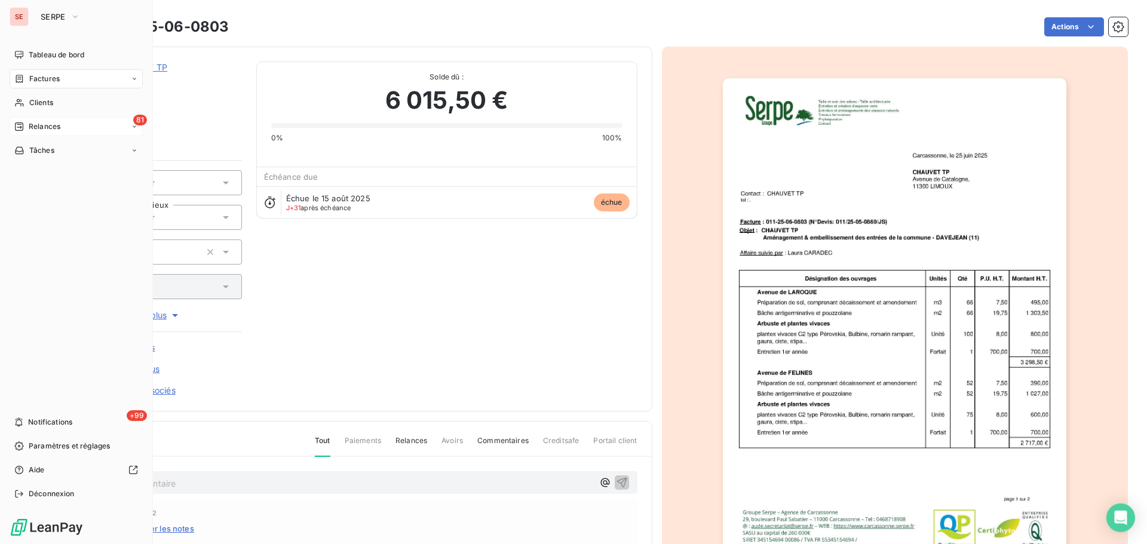
click at [28, 123] on div "Relances" at bounding box center [37, 126] width 46 height 11
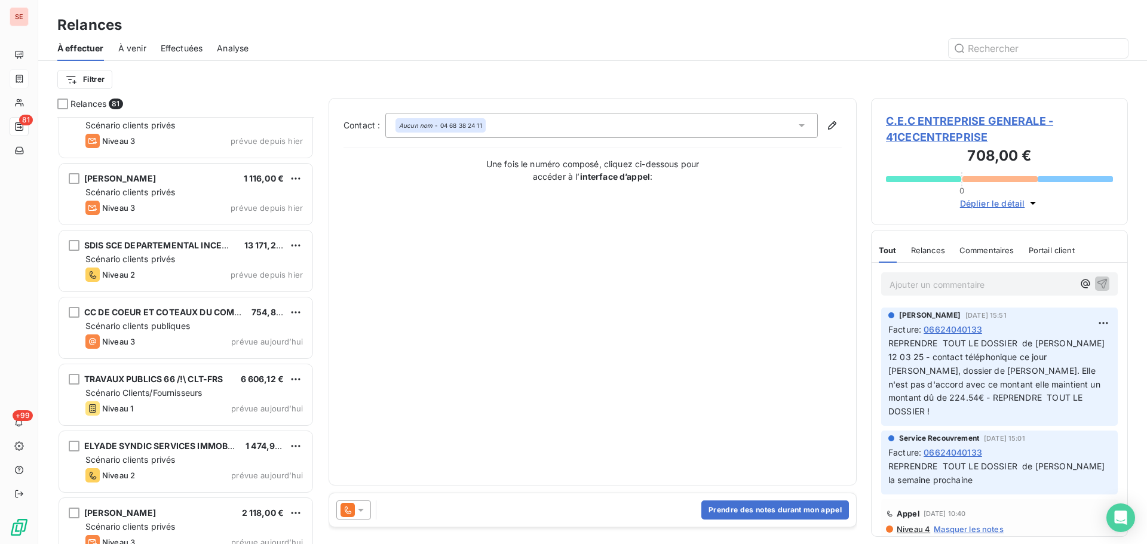
scroll to position [4995, 0]
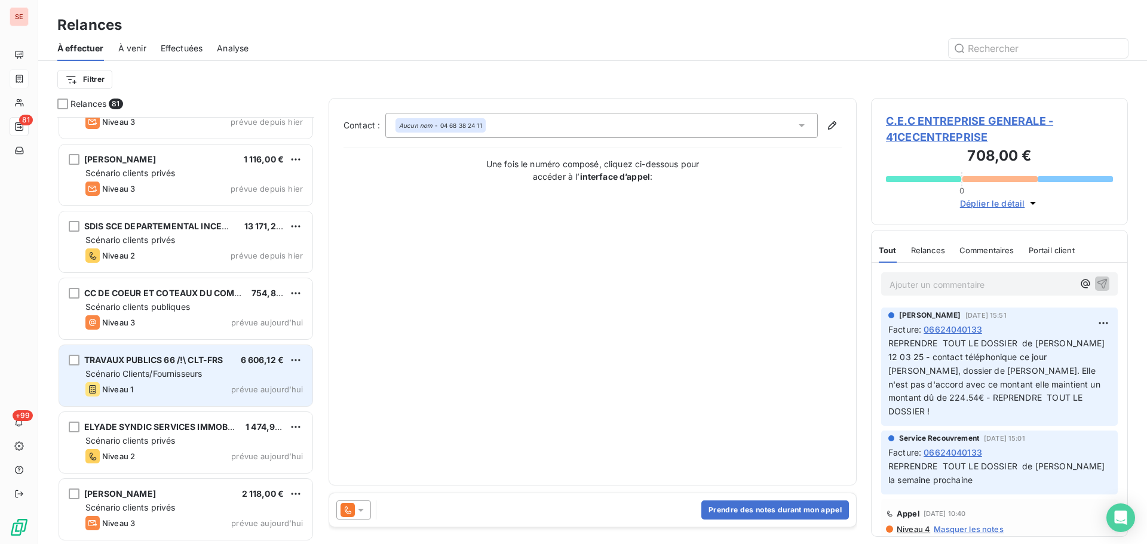
click at [217, 385] on div "Niveau 1 prévue aujourd’hui" at bounding box center [194, 389] width 218 height 14
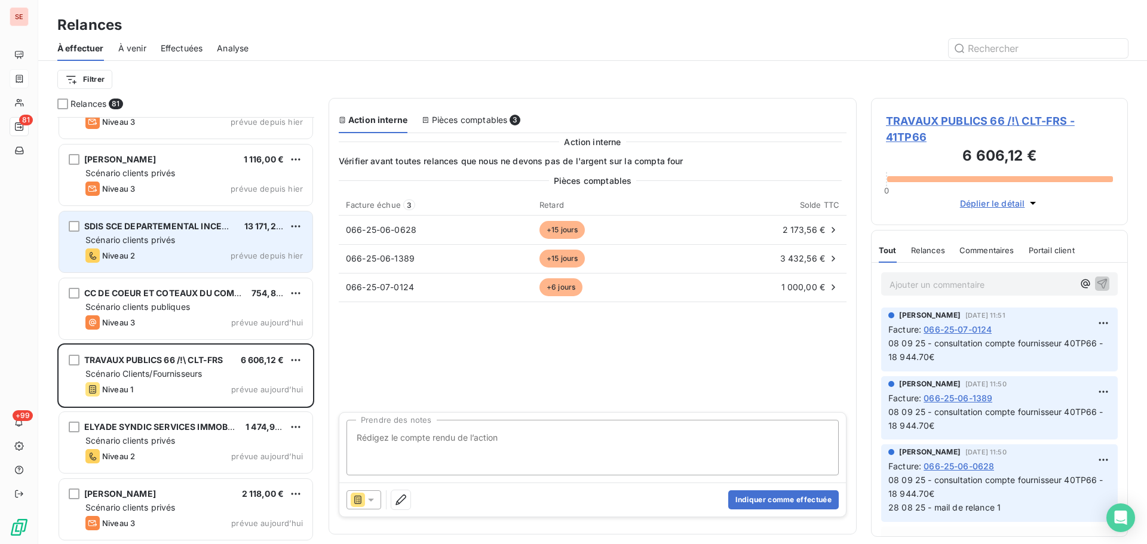
click at [187, 247] on div "SDIS SCE DEPARTEMENTAL INCENDIE ET 13 171,20 € Scénario clients privés Niveau 2…" at bounding box center [185, 242] width 253 height 61
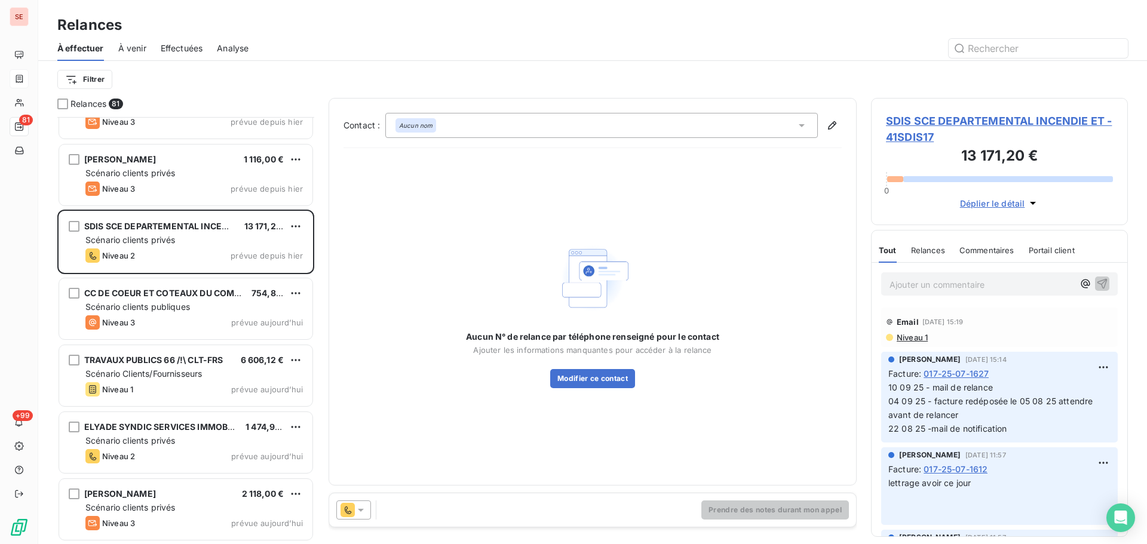
click at [928, 119] on span "SDIS SCE DEPARTEMENTAL INCENDIE ET - 41SDIS17" at bounding box center [999, 129] width 227 height 32
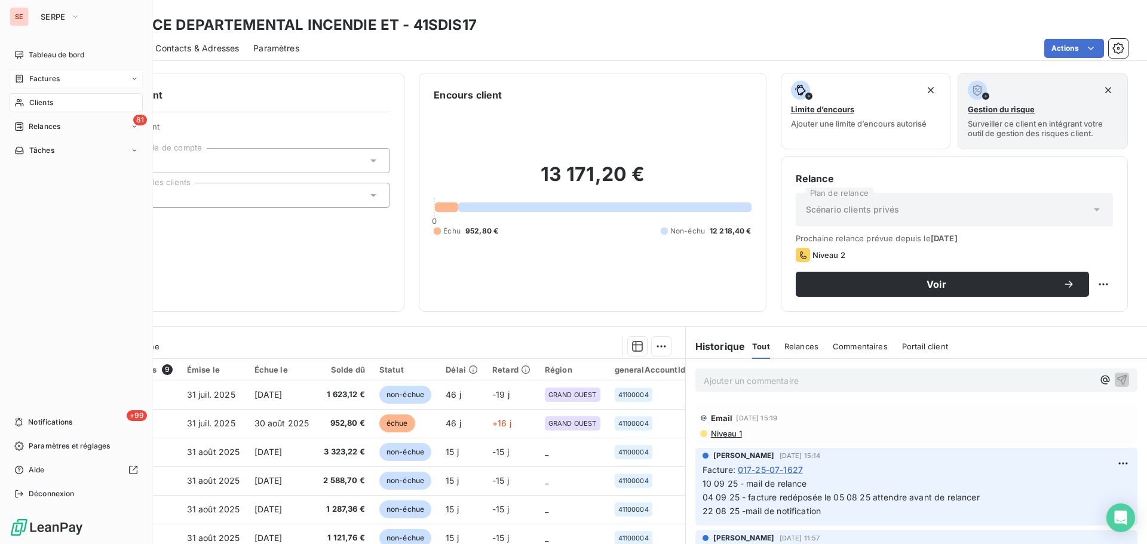
click at [26, 68] on nav "Tableau de bord Factures Clients 81 Relances Tâches" at bounding box center [76, 102] width 133 height 115
click at [33, 76] on span "Factures" at bounding box center [44, 79] width 30 height 11
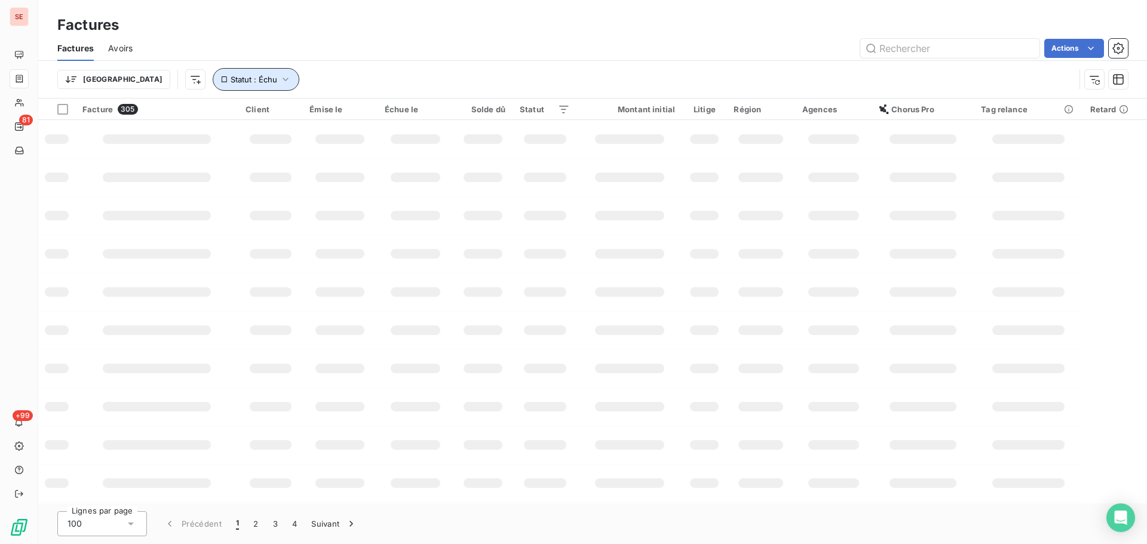
click at [280, 82] on icon "button" at bounding box center [286, 80] width 12 height 12
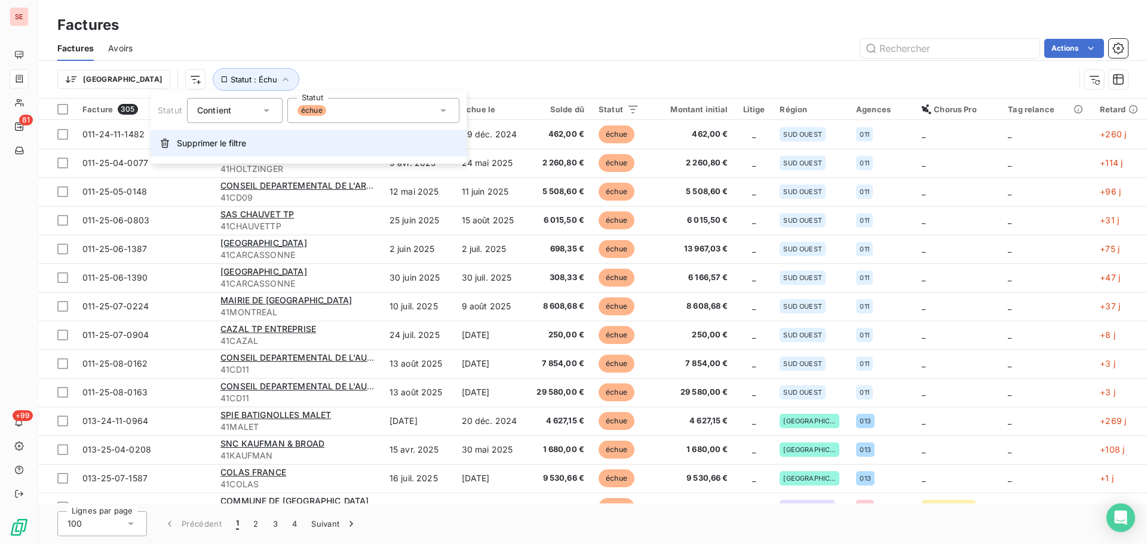
click at [235, 138] on span "Supprimer le filtre" at bounding box center [211, 143] width 69 height 12
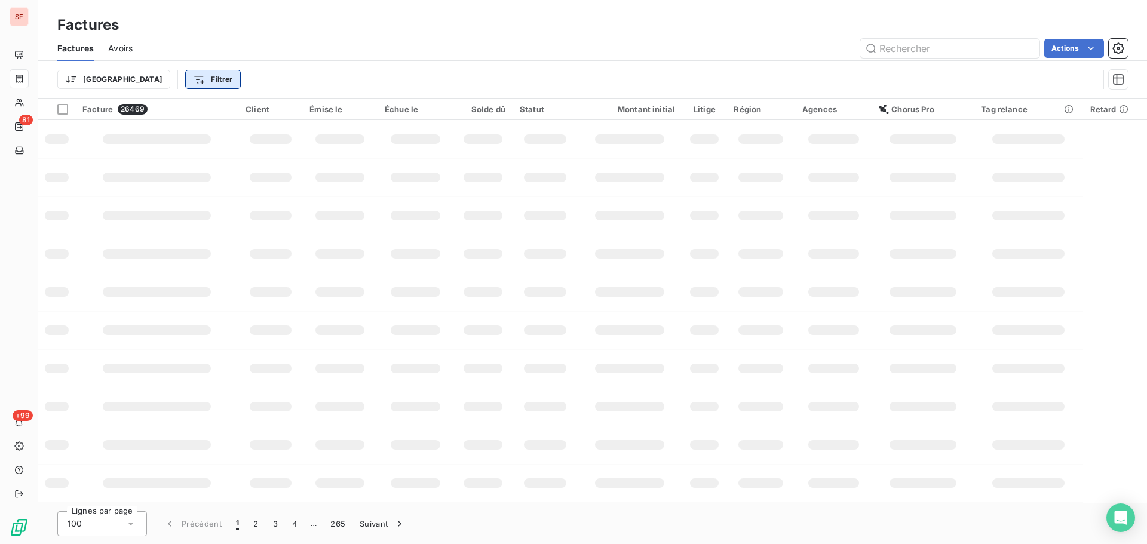
click at [154, 78] on html "SE 81 +99 Factures Factures Avoirs Actions Trier Filtrer Facture 26469 Client É…" at bounding box center [573, 272] width 1147 height 544
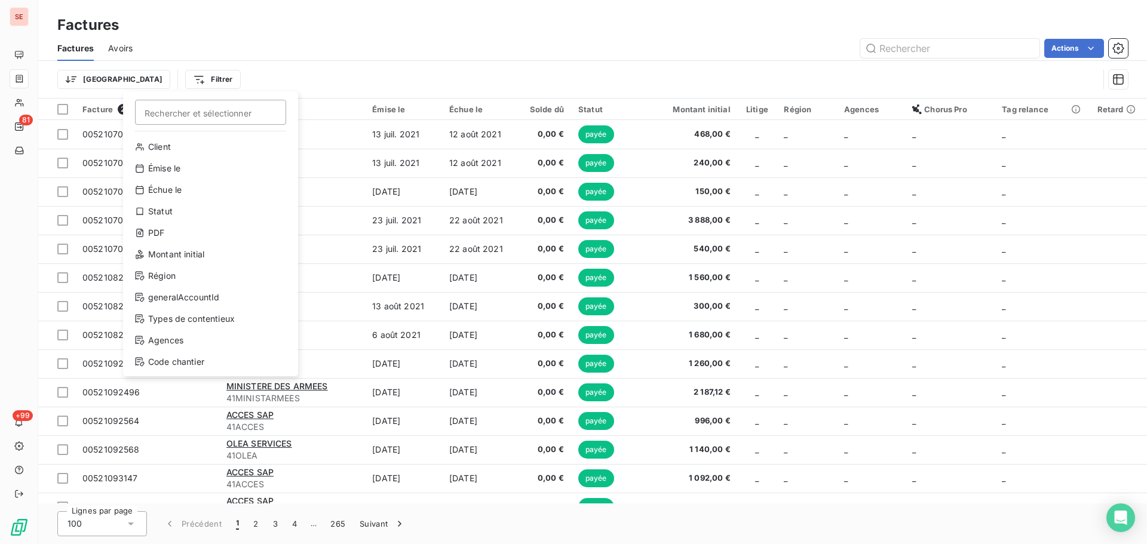
click at [157, 82] on html "SE 81 +99 Factures Factures Avoirs Actions Trier Filtrer Rechercher et sélectio…" at bounding box center [573, 272] width 1147 height 544
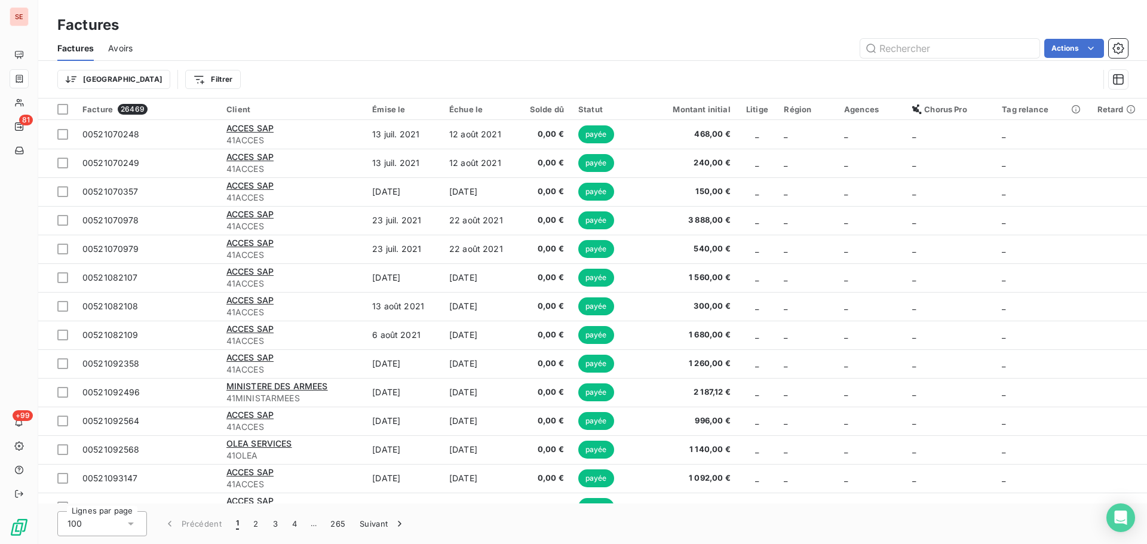
click at [157, 82] on html "SE 81 +99 Factures Factures Avoirs Actions Trier Filtrer Facture 26469 Client É…" at bounding box center [573, 272] width 1147 height 544
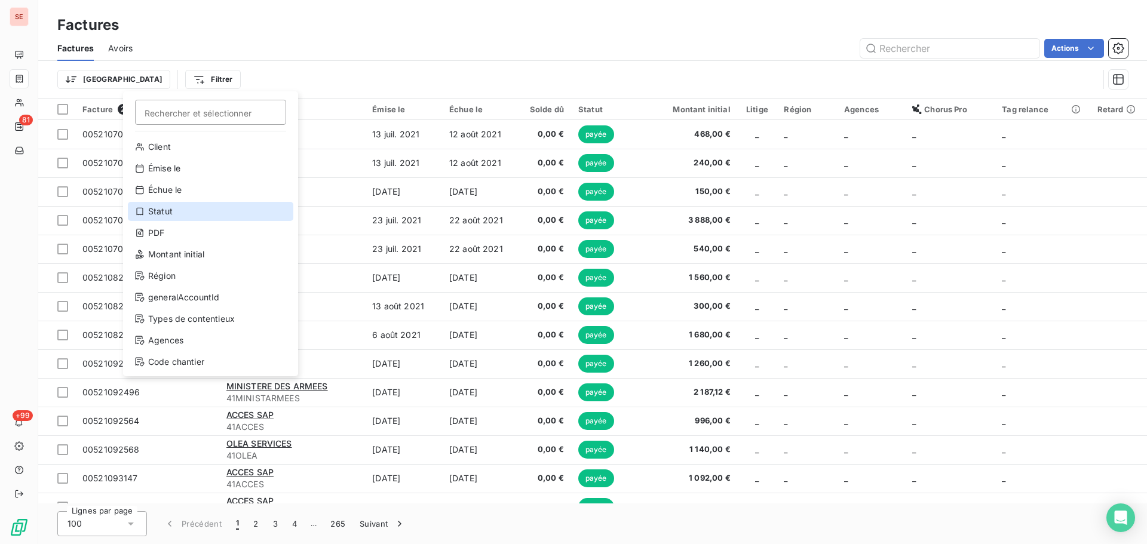
click at [173, 207] on div "Statut" at bounding box center [211, 211] width 166 height 19
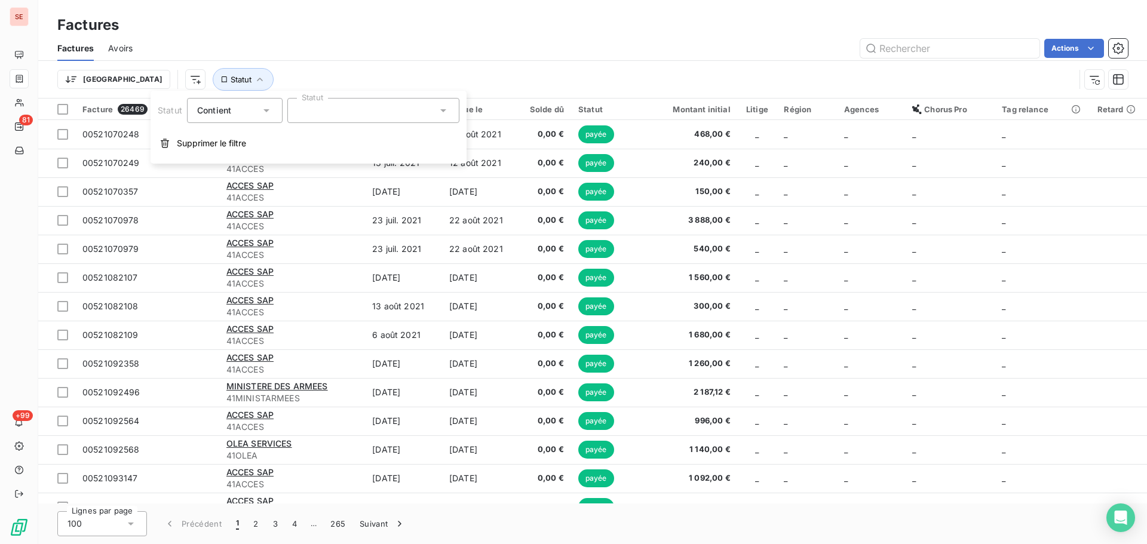
click at [324, 114] on div at bounding box center [373, 110] width 172 height 25
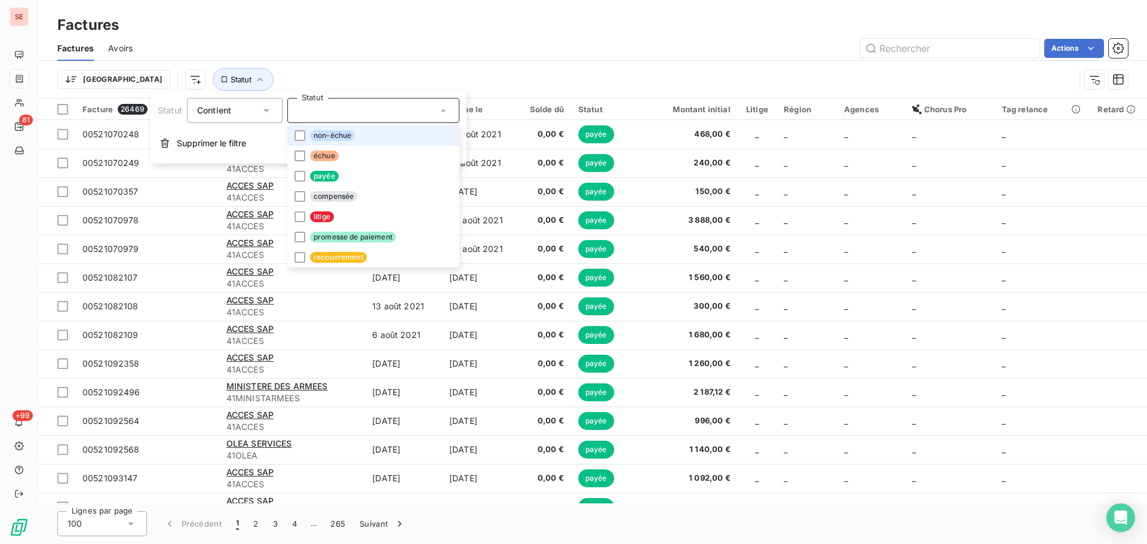
click at [336, 134] on span "non-échue" at bounding box center [332, 135] width 45 height 11
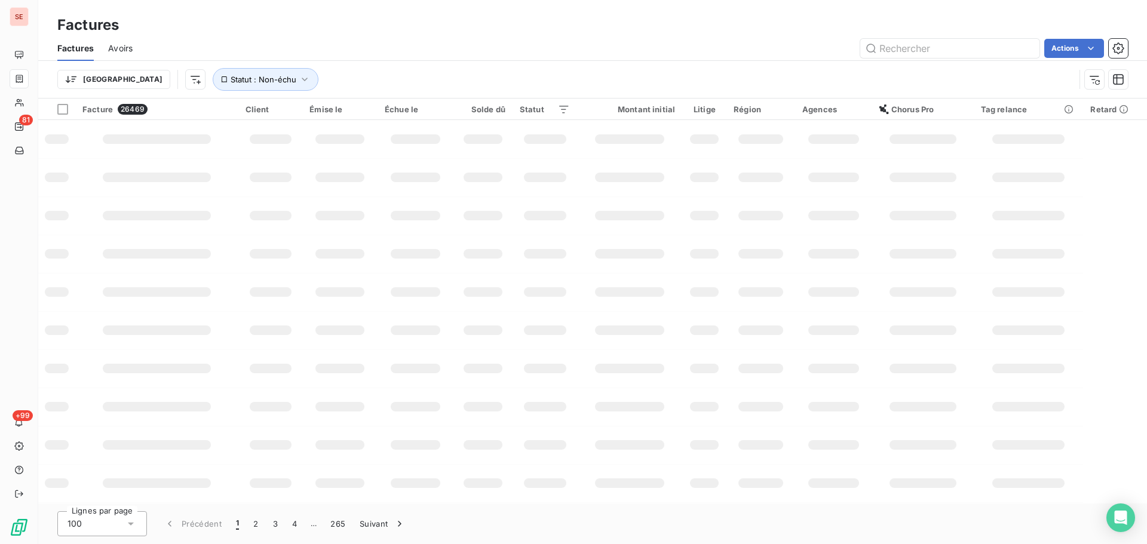
click at [480, 34] on div "Factures" at bounding box center [592, 25] width 1109 height 22
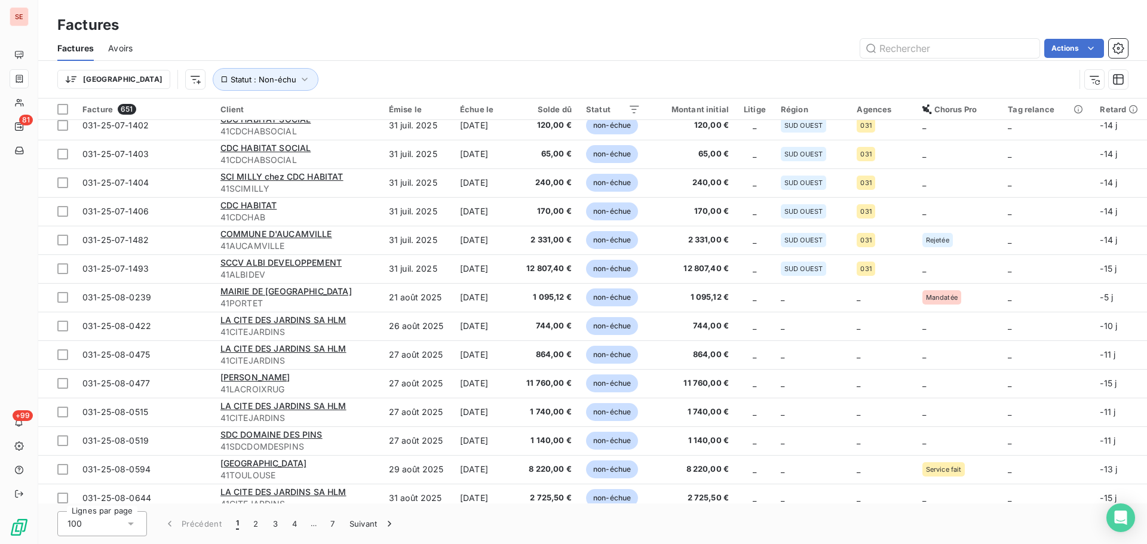
scroll to position [2485, 0]
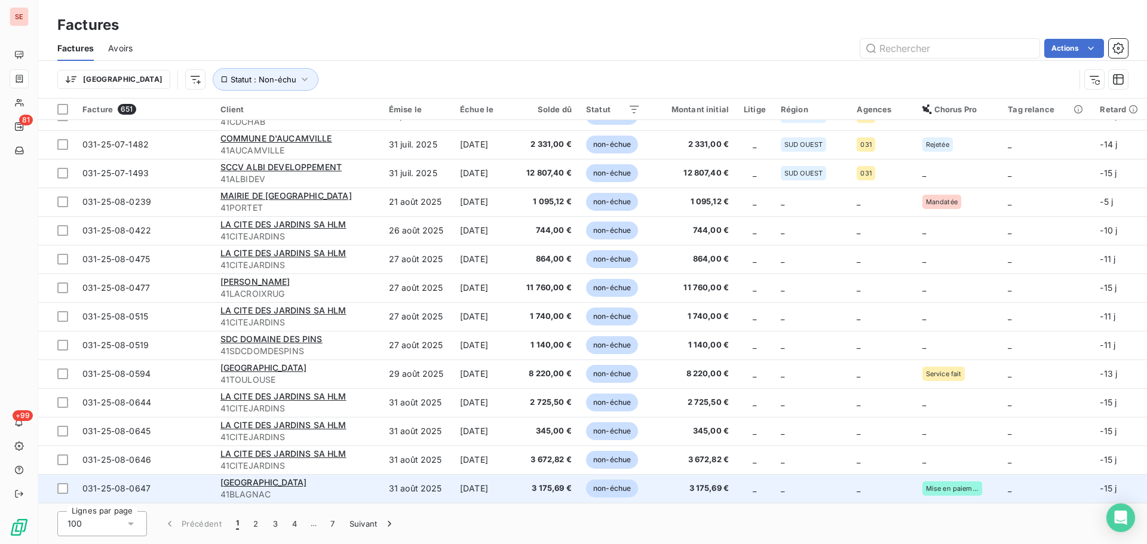
click at [969, 487] on span "Mise en paiement" at bounding box center [952, 488] width 53 height 7
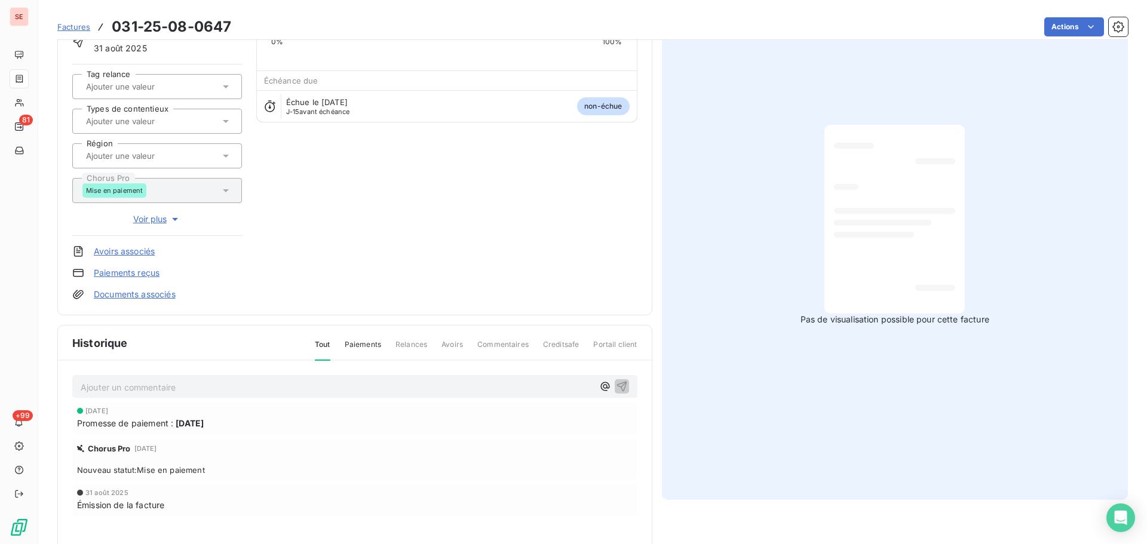
scroll to position [164, 0]
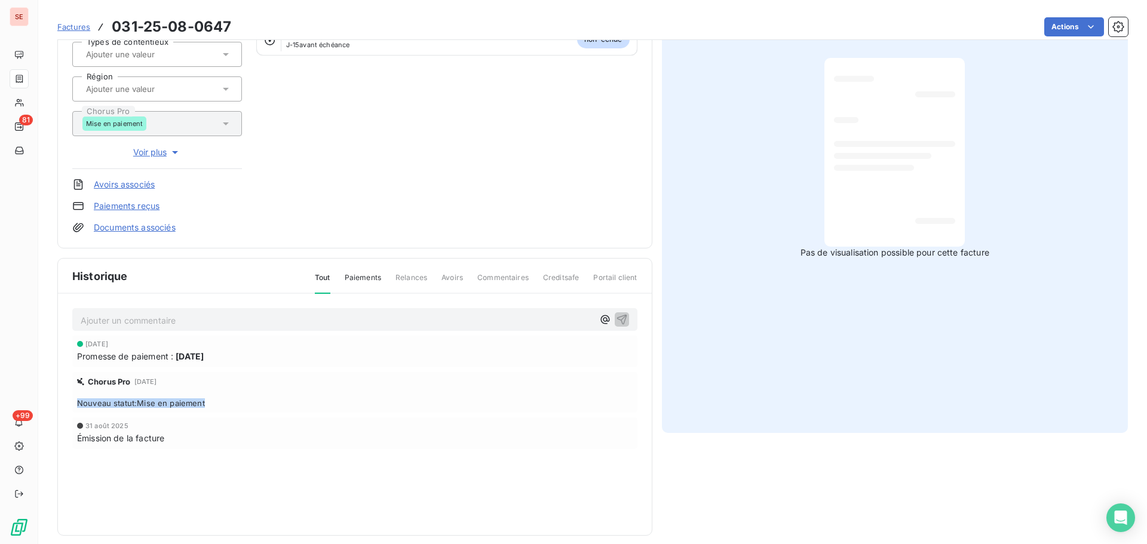
drag, startPoint x: 217, startPoint y: 406, endPoint x: 51, endPoint y: 412, distance: 166.2
click at [51, 412] on section "Factures 031-25-08-0647 Actions MAIRIE DE BLAGNAC 41BLAGNAC Montant initial 3 1…" at bounding box center [592, 272] width 1109 height 544
copy span "Nouveau statut : Mise en paiement"
click at [199, 316] on p "Ajouter un commentaire ﻿" at bounding box center [337, 320] width 513 height 15
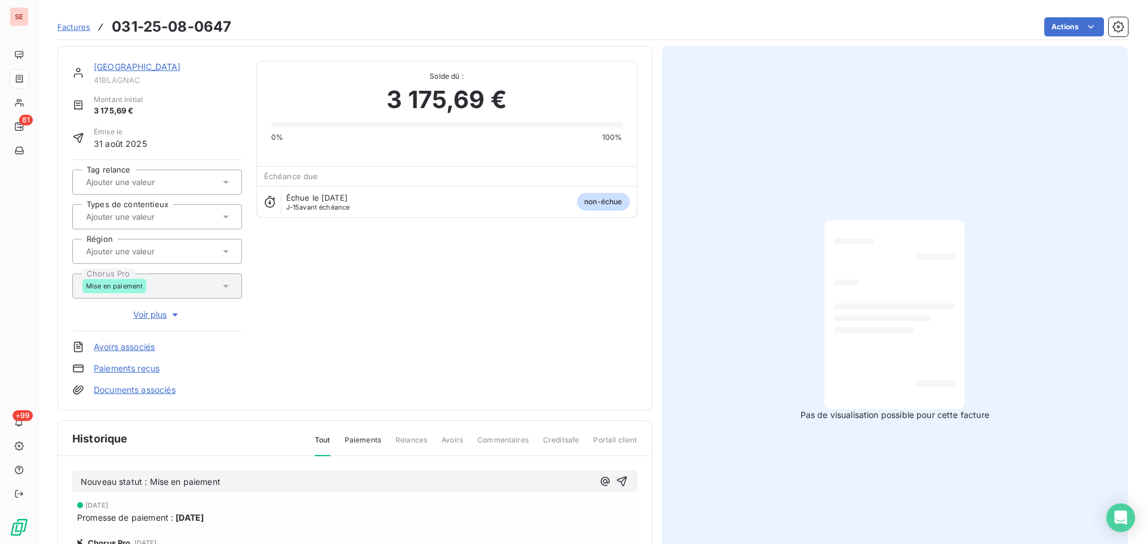
scroll to position [0, 0]
click at [251, 480] on p "Nouveau statut : Mise en paiement" at bounding box center [337, 483] width 513 height 14
drag, startPoint x: 251, startPoint y: 480, endPoint x: 235, endPoint y: 482, distance: 16.2
click at [235, 482] on p "Nouveau statut : Mise en paiement" at bounding box center [337, 483] width 513 height 14
click at [617, 489] on icon "button" at bounding box center [622, 489] width 10 height 10
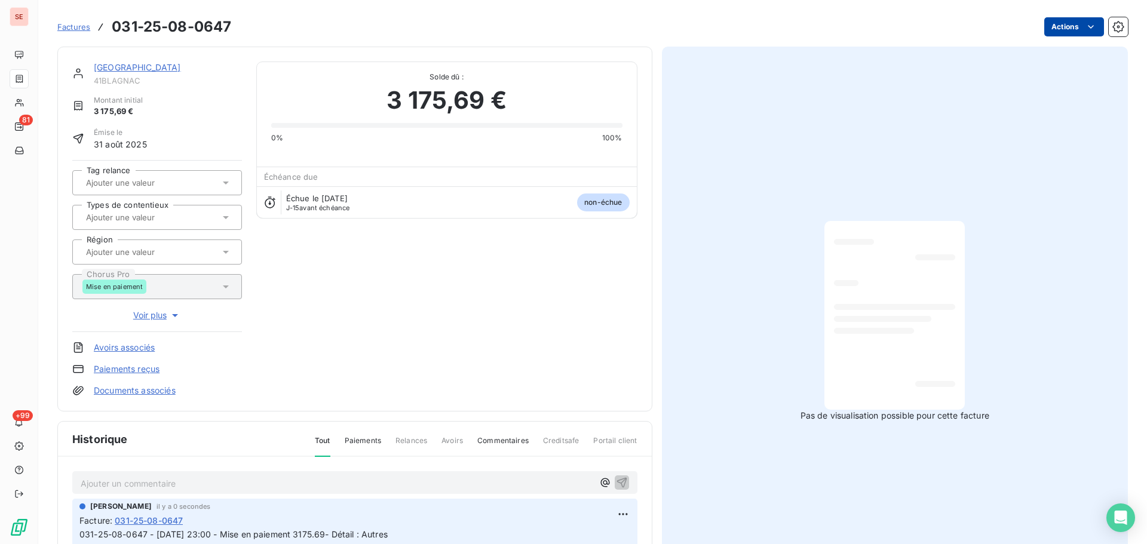
click at [1054, 26] on html "SE 81 +99 Factures 031-25-08-0647 Actions MAIRIE DE BLAGNAC 41BLAGNAC Montant i…" at bounding box center [573, 272] width 1147 height 544
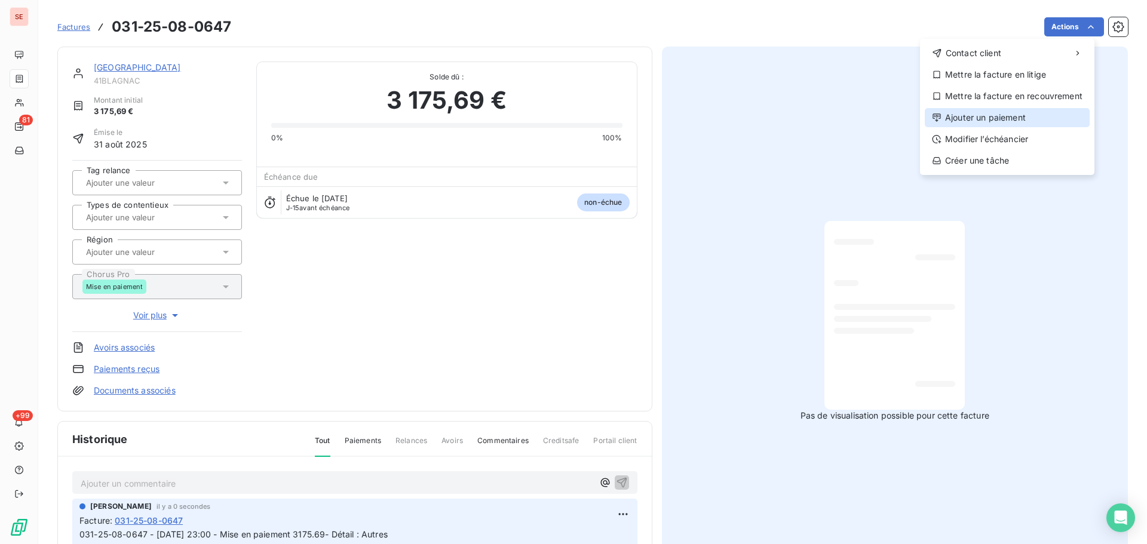
click at [1010, 116] on div "Ajouter un paiement" at bounding box center [1007, 117] width 165 height 19
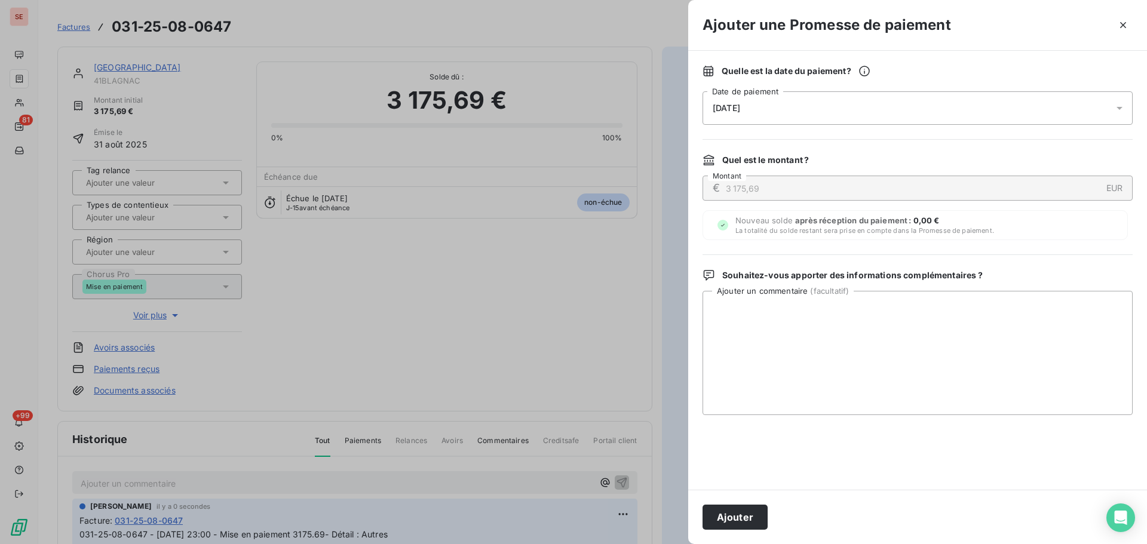
click at [883, 97] on div "[DATE]" at bounding box center [918, 107] width 430 height 33
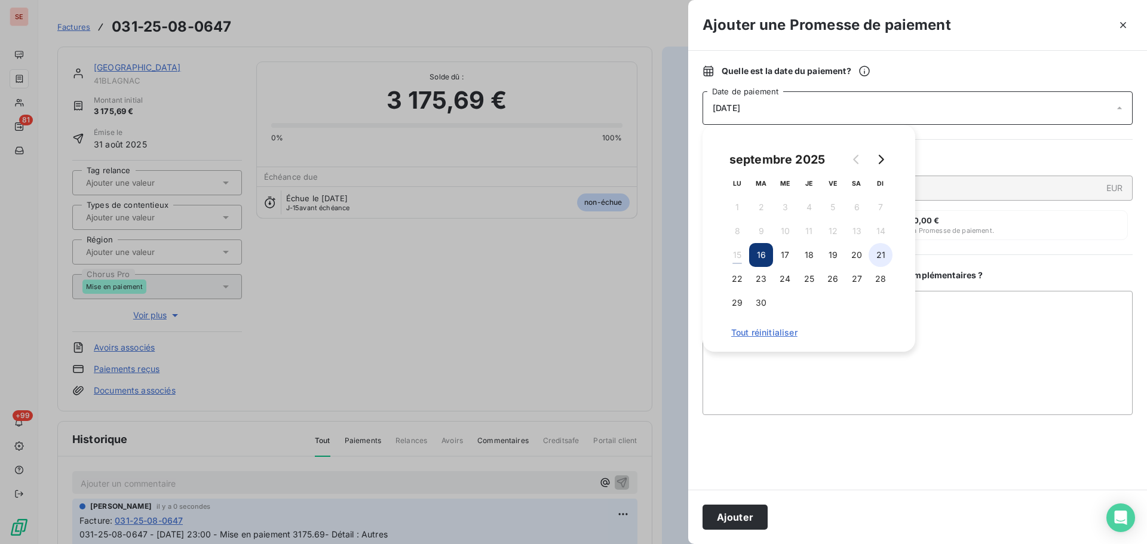
click at [886, 255] on button "21" at bounding box center [881, 255] width 24 height 24
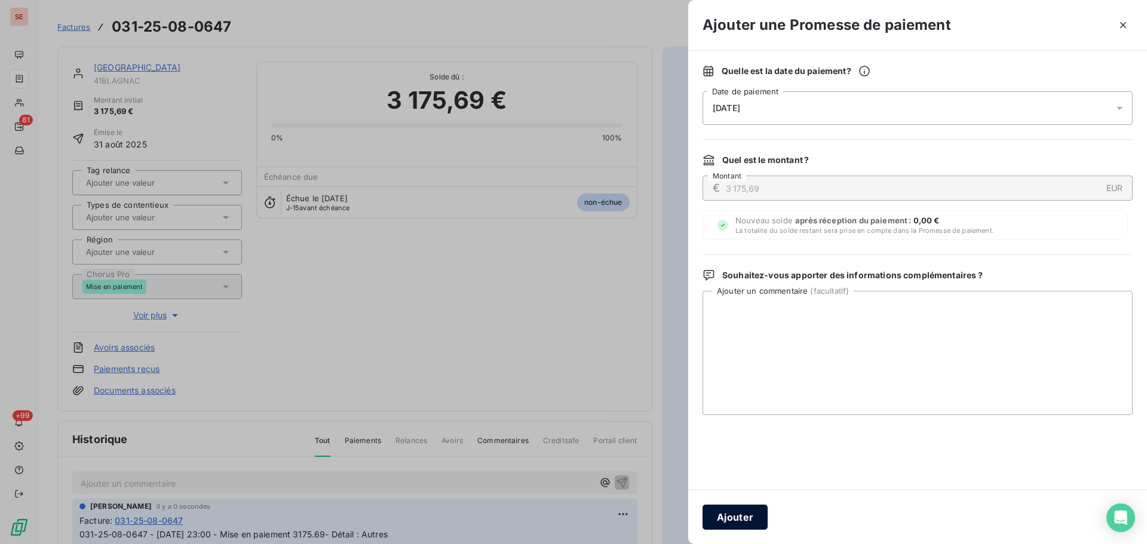
click at [749, 510] on button "Ajouter" at bounding box center [735, 517] width 65 height 25
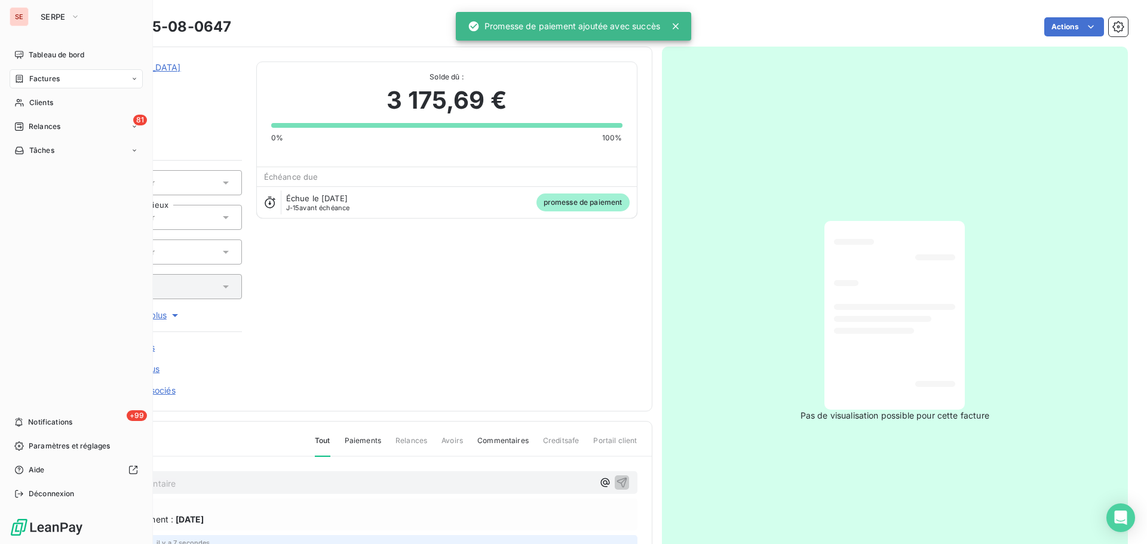
click at [42, 82] on span "Factures" at bounding box center [44, 79] width 30 height 11
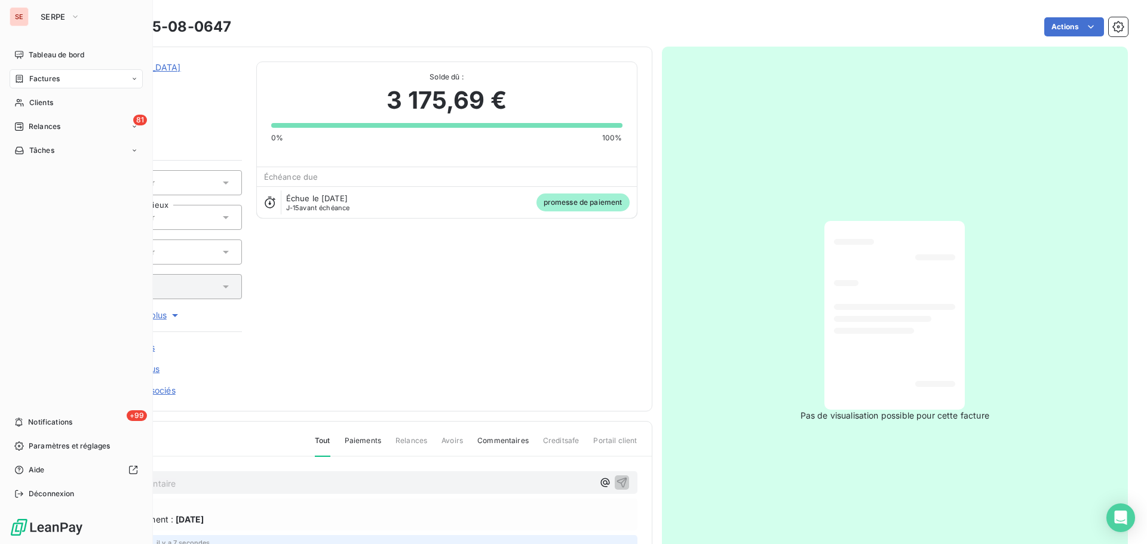
click at [23, 78] on icon at bounding box center [19, 79] width 10 height 10
click at [53, 151] on span "Clients" at bounding box center [41, 150] width 24 height 11
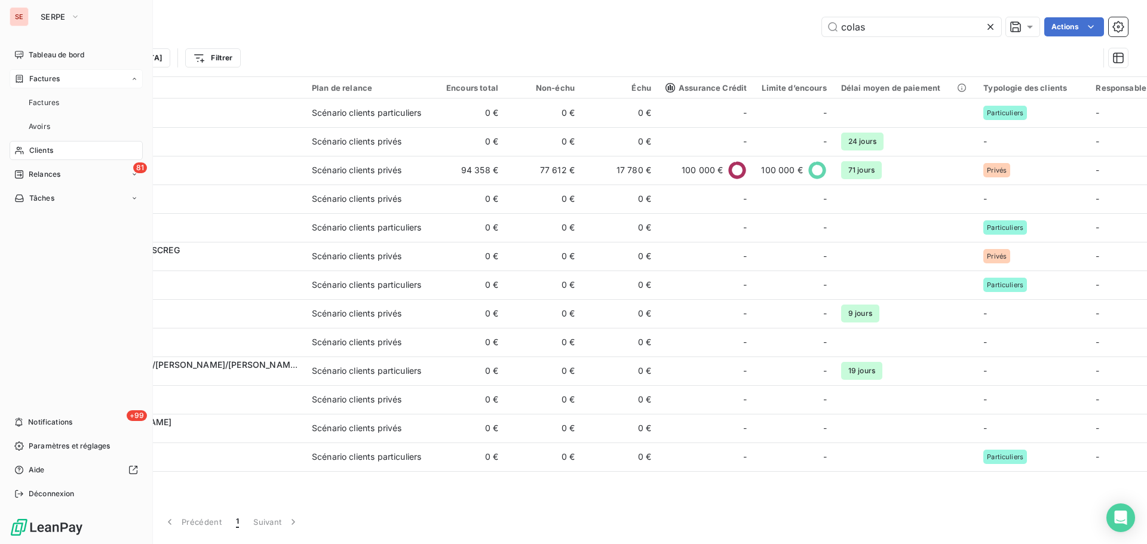
click at [71, 73] on div "Factures" at bounding box center [76, 78] width 133 height 19
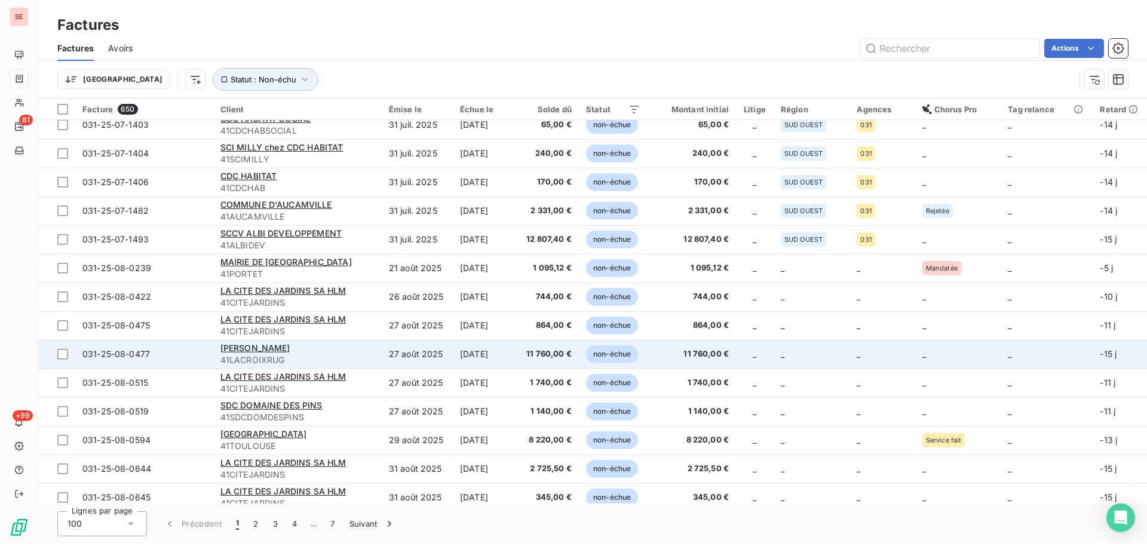
scroll to position [2485, 0]
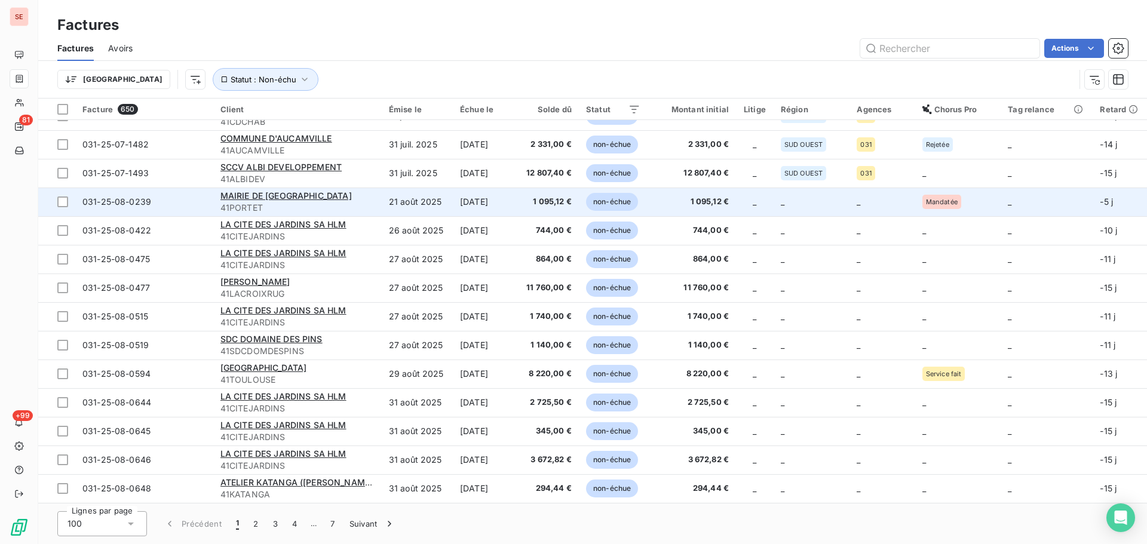
click at [430, 208] on td "21 août 2025" at bounding box center [417, 202] width 71 height 29
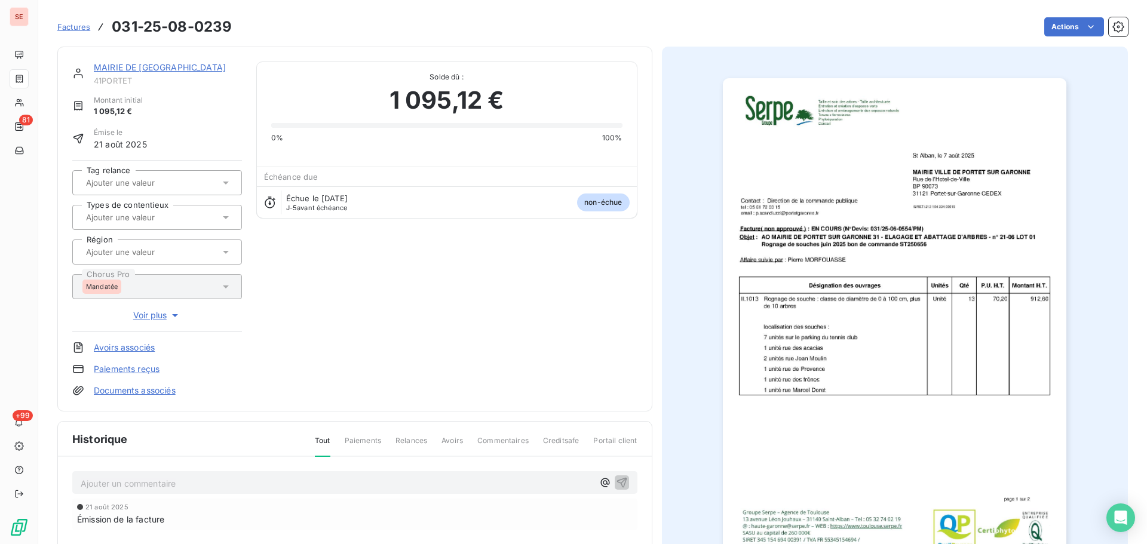
click at [346, 489] on p "Ajouter un commentaire ﻿" at bounding box center [337, 483] width 513 height 15
click at [618, 489] on icon "button" at bounding box center [622, 489] width 10 height 10
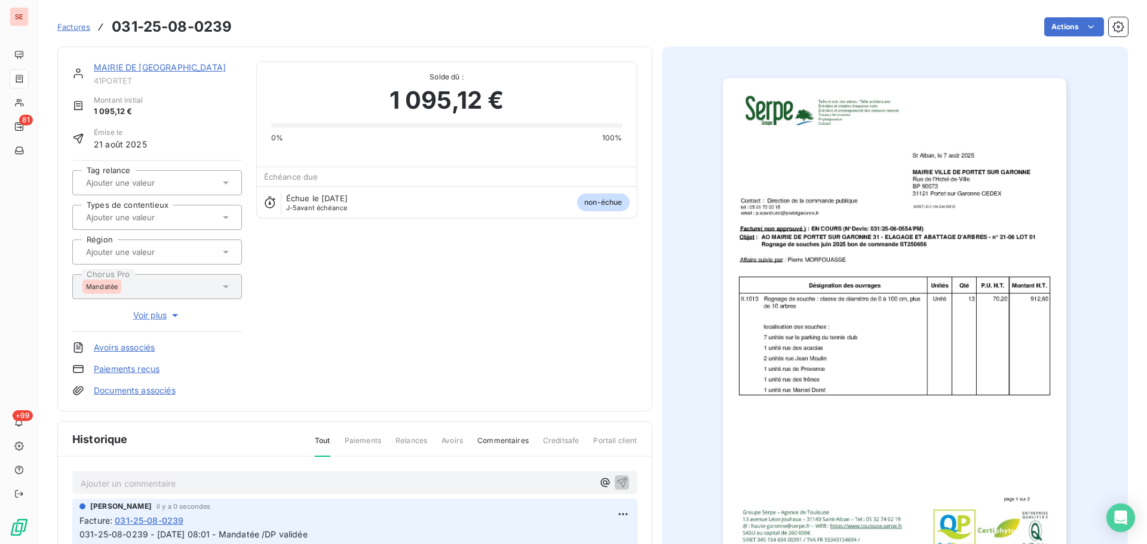
click at [218, 68] on link "MAIRIE DE [GEOGRAPHIC_DATA]" at bounding box center [160, 67] width 132 height 10
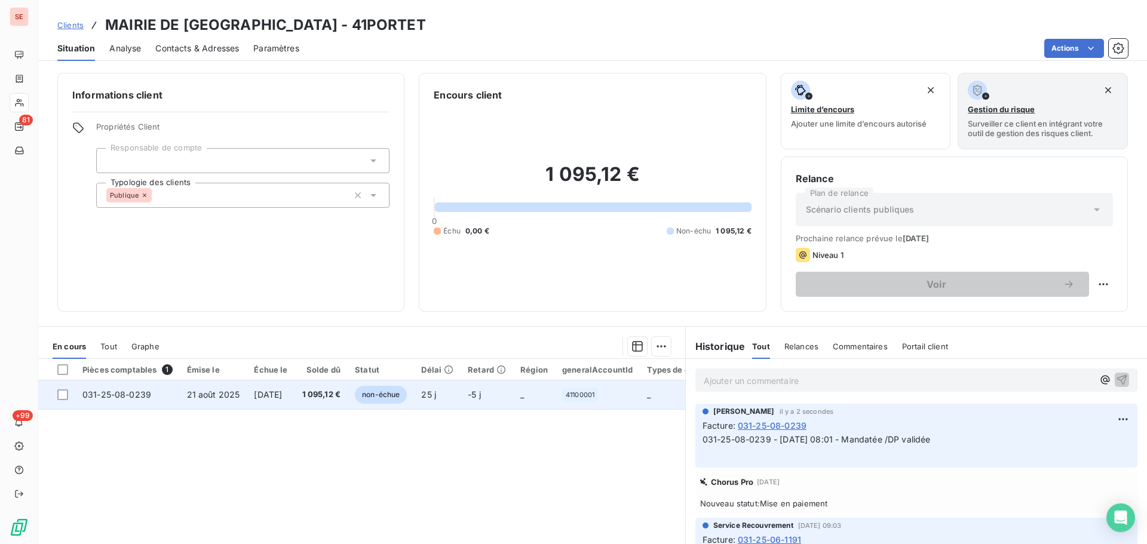
click at [264, 396] on span "[DATE]" at bounding box center [268, 395] width 28 height 10
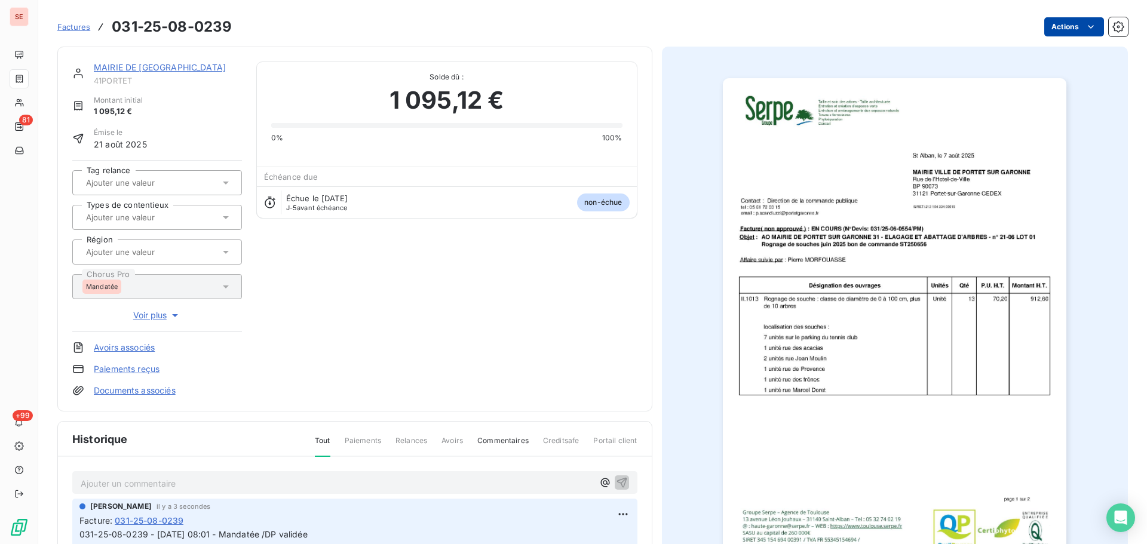
click at [1039, 25] on html "SE 81 +99 Factures 031-25-08-0239 Actions MAIRIE DE PORTET SUR GARONNE 41PORTET…" at bounding box center [573, 272] width 1147 height 544
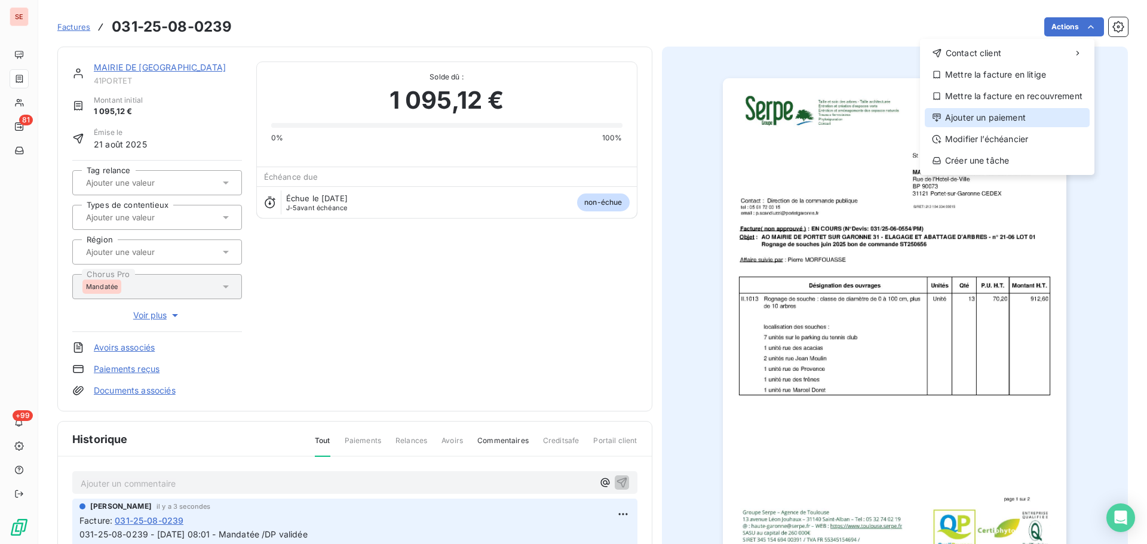
click at [982, 118] on div "Ajouter un paiement" at bounding box center [1007, 117] width 165 height 19
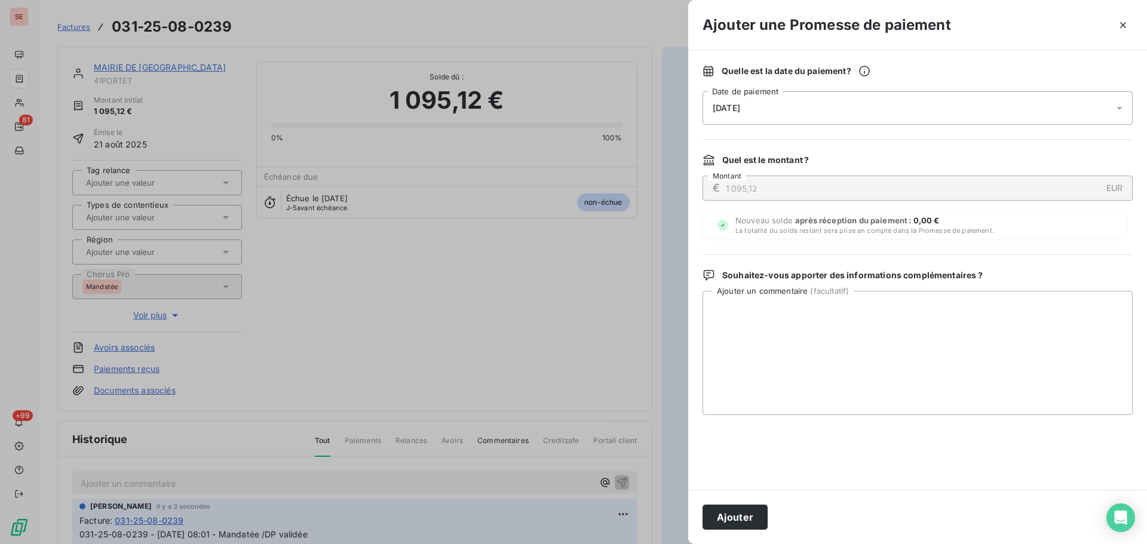
click at [920, 108] on div "[DATE]" at bounding box center [918, 107] width 430 height 33
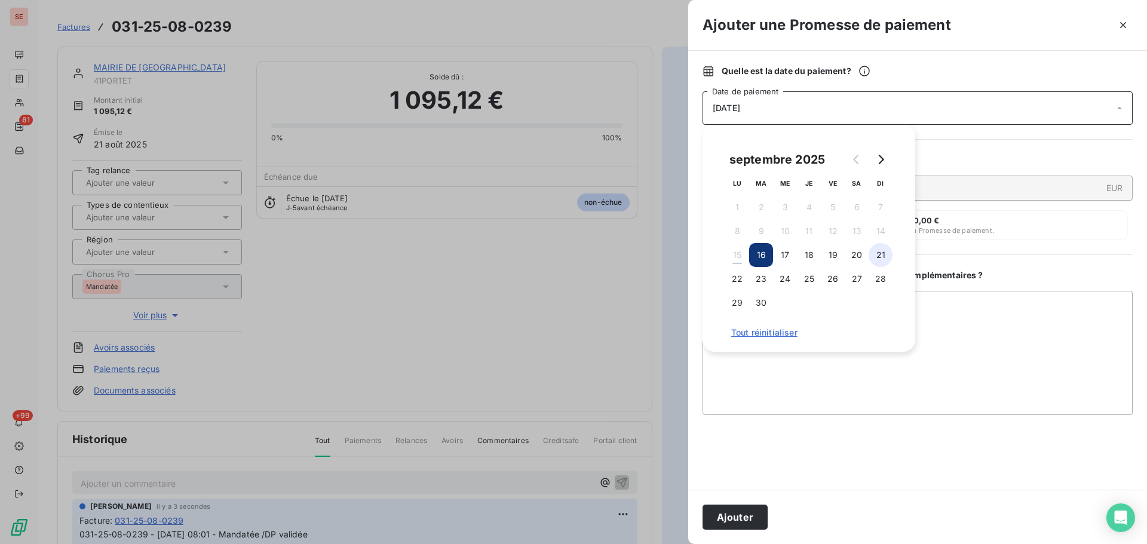
click at [874, 256] on button "21" at bounding box center [881, 255] width 24 height 24
click at [750, 520] on button "Ajouter" at bounding box center [735, 517] width 65 height 25
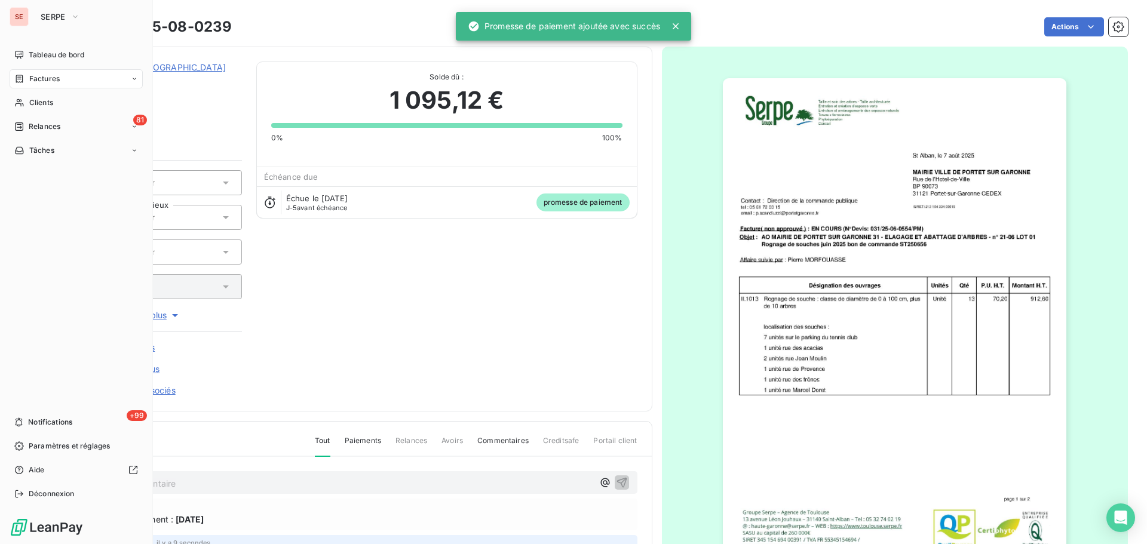
click at [54, 75] on span "Factures" at bounding box center [44, 79] width 30 height 11
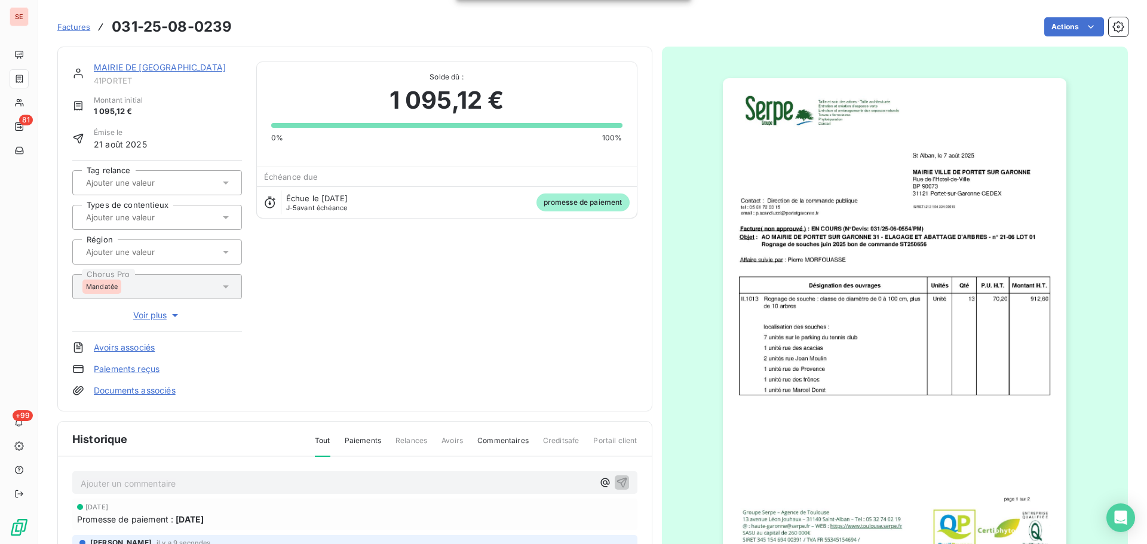
click at [208, 123] on div "MAIRIE DE PORTET SUR GARONNE 41PORTET Montant initial 1 095,12 € Émise le [DATE…" at bounding box center [157, 229] width 170 height 335
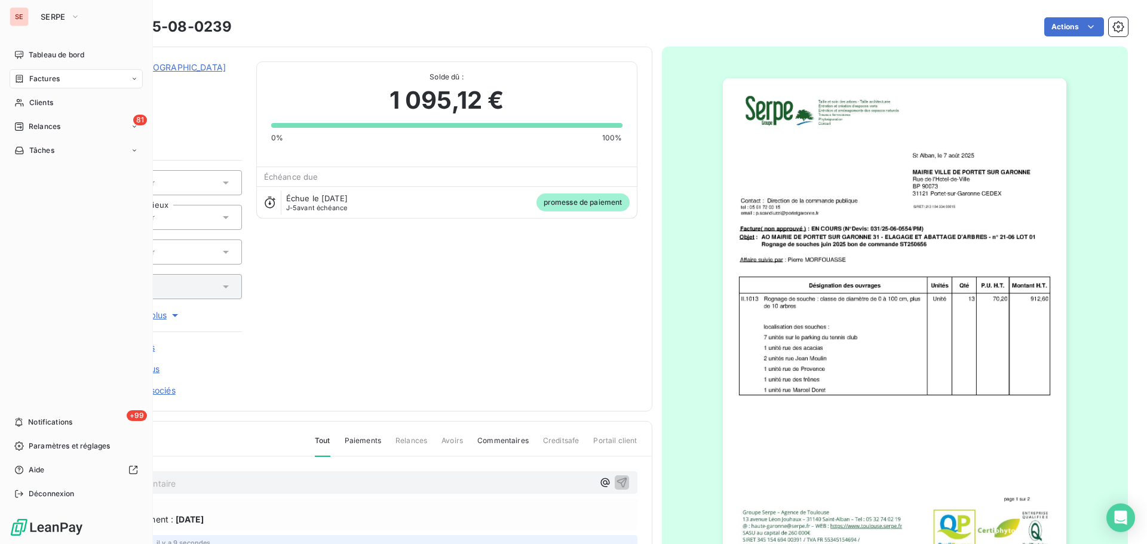
click at [22, 75] on icon at bounding box center [19, 79] width 7 height 8
click at [35, 153] on span "Clients" at bounding box center [41, 150] width 24 height 11
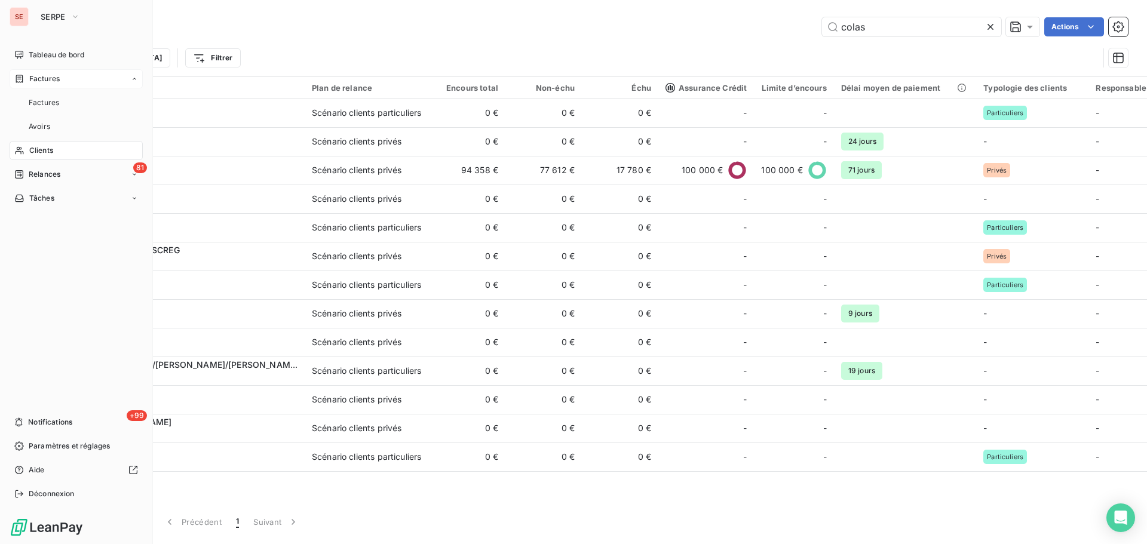
click at [63, 77] on div "Factures" at bounding box center [76, 78] width 133 height 19
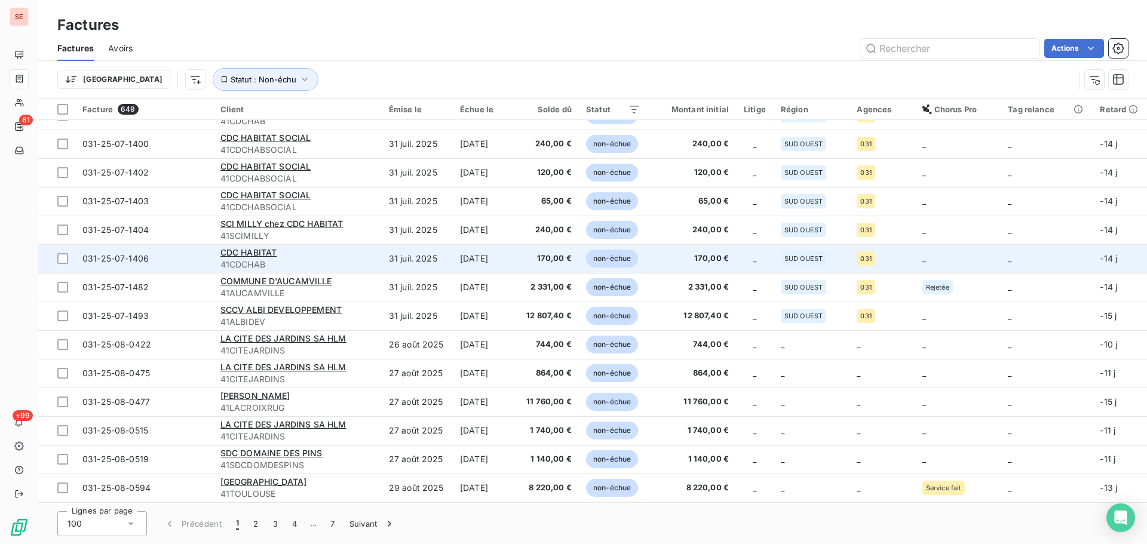
scroll to position [2485, 0]
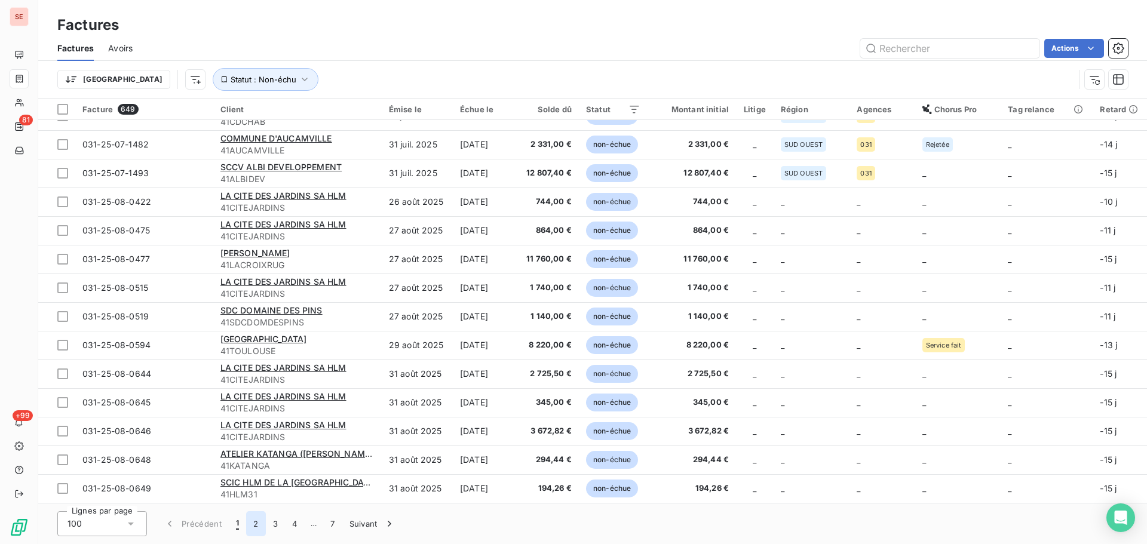
click at [255, 526] on button "2" at bounding box center [255, 524] width 19 height 25
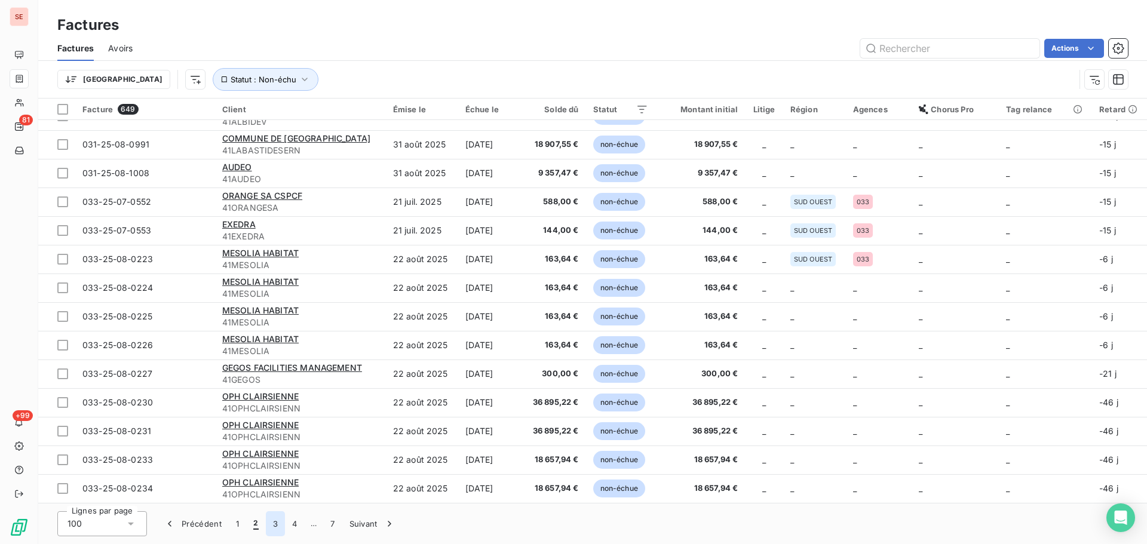
click at [276, 525] on button "3" at bounding box center [275, 524] width 19 height 25
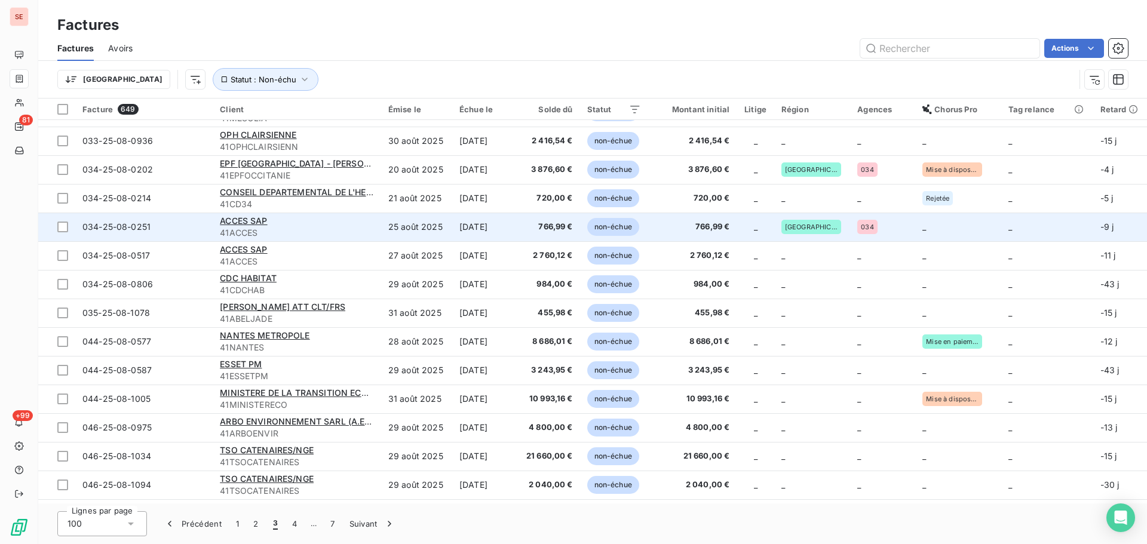
scroll to position [0, 0]
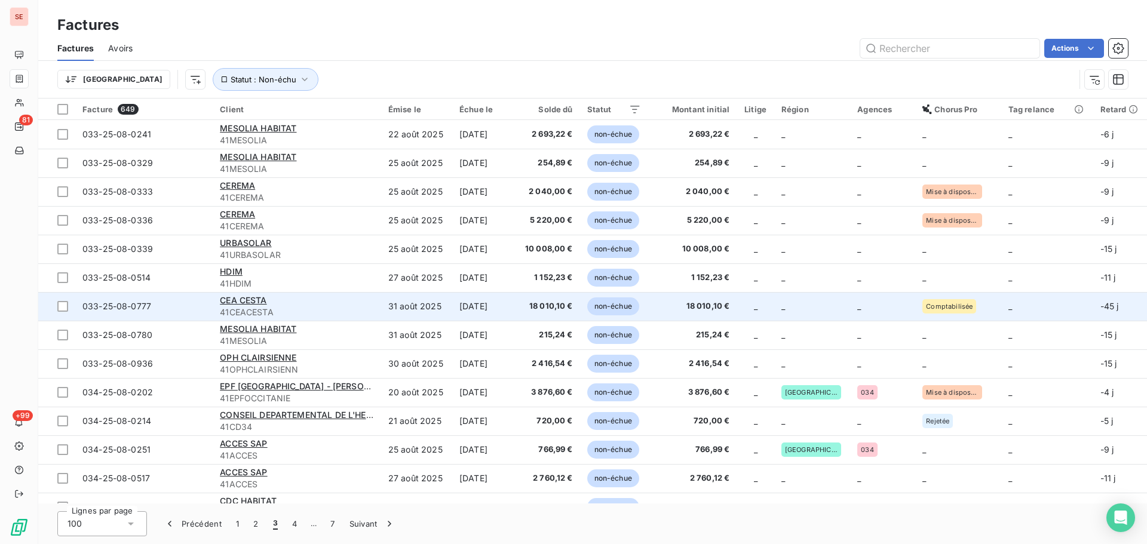
click at [305, 307] on span "41CEACESTA" at bounding box center [297, 313] width 154 height 12
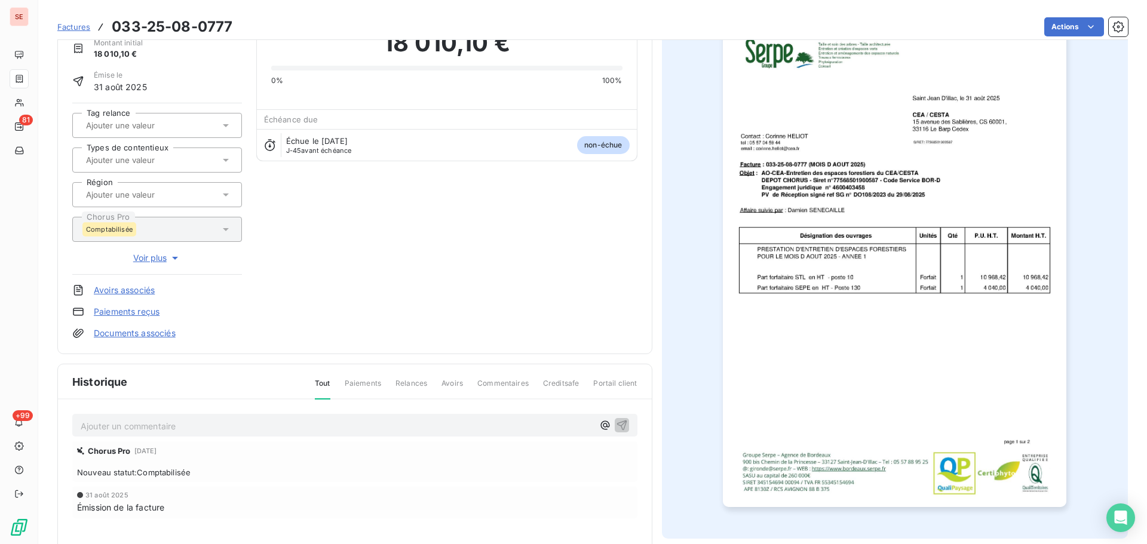
scroll to position [15, 0]
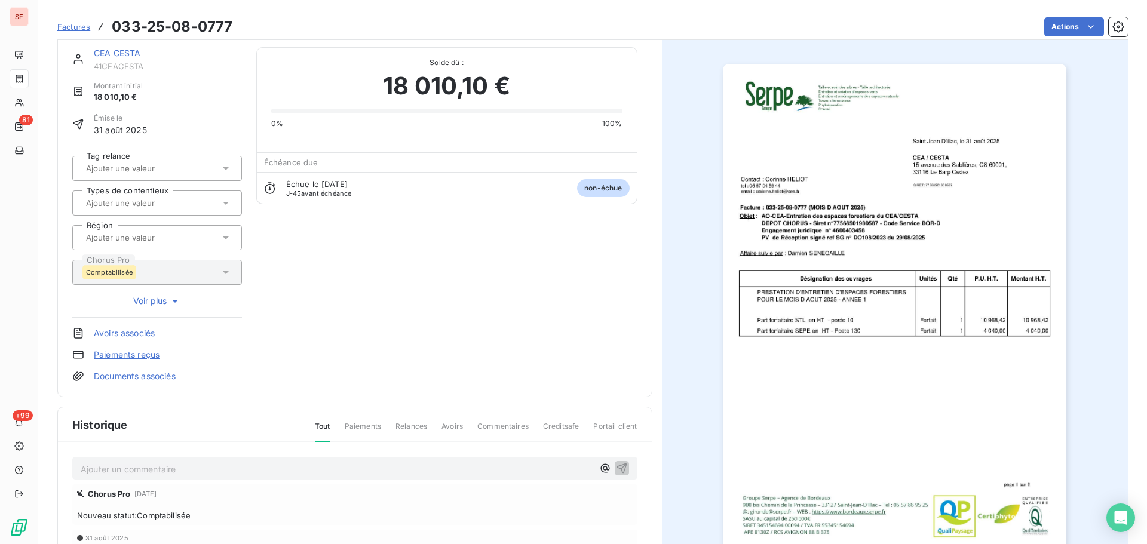
click at [206, 26] on h3 "033-25-08-0777" at bounding box center [172, 27] width 121 height 22
copy section "033-25-08-0777 Actions"
click at [335, 467] on p "Ajouter un commentaire ﻿" at bounding box center [337, 469] width 513 height 15
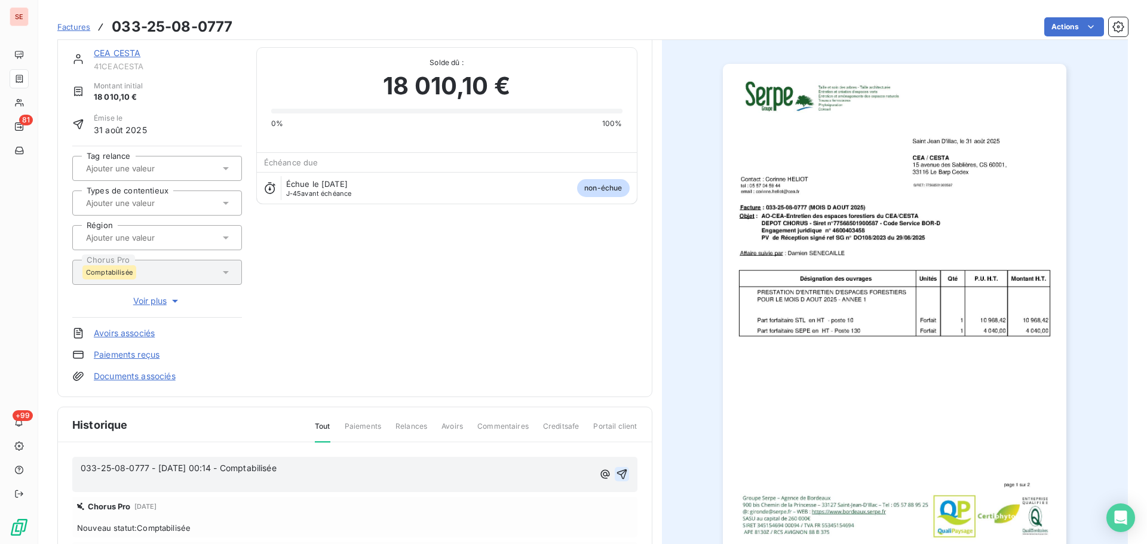
click at [623, 471] on button "button" at bounding box center [622, 474] width 14 height 14
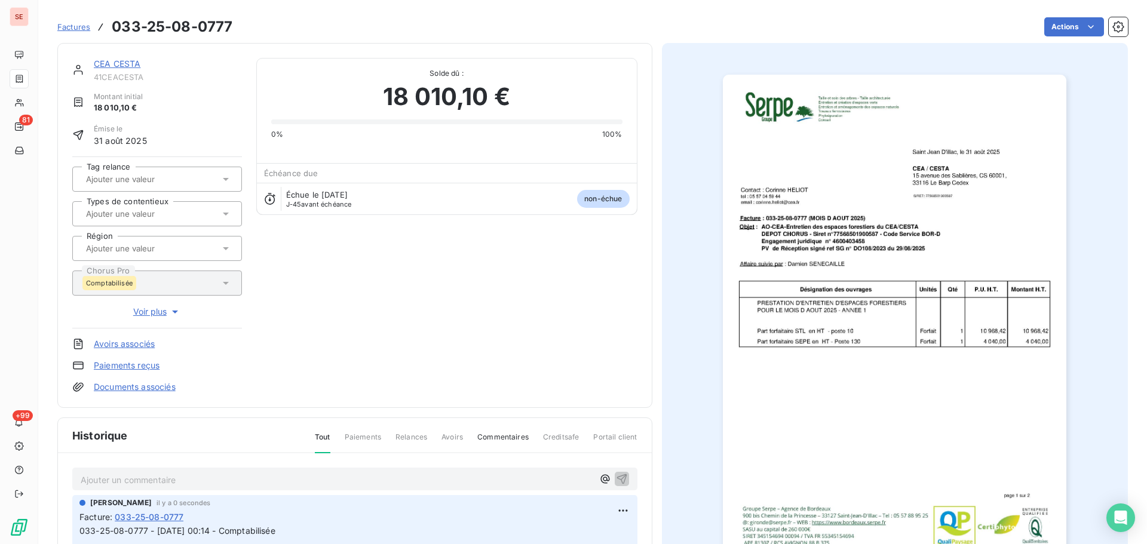
scroll to position [0, 0]
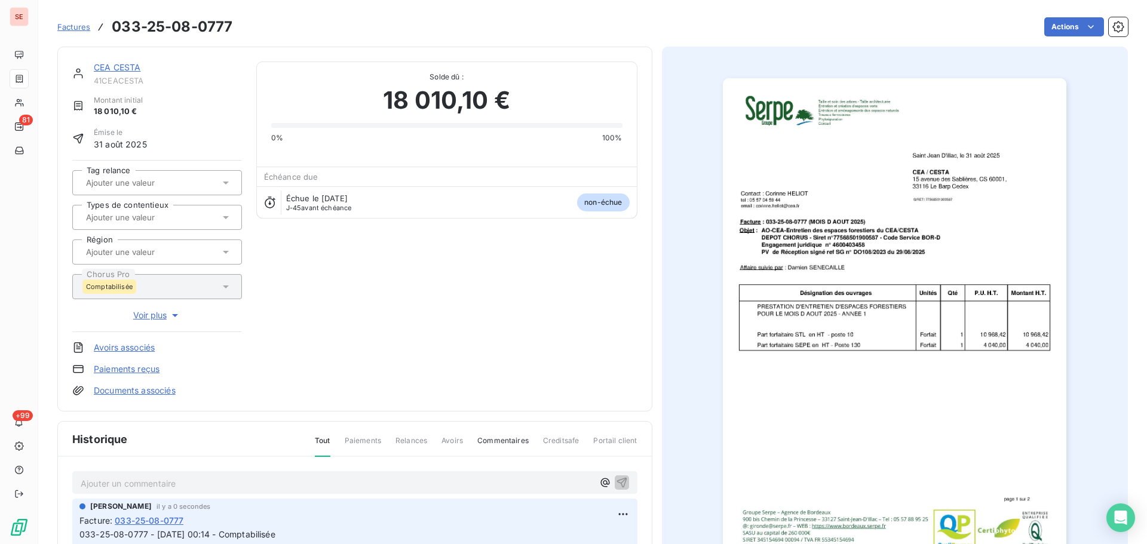
click at [115, 69] on link "CEA CESTA" at bounding box center [117, 67] width 47 height 10
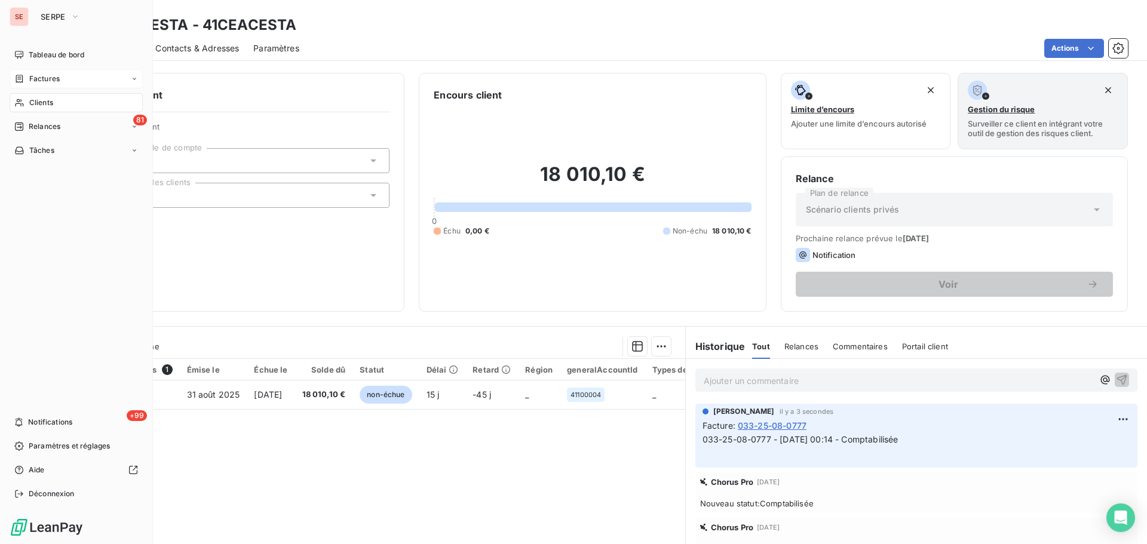
click at [32, 74] on span "Factures" at bounding box center [44, 79] width 30 height 11
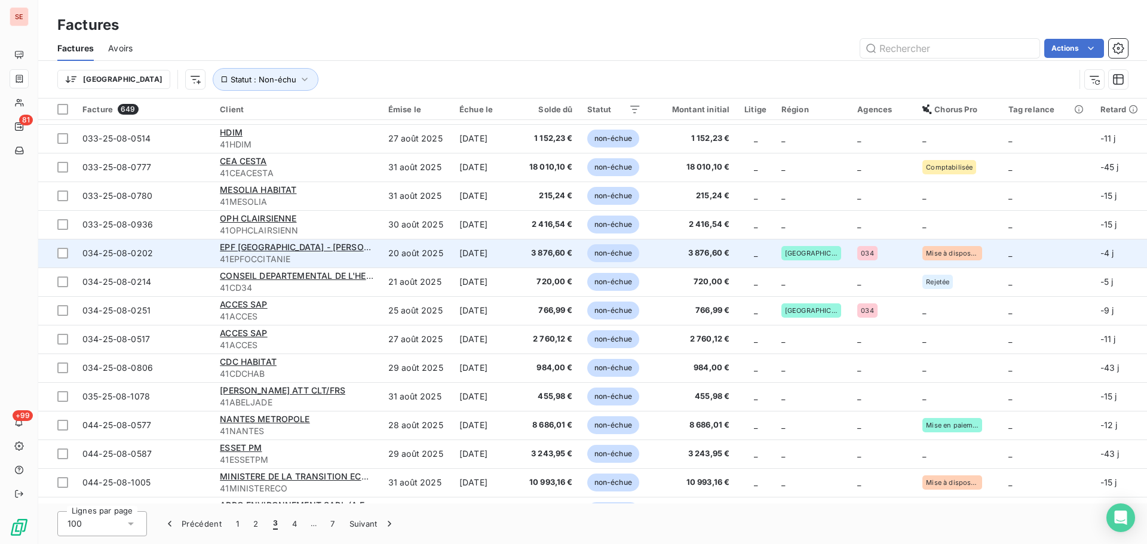
scroll to position [160, 0]
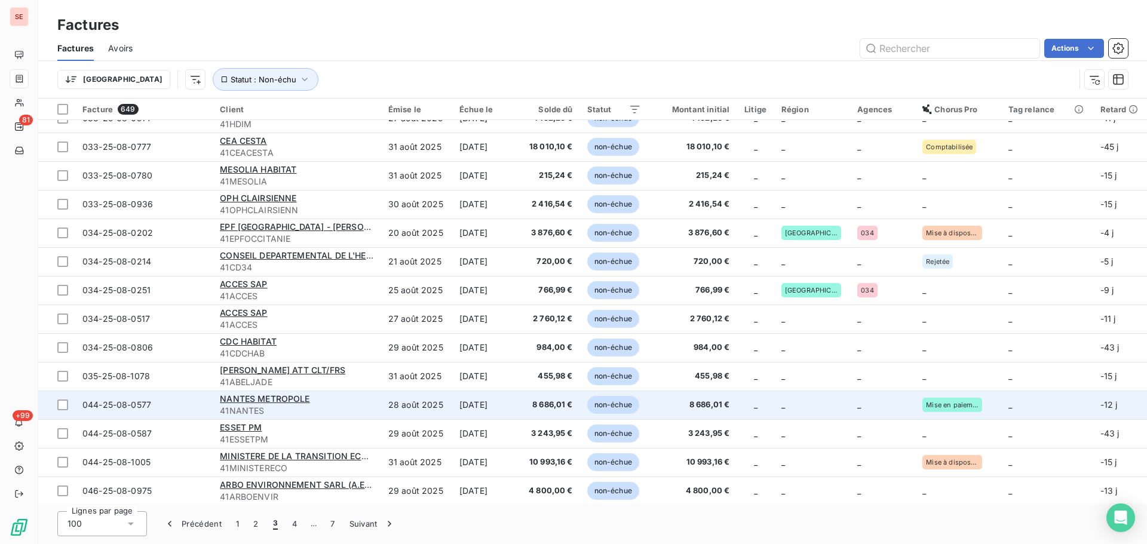
click at [418, 406] on td "28 août 2025" at bounding box center [416, 405] width 71 height 29
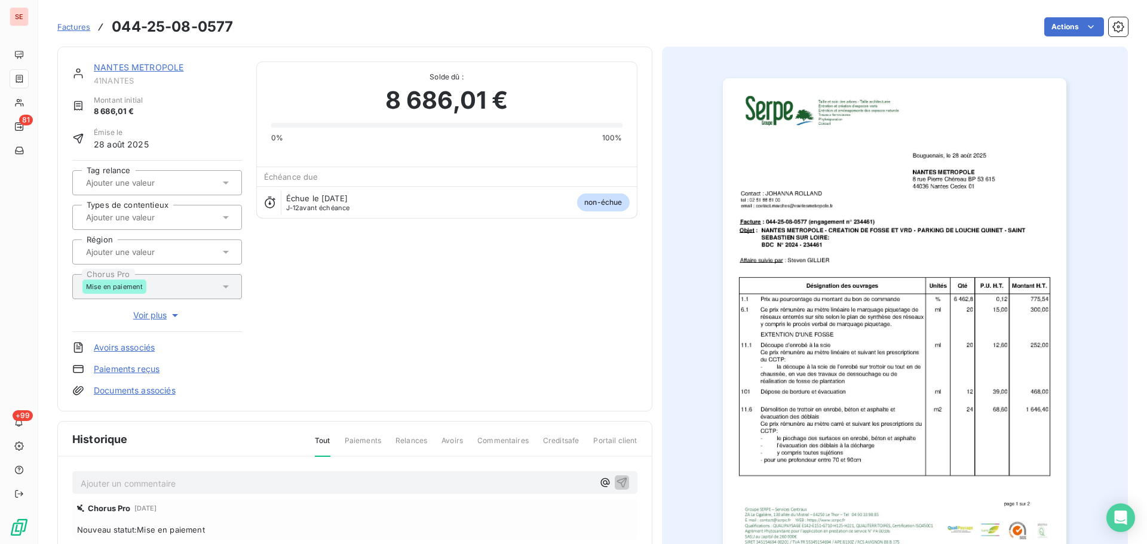
click at [178, 29] on h3 "044-25-08-0577" at bounding box center [172, 27] width 121 height 22
copy section "044-25-08-0577 Actions"
click at [230, 484] on p "Ajouter un commentaire ﻿" at bounding box center [337, 483] width 513 height 15
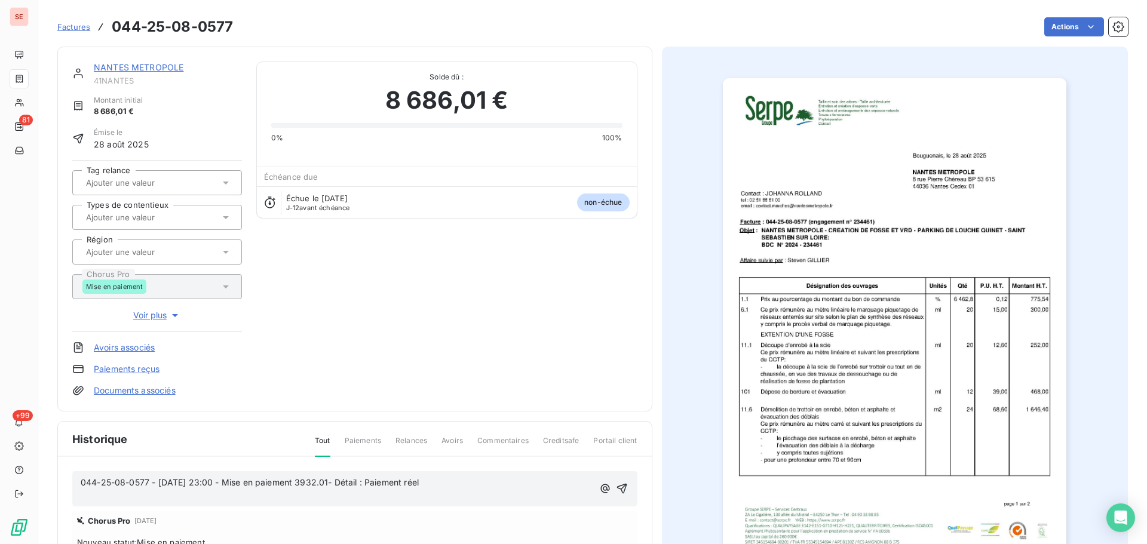
click at [474, 483] on p "044-25-08-0577 - [DATE] 23:00 - Mise en paiement 3932.01- Détail : Paiement réel" at bounding box center [337, 483] width 513 height 14
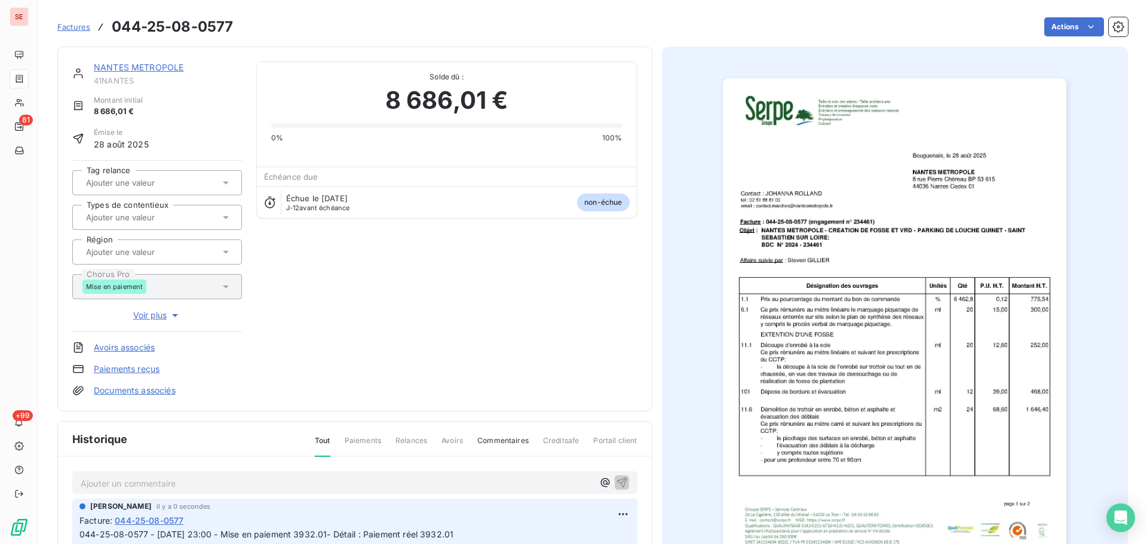
scroll to position [4, 0]
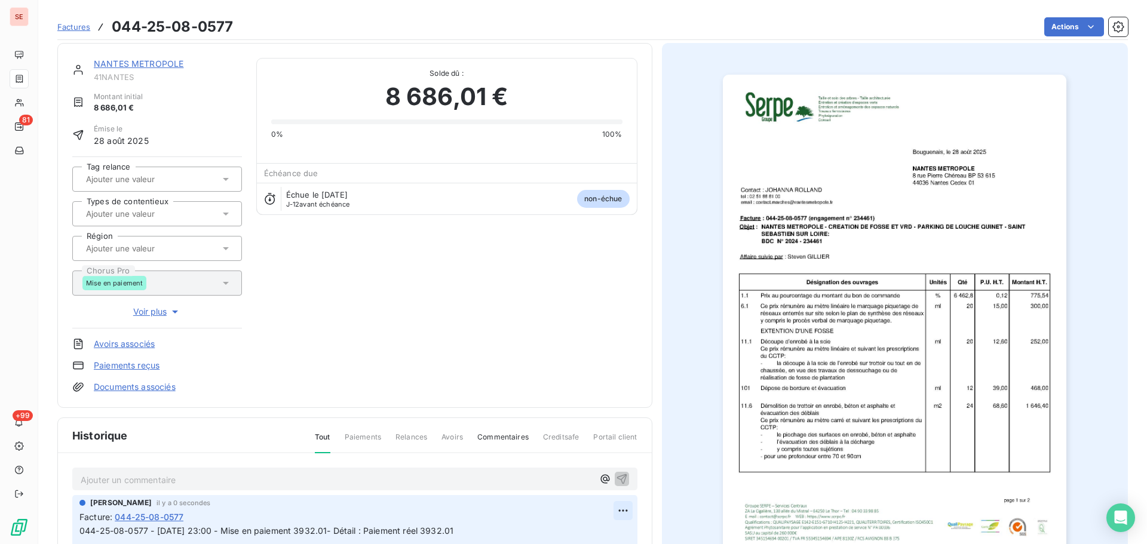
click at [624, 511] on html "SE 81 +99 Factures 044-25-08-0577 Actions [GEOGRAPHIC_DATA] METROPOLE 41NANTES …" at bounding box center [573, 272] width 1147 height 544
click at [596, 460] on div "Editer" at bounding box center [589, 463] width 67 height 19
click at [516, 528] on p "044-25-08-0577 - [DATE] 23:00 - Mise en paiement 3932.01- Détail : Paiement rée…" at bounding box center [346, 538] width 534 height 27
click at [155, 62] on link "NANTES METROPOLE" at bounding box center [139, 64] width 90 height 10
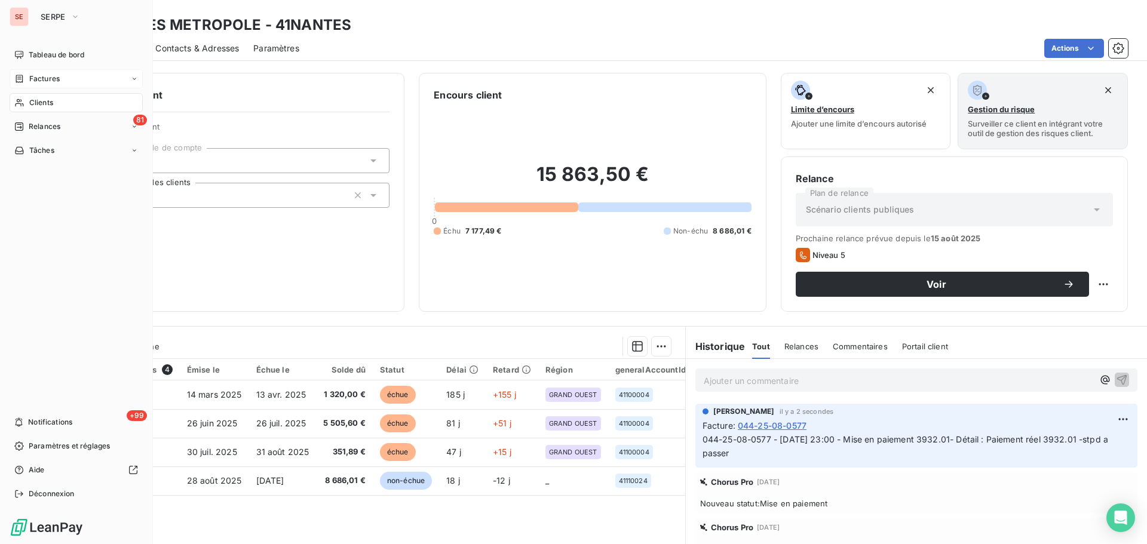
click at [41, 80] on span "Factures" at bounding box center [44, 79] width 30 height 11
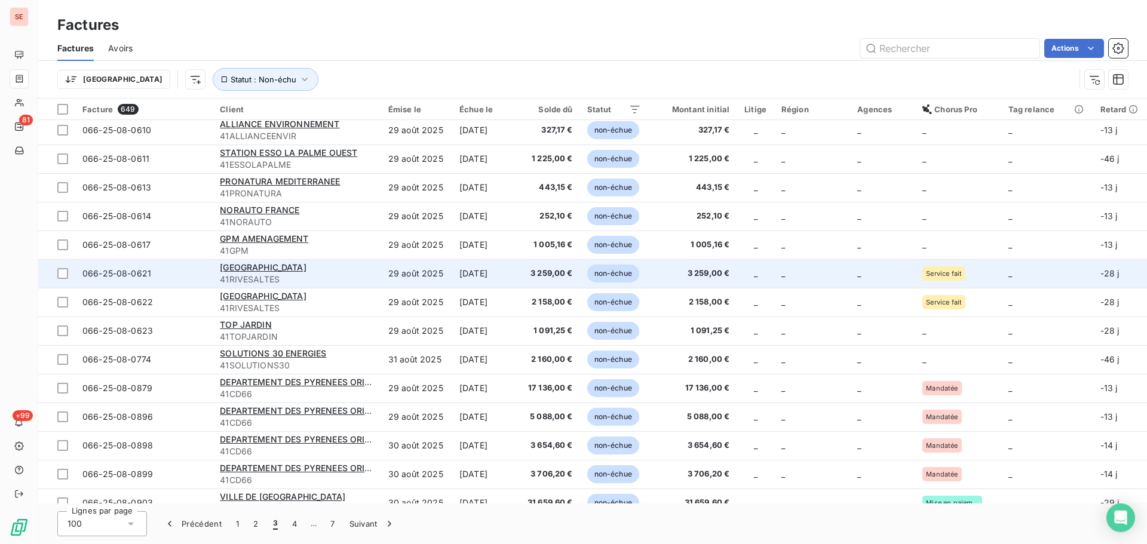
scroll to position [1275, 0]
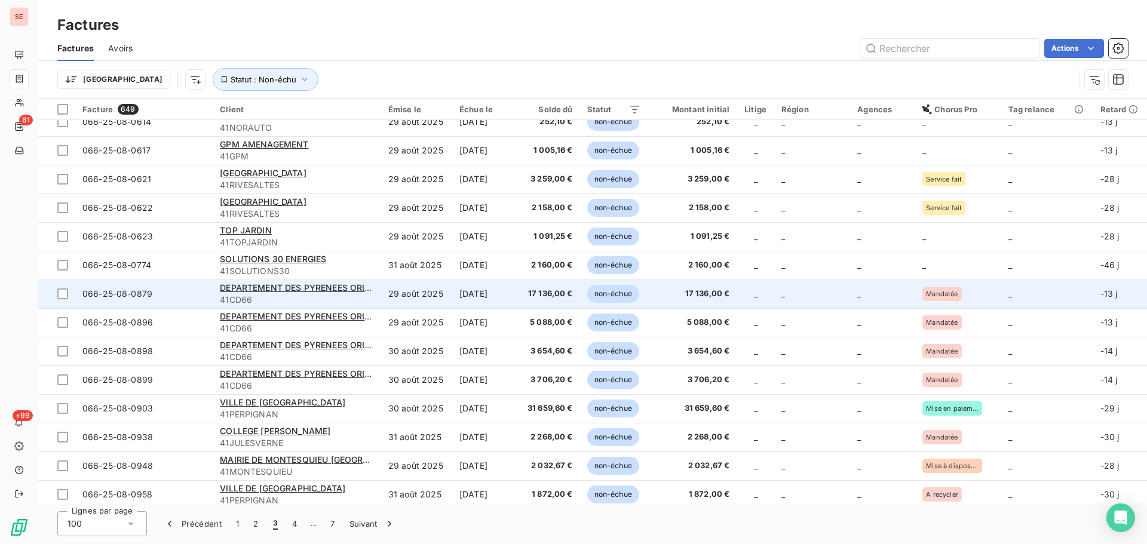
click at [868, 290] on td "_" at bounding box center [882, 294] width 65 height 29
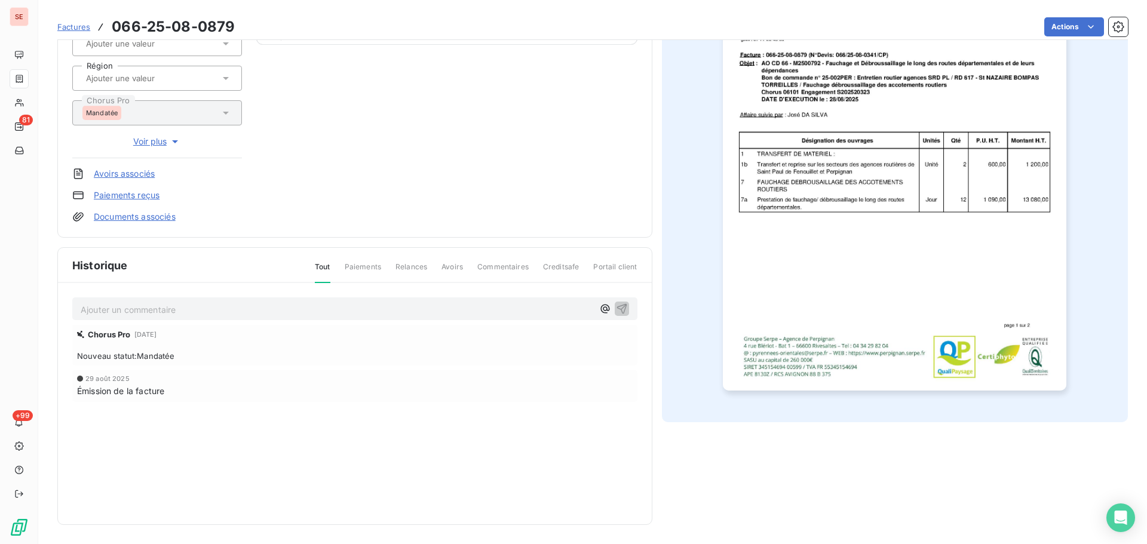
scroll to position [15, 0]
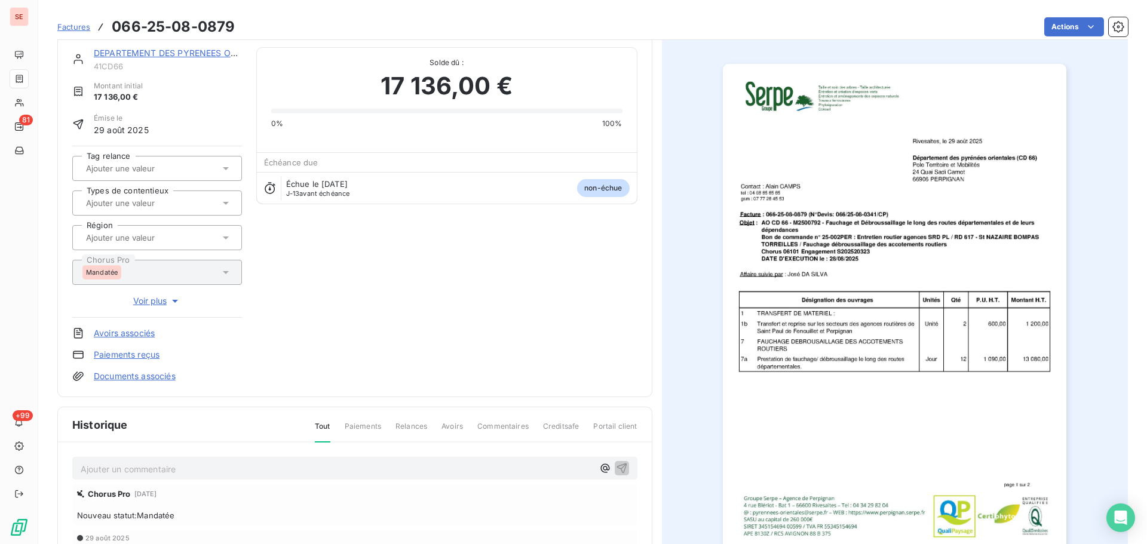
click at [206, 49] on link "DEPARTEMENT DES PYRENEES ORIENTALES" at bounding box center [185, 53] width 182 height 10
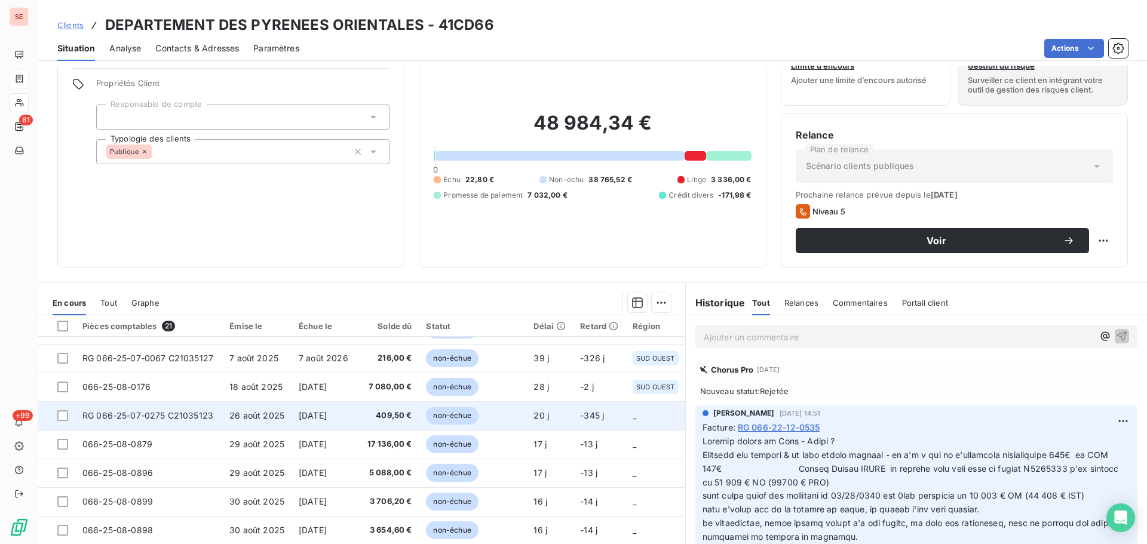
scroll to position [81, 0]
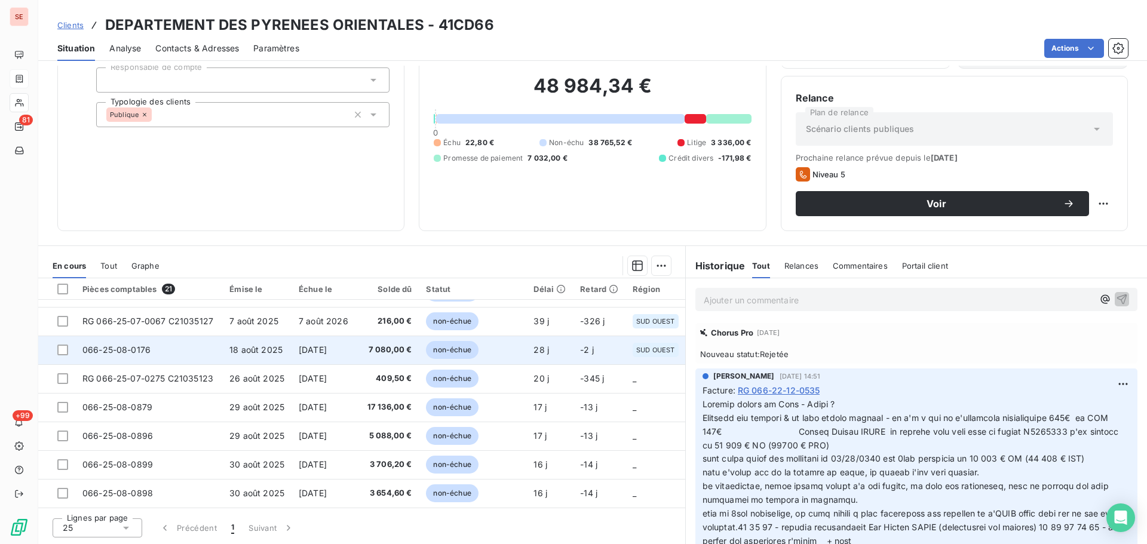
click at [395, 350] on span "7 080,00 €" at bounding box center [390, 350] width 45 height 12
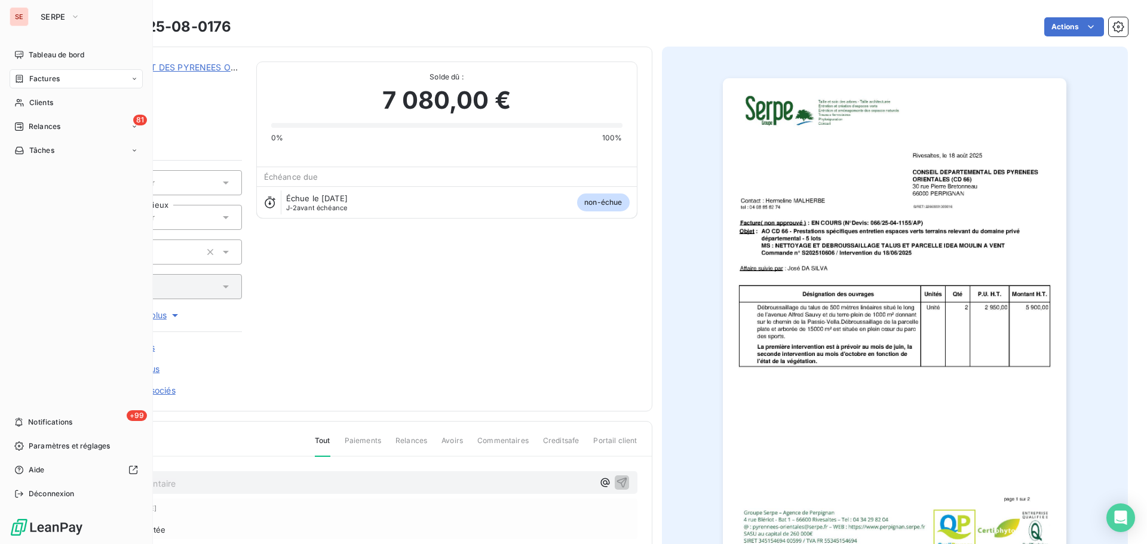
click at [21, 76] on icon at bounding box center [19, 79] width 10 height 10
click at [54, 132] on div "81 Relances" at bounding box center [76, 126] width 133 height 19
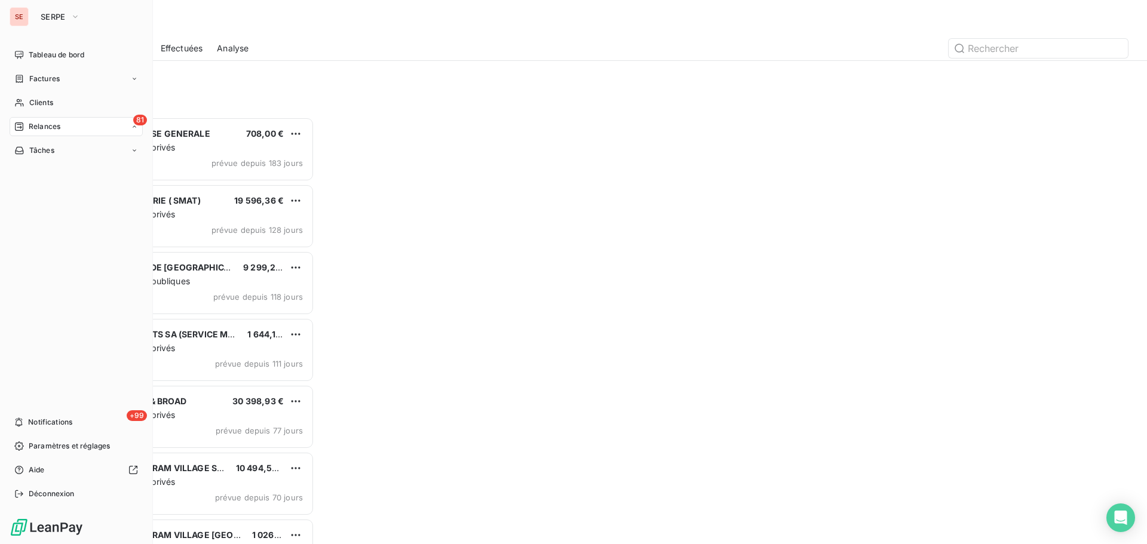
scroll to position [418, 248]
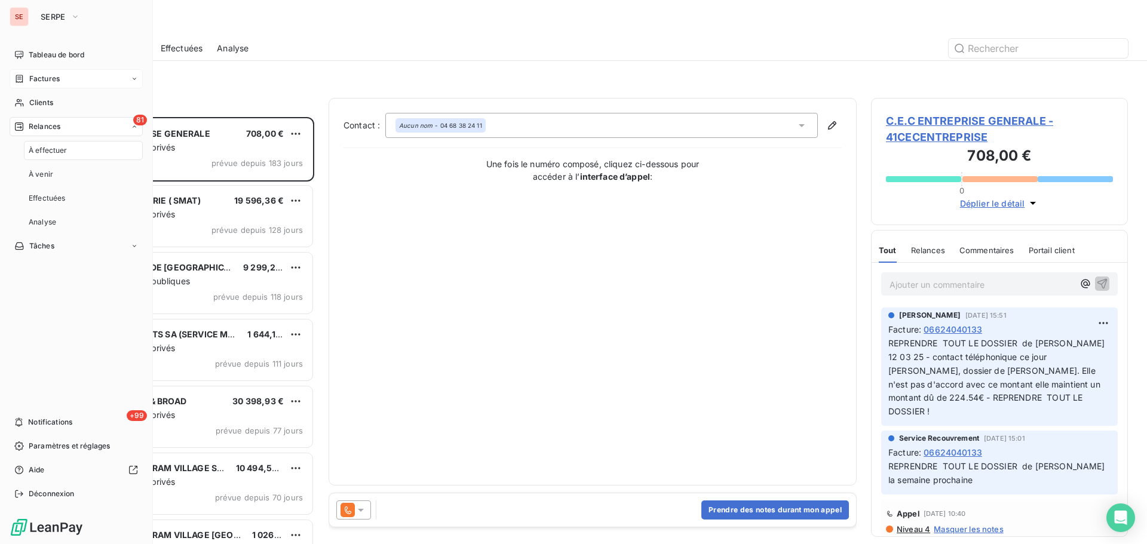
click at [63, 74] on div "Factures" at bounding box center [76, 78] width 133 height 19
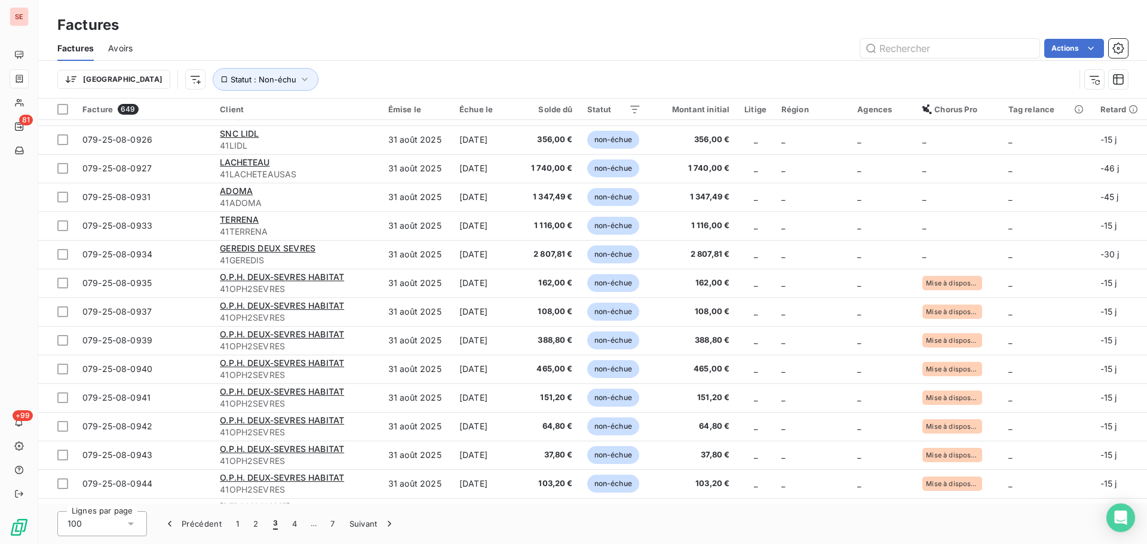
scroll to position [2485, 0]
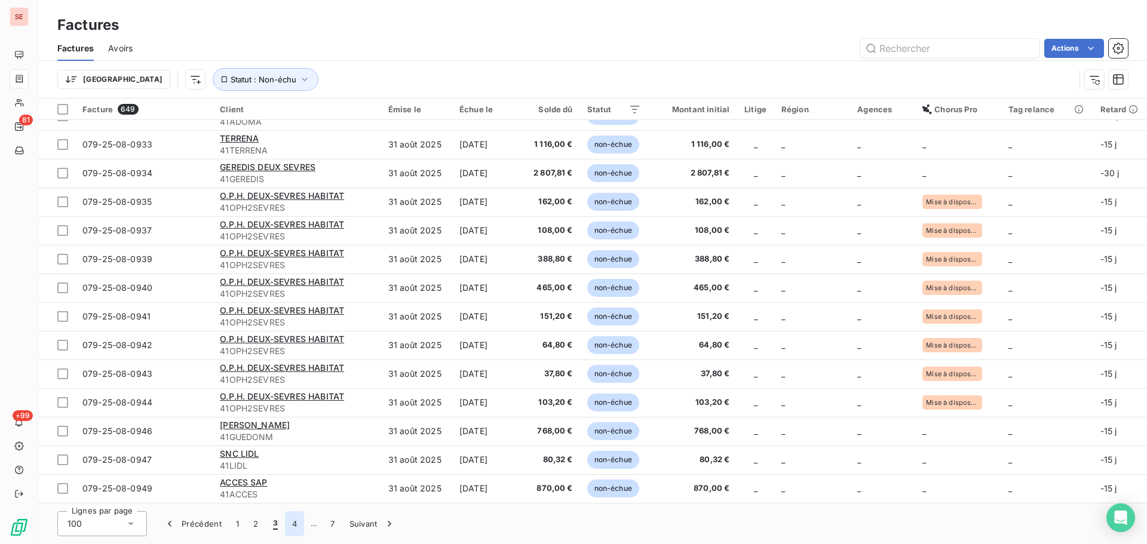
click at [290, 526] on button "4" at bounding box center [294, 524] width 19 height 25
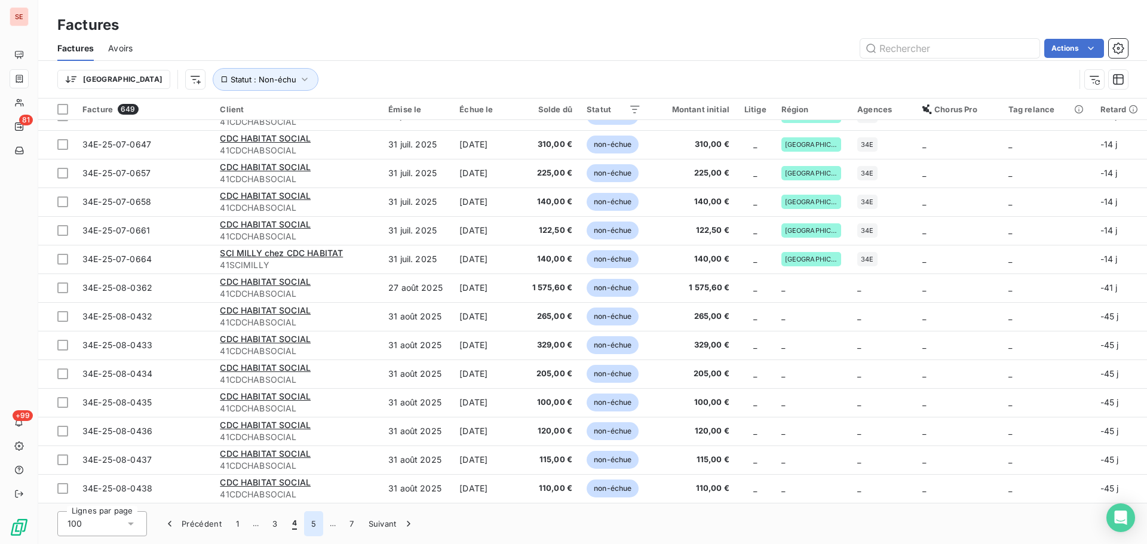
click at [317, 520] on button "5" at bounding box center [313, 524] width 19 height 25
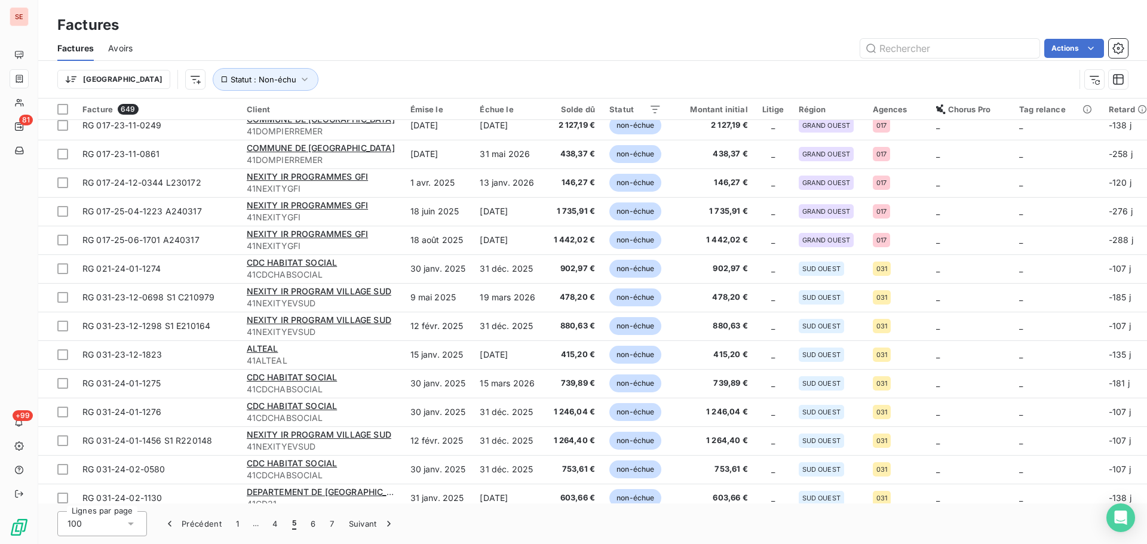
scroll to position [2490, 0]
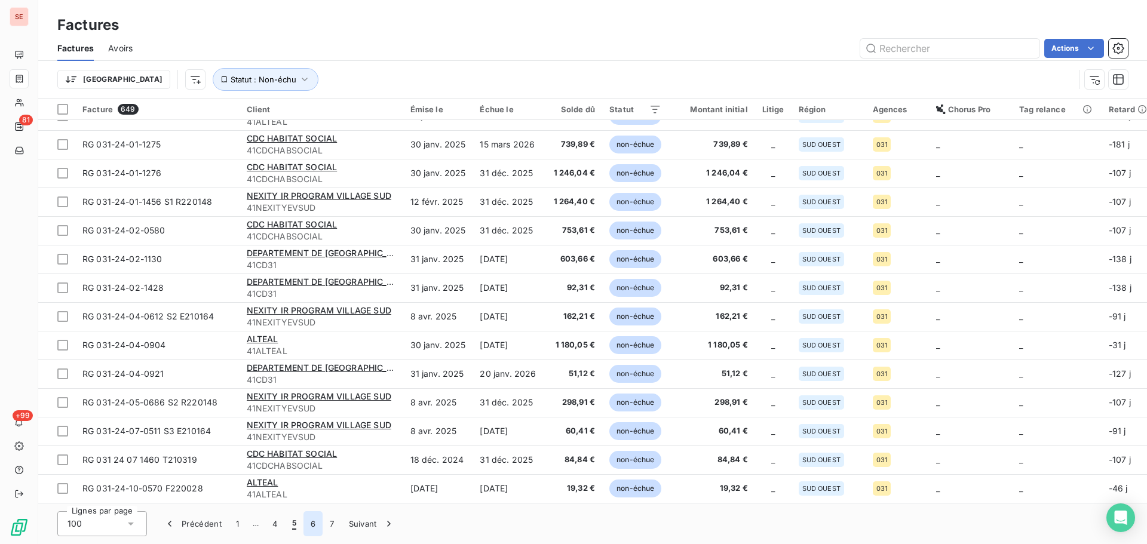
click at [311, 527] on button "6" at bounding box center [313, 524] width 19 height 25
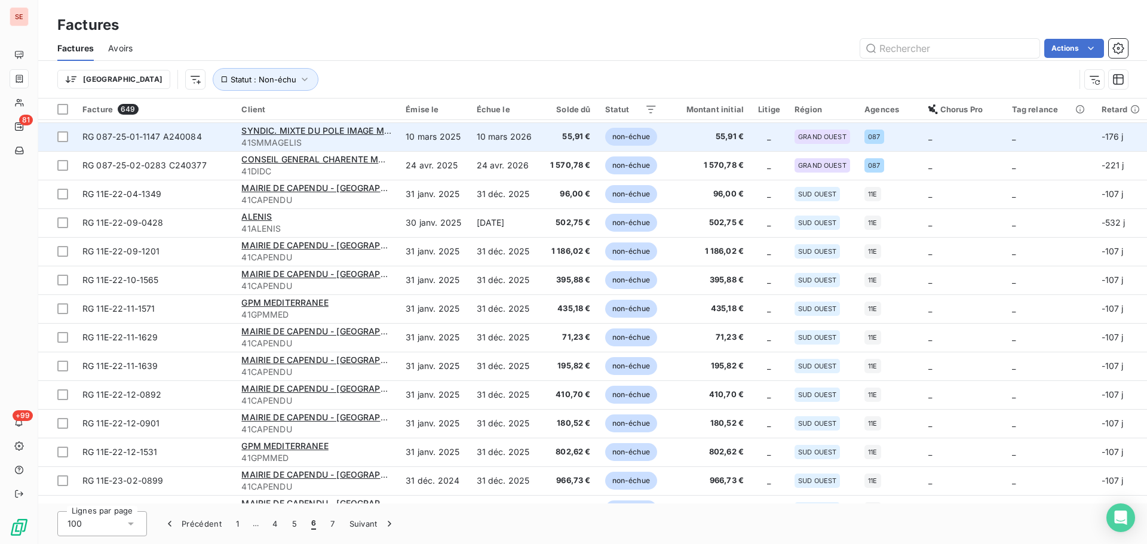
scroll to position [2485, 0]
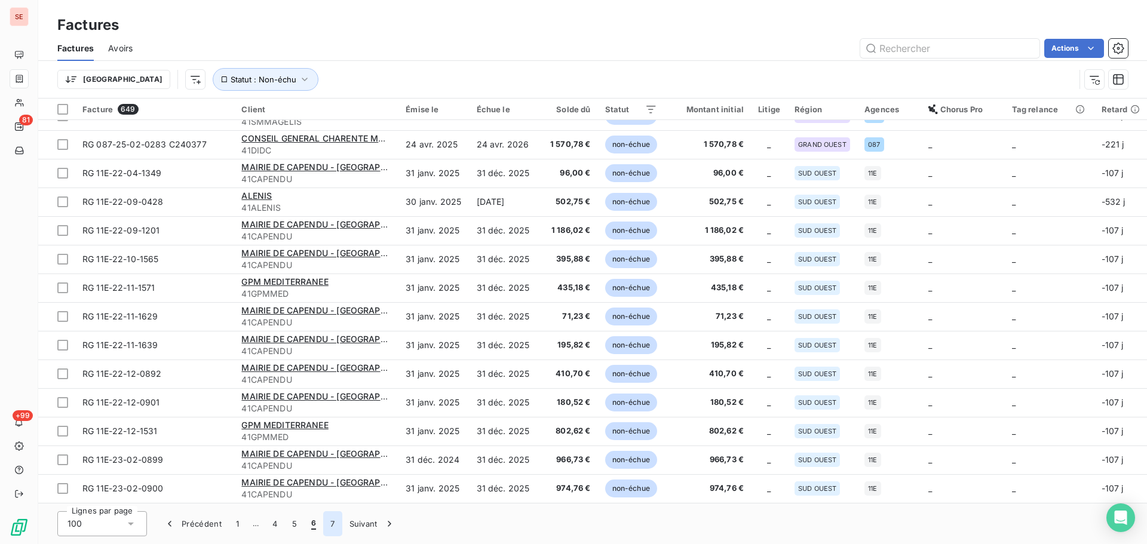
click at [337, 526] on button "7" at bounding box center [332, 524] width 19 height 25
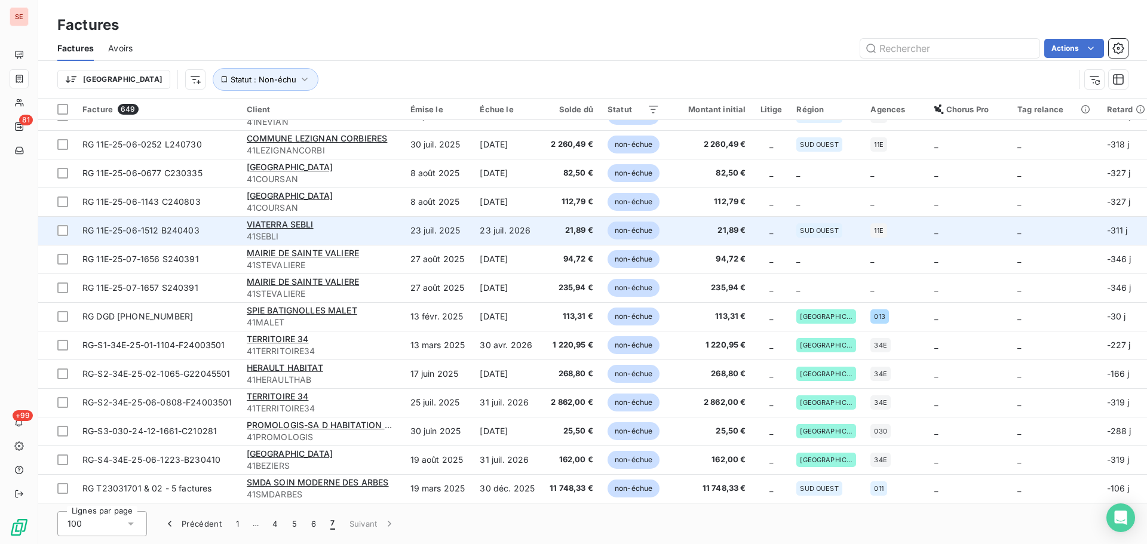
scroll to position [0, 0]
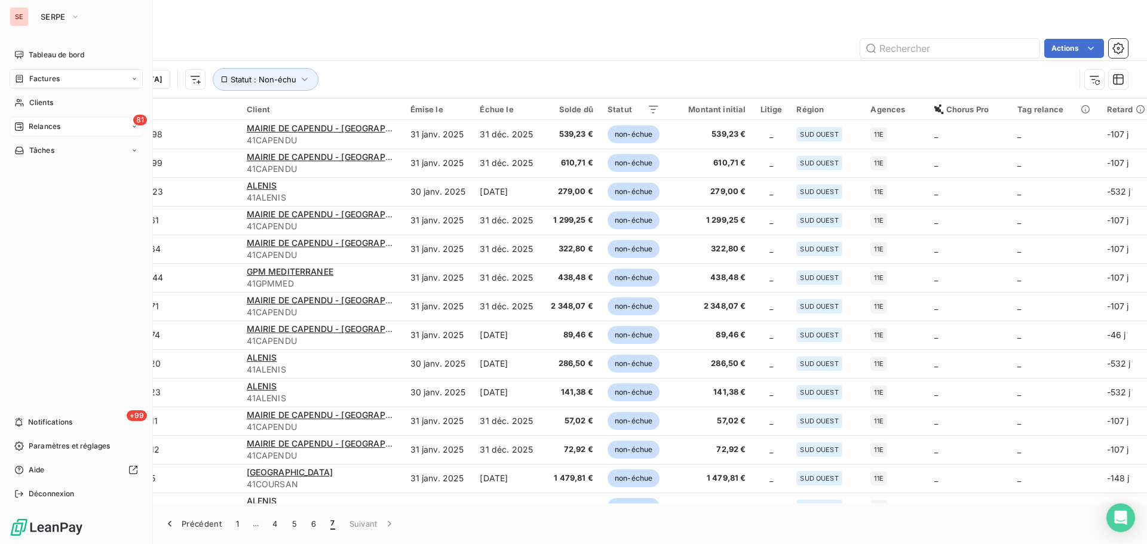
click at [32, 131] on span "Relances" at bounding box center [45, 126] width 32 height 11
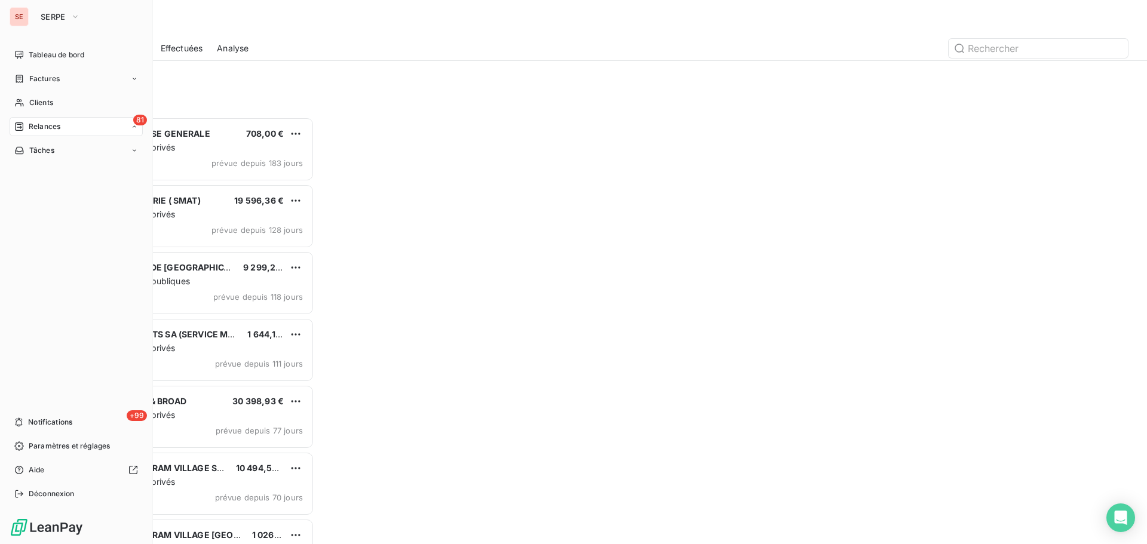
scroll to position [418, 248]
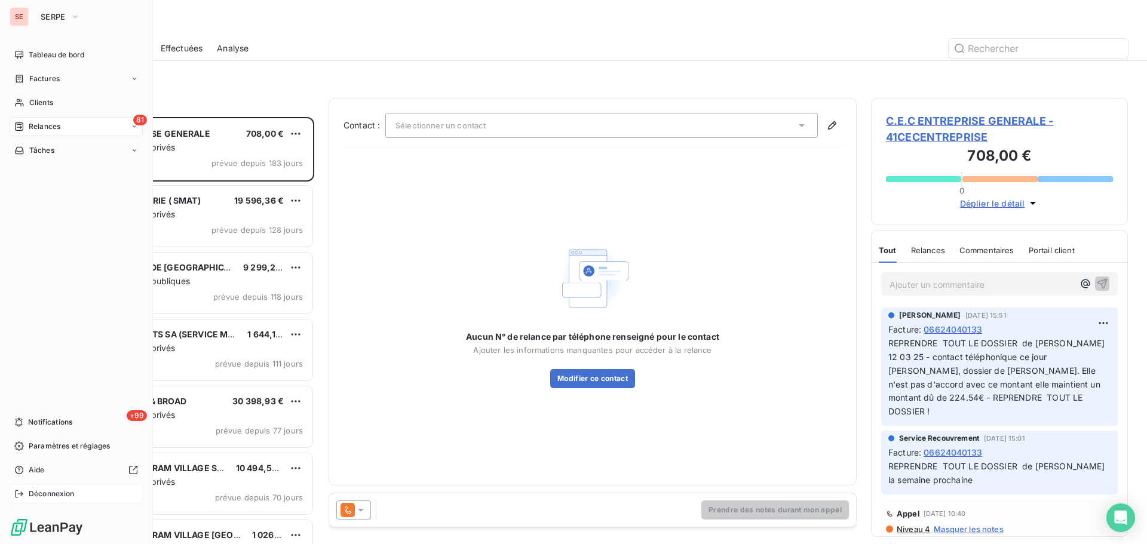
click at [66, 495] on span "Déconnexion" at bounding box center [52, 494] width 46 height 11
